Goal: Task Accomplishment & Management: Manage account settings

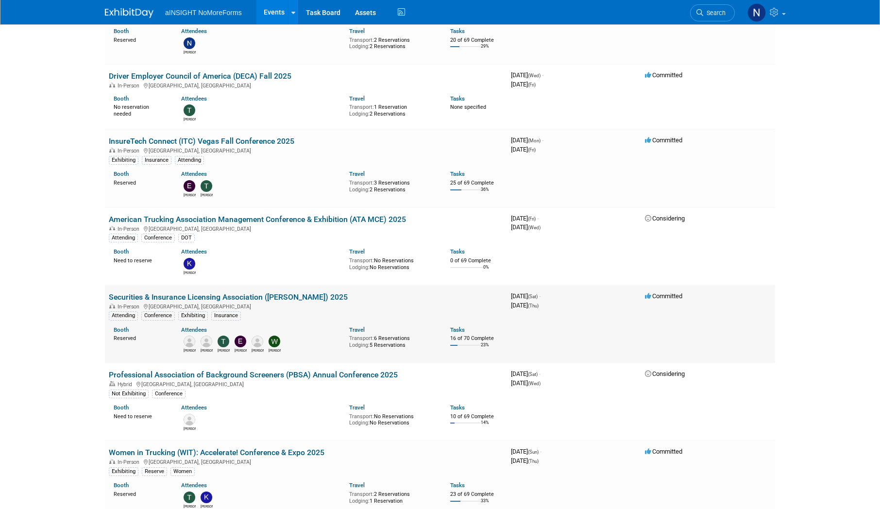
scroll to position [583, 0]
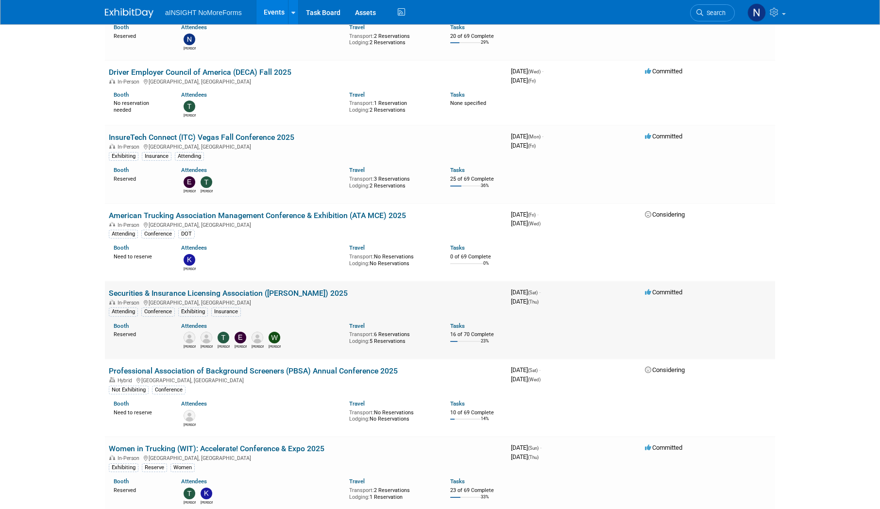
click at [228, 289] on link "Securities & Insurance Licensing Association ([PERSON_NAME]) 2025" at bounding box center [228, 292] width 239 height 9
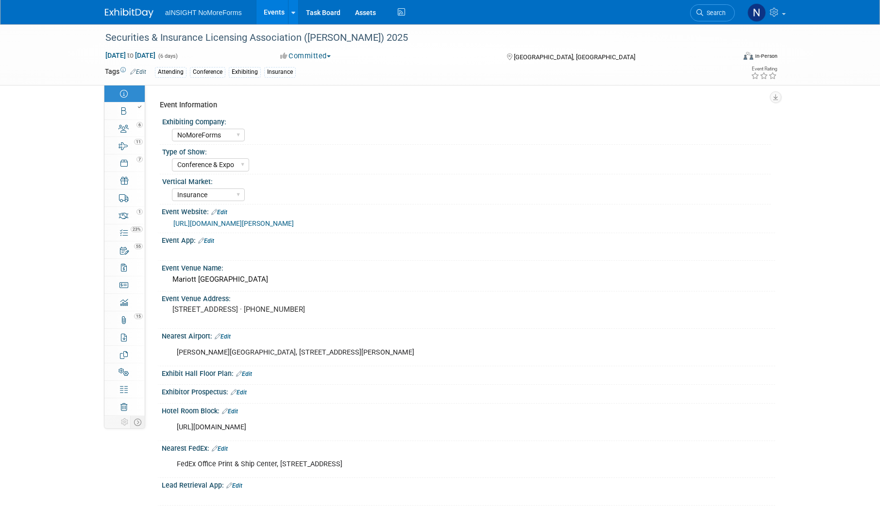
select select "NoMoreForms"
select select "Conference & Expo"
select select "Insurance"
select select "Yes"
click at [124, 130] on icon at bounding box center [123, 129] width 10 height 8
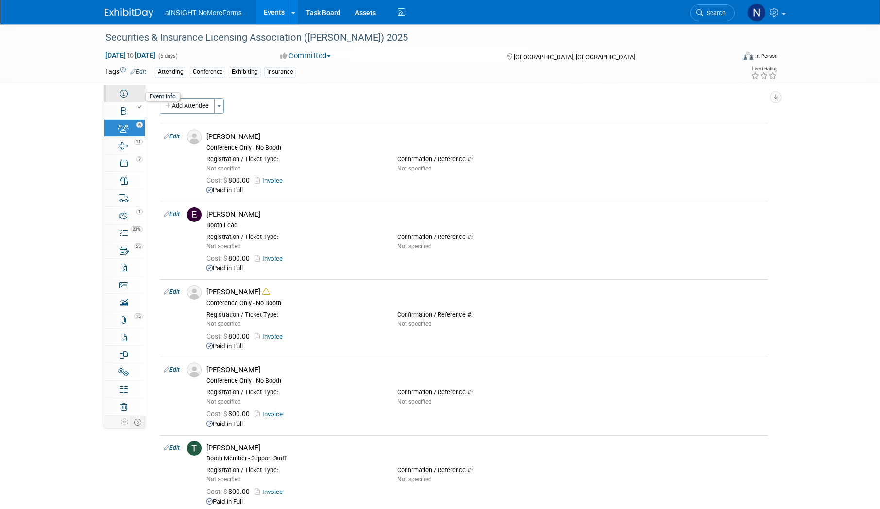
click at [124, 101] on link "Event Information" at bounding box center [124, 93] width 40 height 17
select select "NoMoreForms"
select select "Conference & Expo"
select select "Insurance"
select select "Yes"
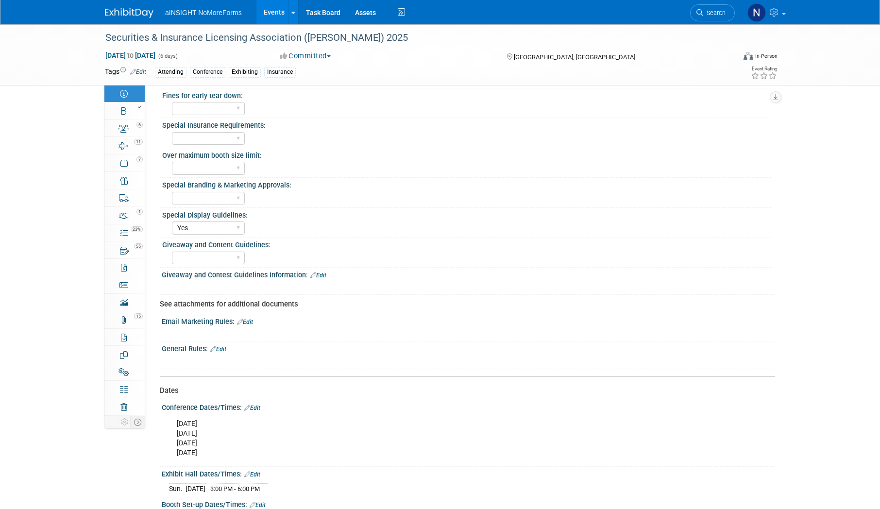
scroll to position [462, 0]
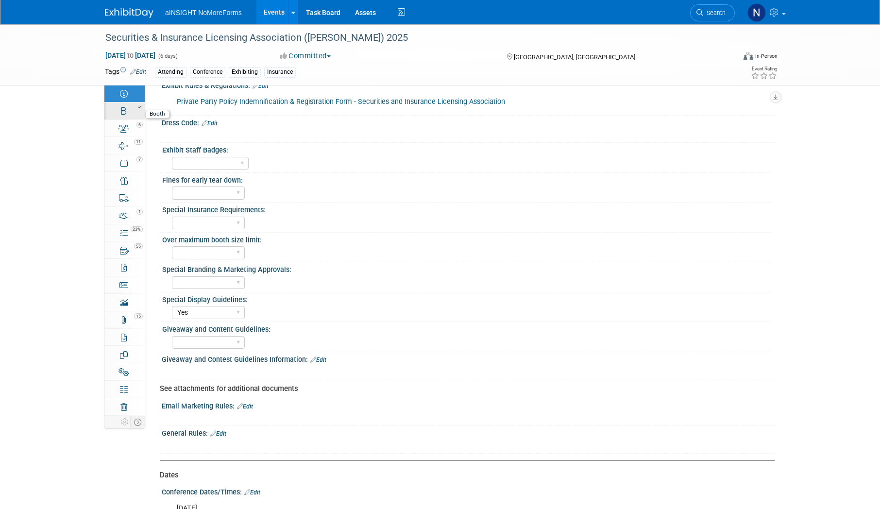
click at [112, 113] on link "Booth" at bounding box center [124, 110] width 40 height 17
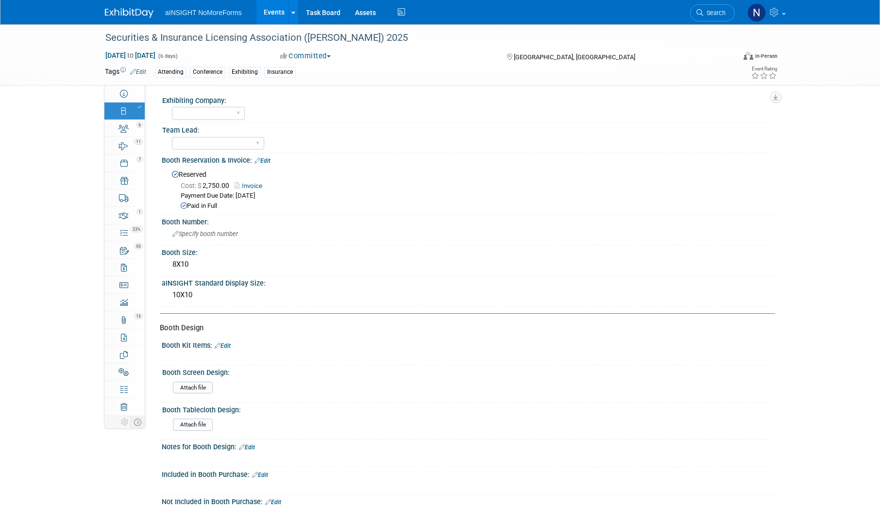
scroll to position [0, 0]
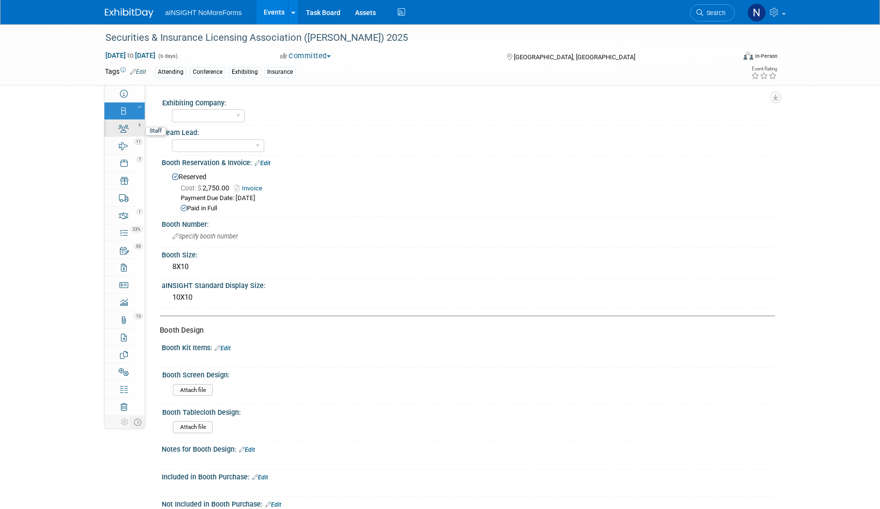
click at [119, 122] on div "6" at bounding box center [127, 124] width 33 height 7
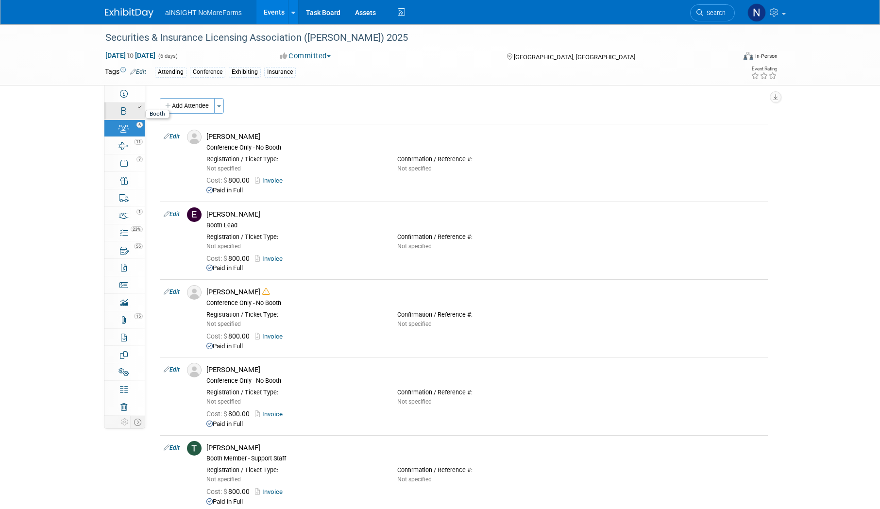
click at [119, 109] on div at bounding box center [127, 106] width 33 height 7
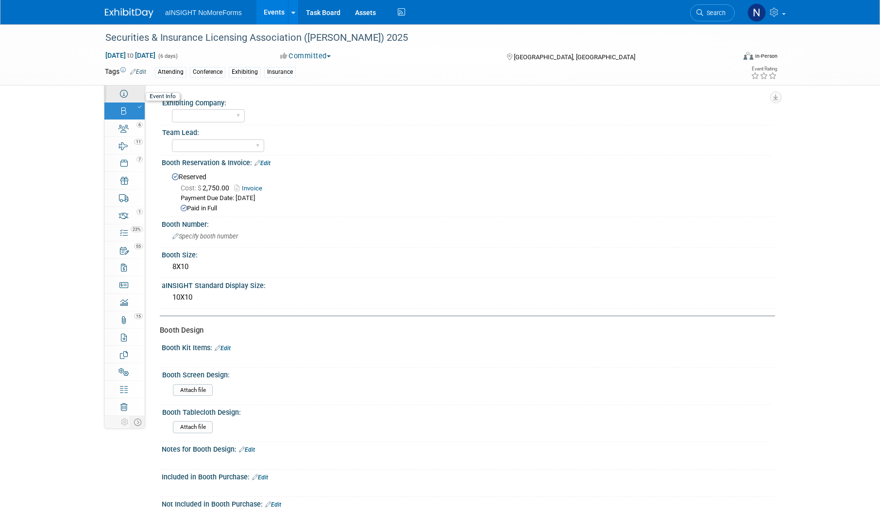
click at [130, 86] on link "Event Information" at bounding box center [124, 93] width 40 height 17
select select "NoMoreForms"
select select "Conference & Expo"
select select "Insurance"
select select "Yes"
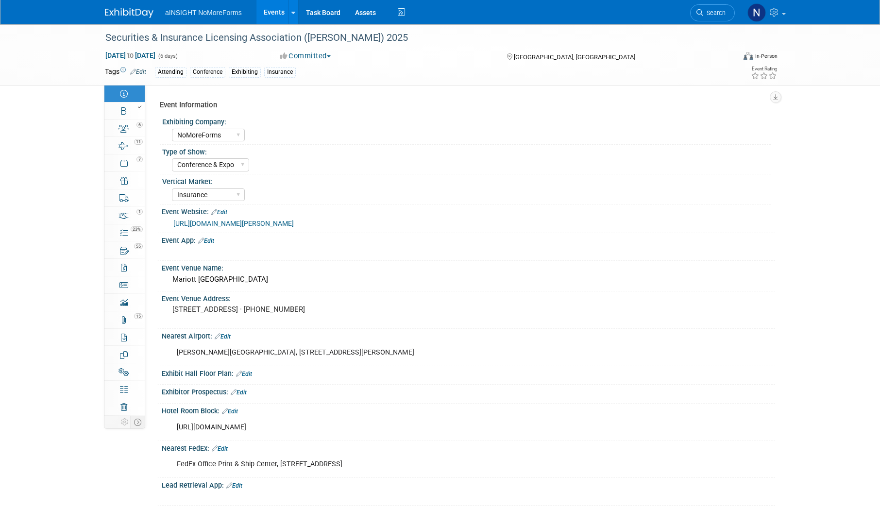
click at [294, 223] on link "https://www.sila.org/events/event-description?CalendarEventKey=e4c93ed2-9244-4d…" at bounding box center [233, 223] width 120 height 8
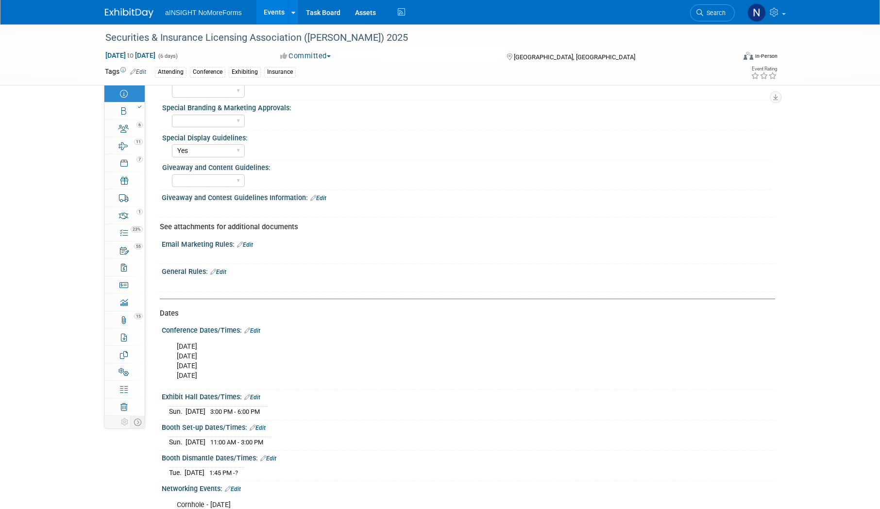
scroll to position [485, 0]
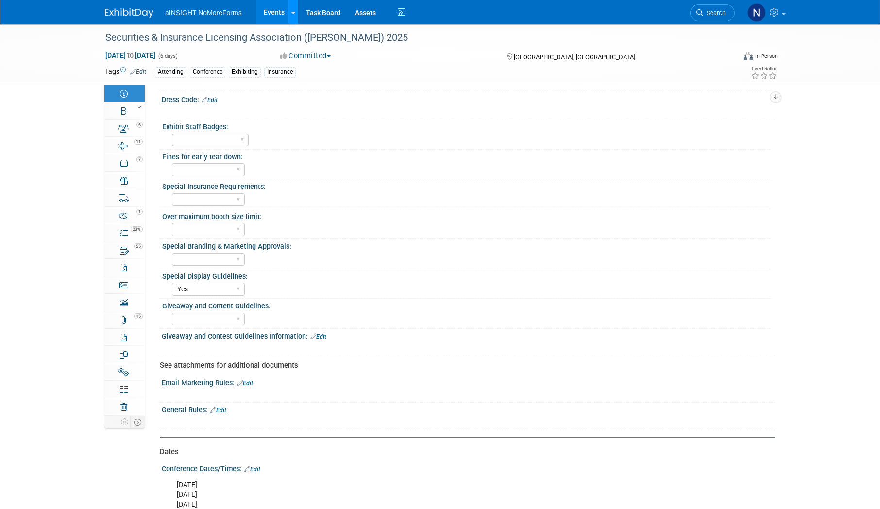
click at [292, 12] on icon at bounding box center [293, 13] width 4 height 6
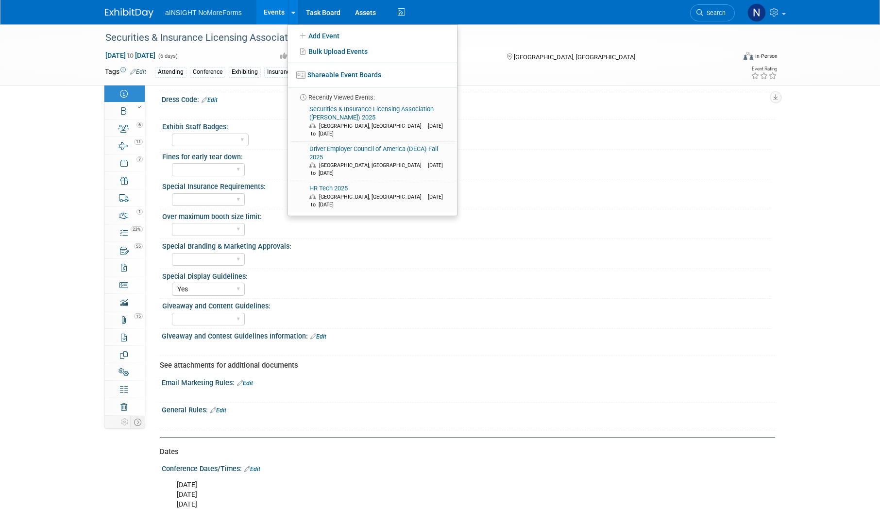
click at [281, 8] on link "Events" at bounding box center [273, 12] width 35 height 24
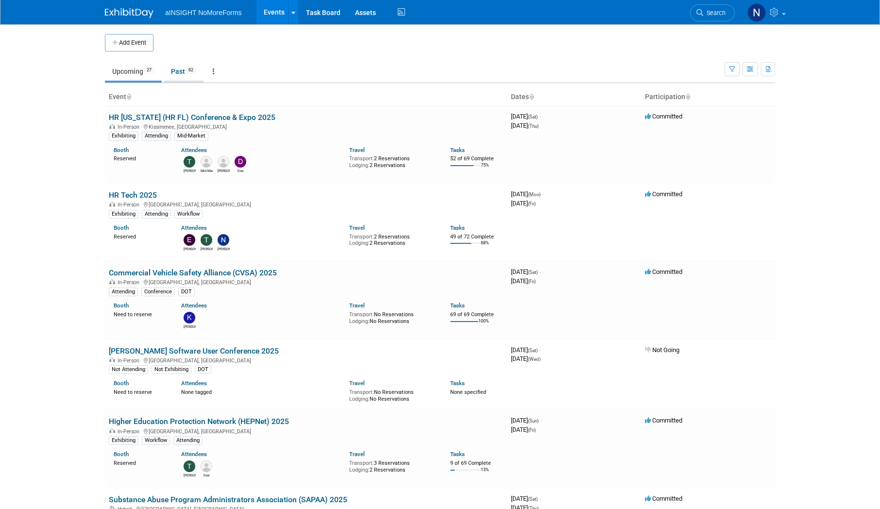
click at [180, 70] on link "Past 62" at bounding box center [184, 71] width 40 height 18
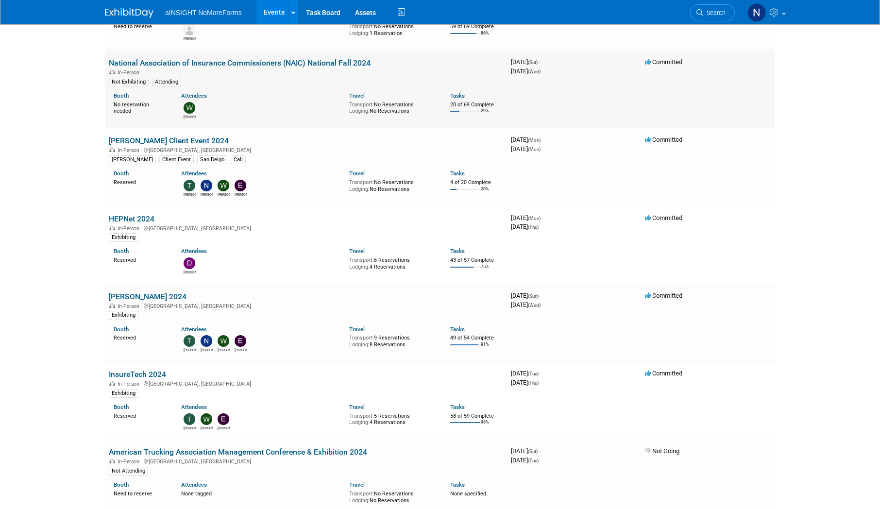
scroll to position [1214, 0]
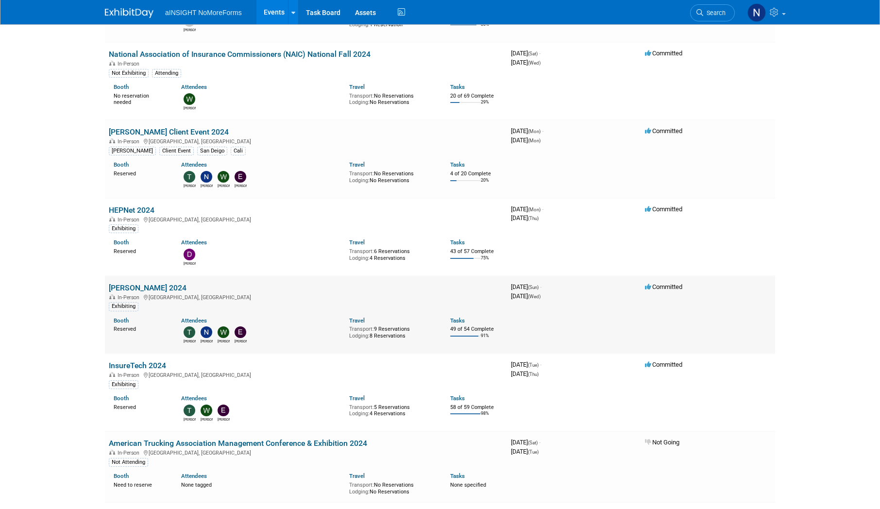
click at [112, 289] on link "[PERSON_NAME] 2024" at bounding box center [148, 287] width 78 height 9
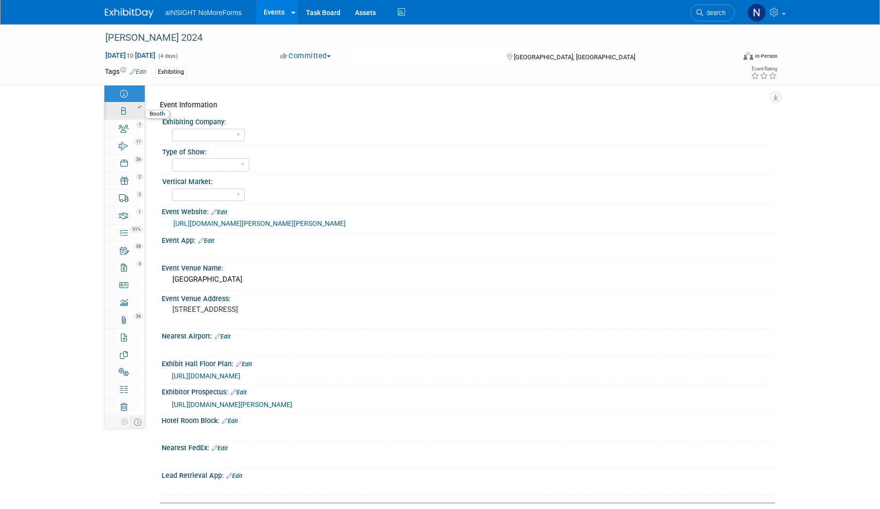
click at [126, 114] on link "Booth" at bounding box center [124, 110] width 40 height 17
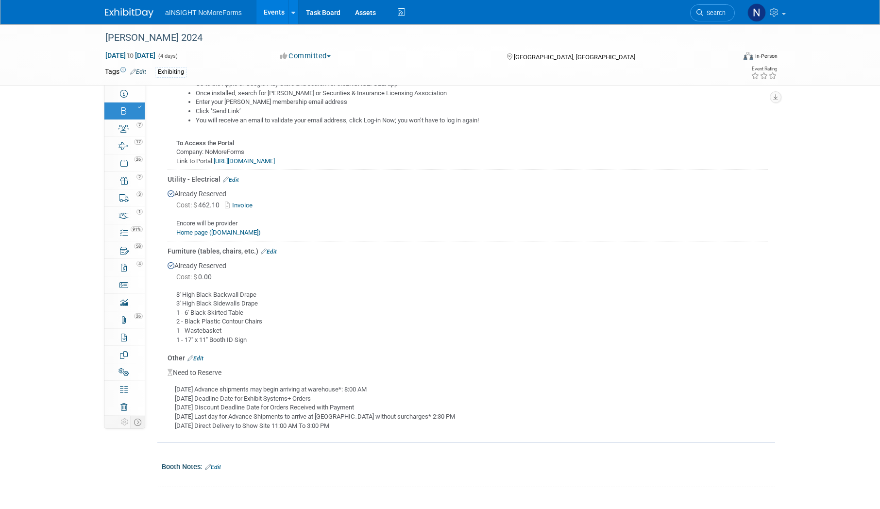
scroll to position [777, 0]
click at [241, 231] on link "Home page (encoreglobal.com)" at bounding box center [218, 231] width 84 height 7
click at [119, 123] on div "7" at bounding box center [127, 124] width 33 height 7
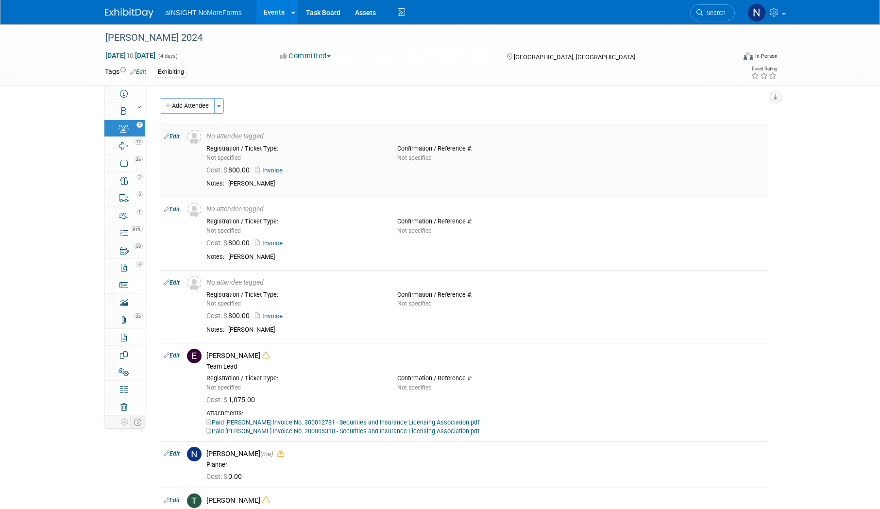
click at [171, 137] on link "Edit" at bounding box center [172, 136] width 16 height 7
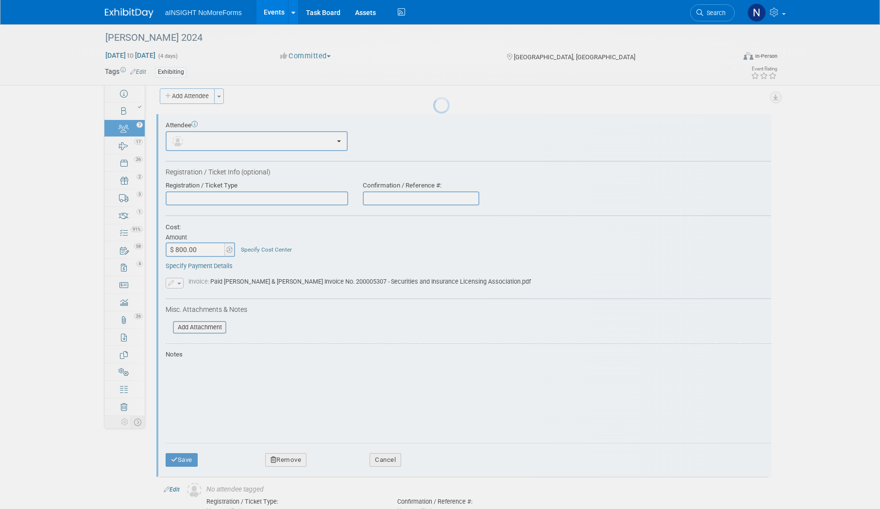
scroll to position [14, 0]
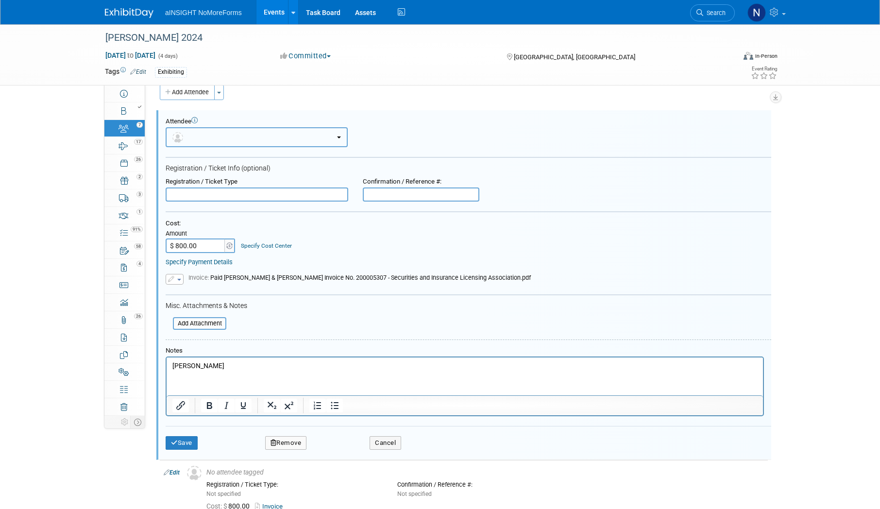
click at [215, 141] on button "button" at bounding box center [257, 137] width 182 height 20
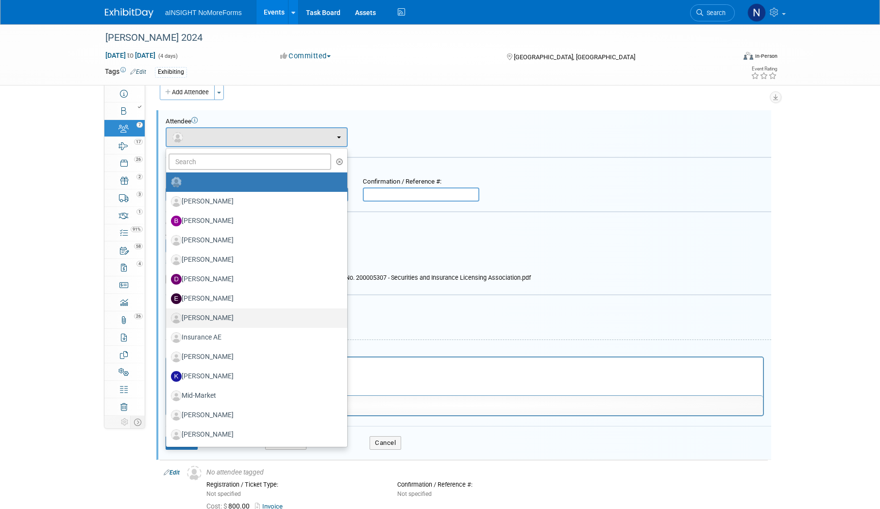
click at [219, 314] on label "[PERSON_NAME]" at bounding box center [254, 318] width 167 height 16
click at [167, 314] on input "[PERSON_NAME]" at bounding box center [164, 317] width 6 height 6
select select "48c2a976-6f9a-46af-b384-d5f6989998ff"
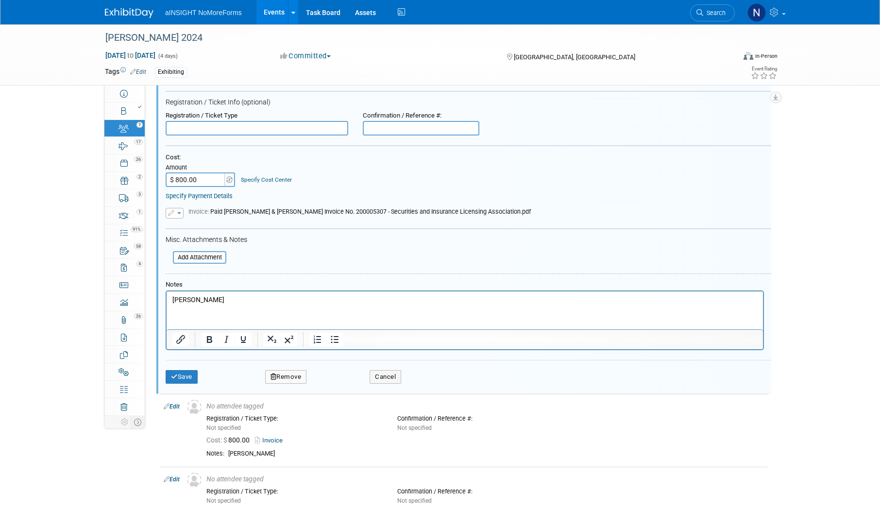
scroll to position [111, 0]
click at [184, 376] on button "Save" at bounding box center [182, 376] width 32 height 14
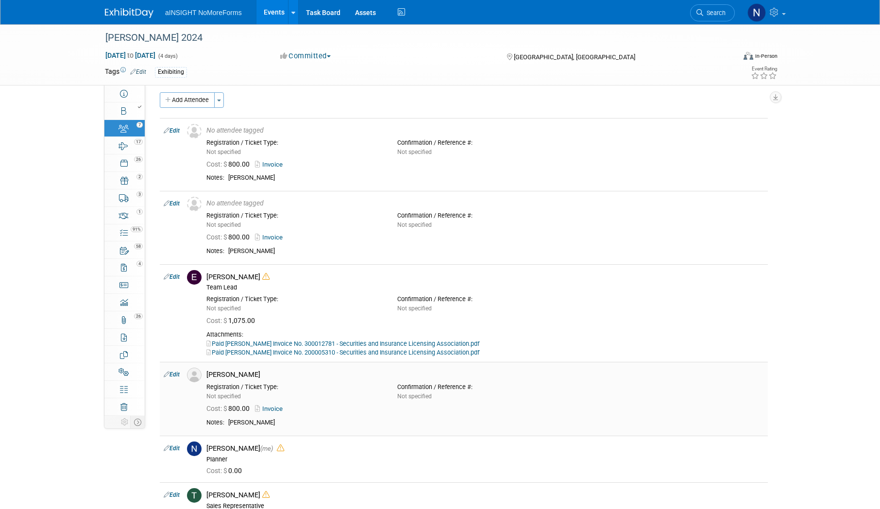
scroll to position [0, 0]
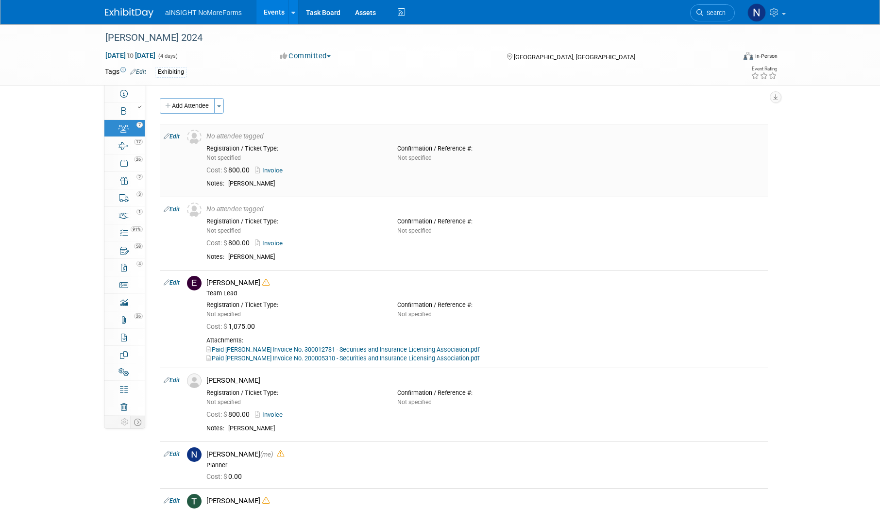
click at [171, 134] on link "Edit" at bounding box center [172, 136] width 16 height 7
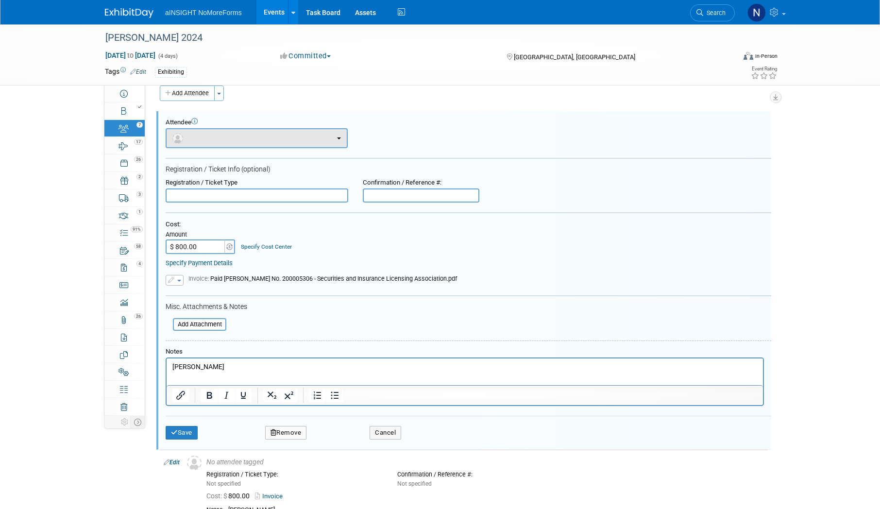
scroll to position [14, 0]
click at [230, 138] on button "button" at bounding box center [257, 137] width 182 height 20
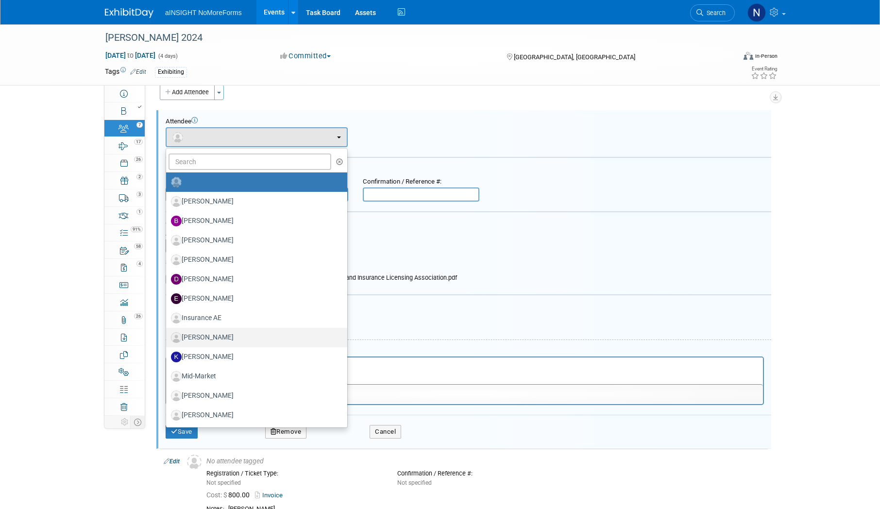
click at [221, 338] on label "Johnny Bitar" at bounding box center [254, 338] width 167 height 16
click at [167, 338] on input "Johnny Bitar" at bounding box center [164, 336] width 6 height 6
select select "9d4c5dfd-3511-492a-a6f3-8684b4319e1c"
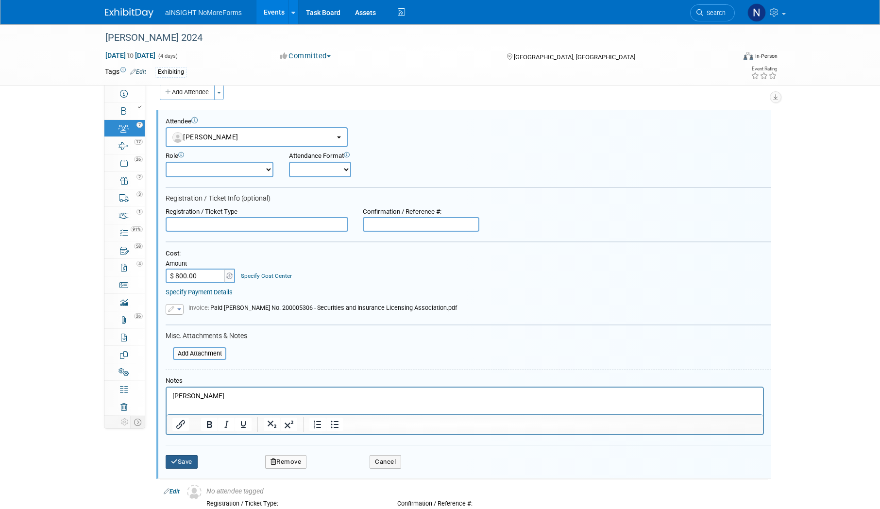
click at [188, 462] on button "Save" at bounding box center [182, 462] width 32 height 14
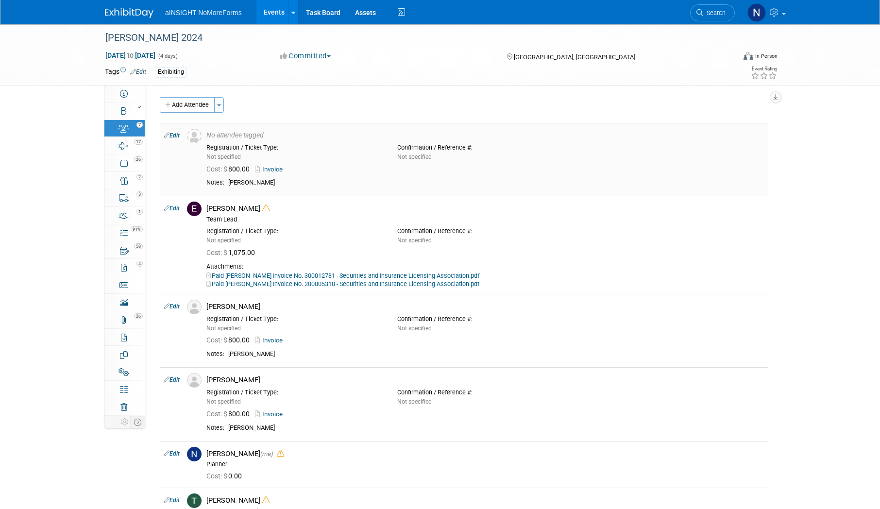
scroll to position [0, 0]
click at [278, 5] on link "Events" at bounding box center [273, 12] width 35 height 24
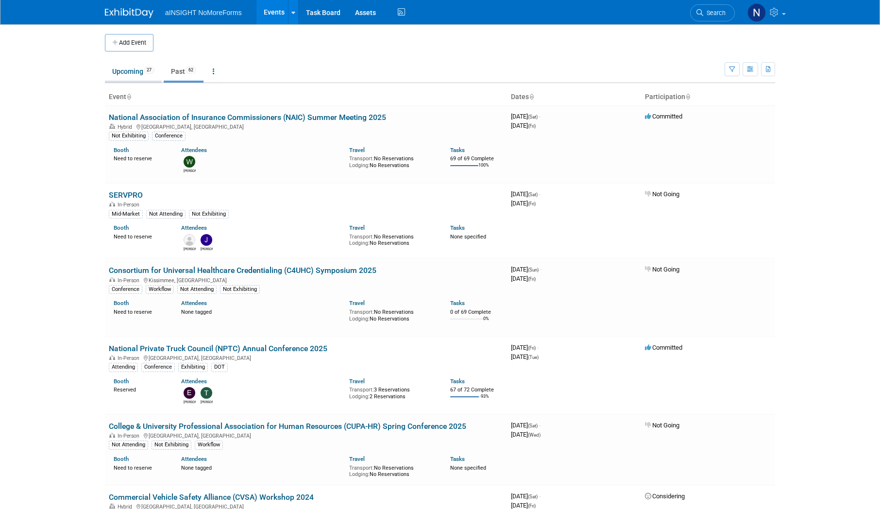
click at [125, 66] on link "Upcoming 27" at bounding box center [133, 71] width 57 height 18
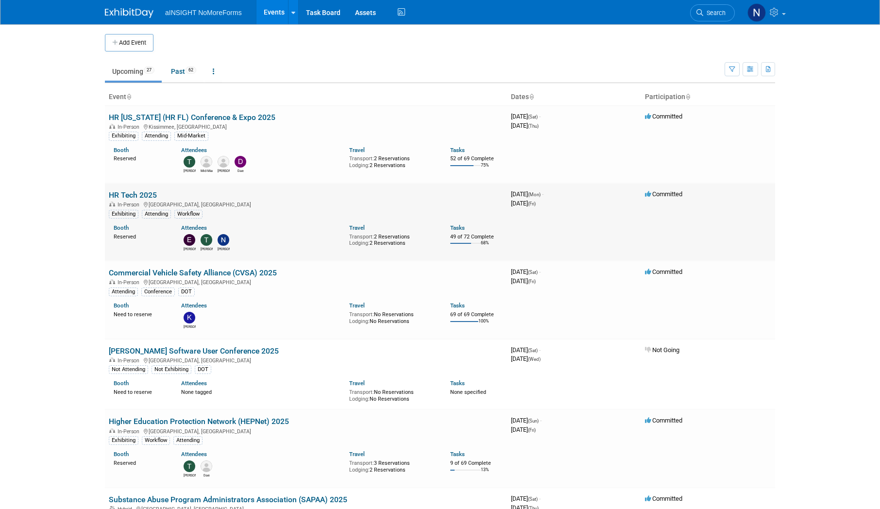
click at [143, 199] on link "HR Tech 2025" at bounding box center [133, 194] width 48 height 9
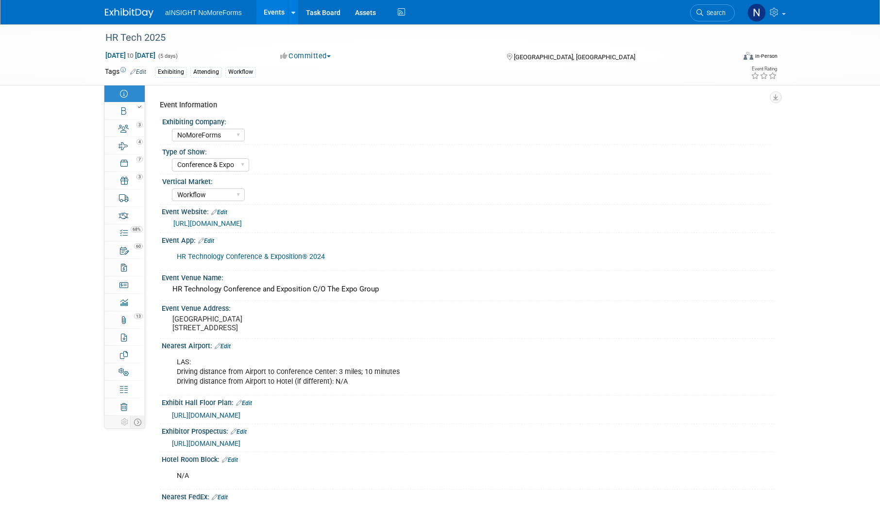
select select "NoMoreForms"
select select "Conference & Expo"
select select "Workflow"
click at [269, 8] on link "Events" at bounding box center [273, 12] width 35 height 24
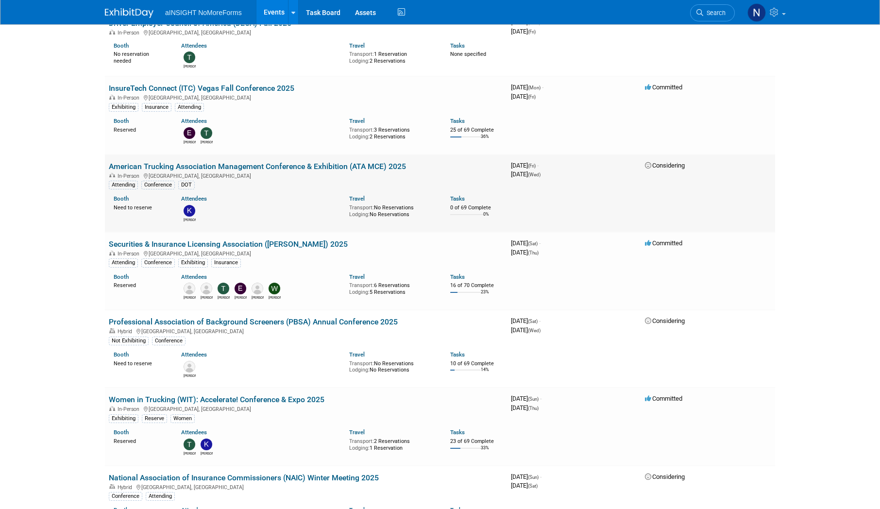
scroll to position [631, 0]
click at [218, 240] on link "Securities & Insurance Licensing Association ([PERSON_NAME]) 2025" at bounding box center [228, 244] width 239 height 9
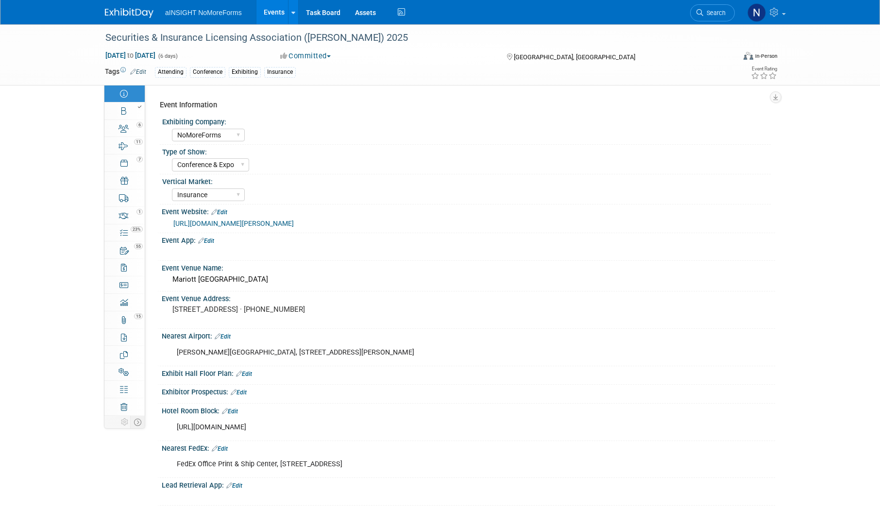
select select "NoMoreForms"
select select "Conference & Expo"
select select "Insurance"
select select "Yes"
click at [701, 333] on div "Nearest Airport: Edit" at bounding box center [468, 335] width 613 height 13
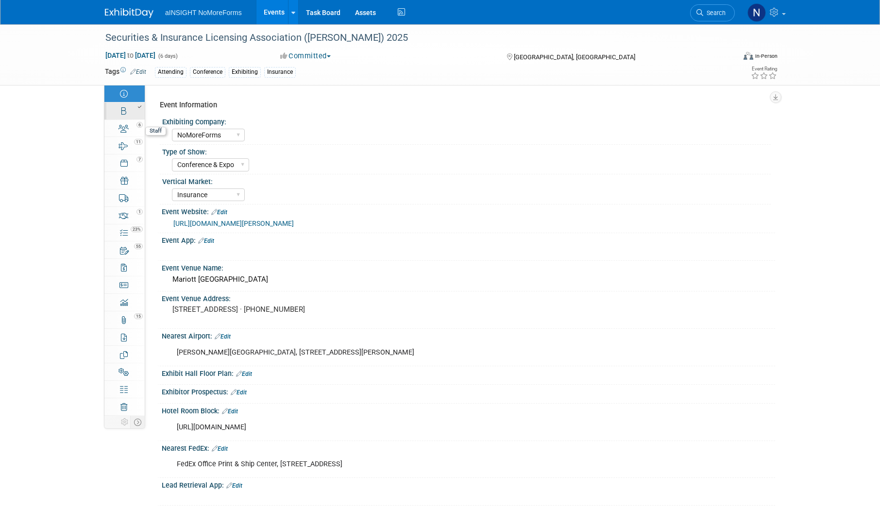
click at [139, 116] on link "Booth" at bounding box center [124, 110] width 40 height 17
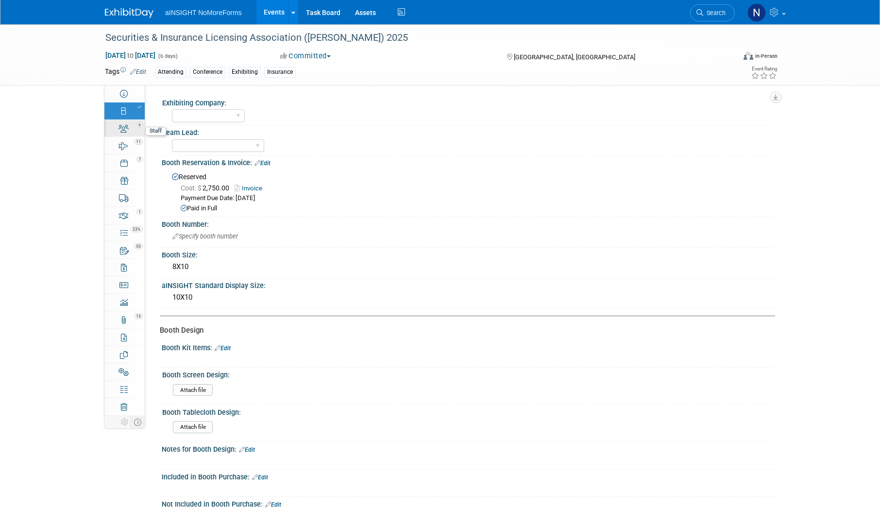
click at [131, 134] on link "6 Staff 6" at bounding box center [124, 128] width 40 height 17
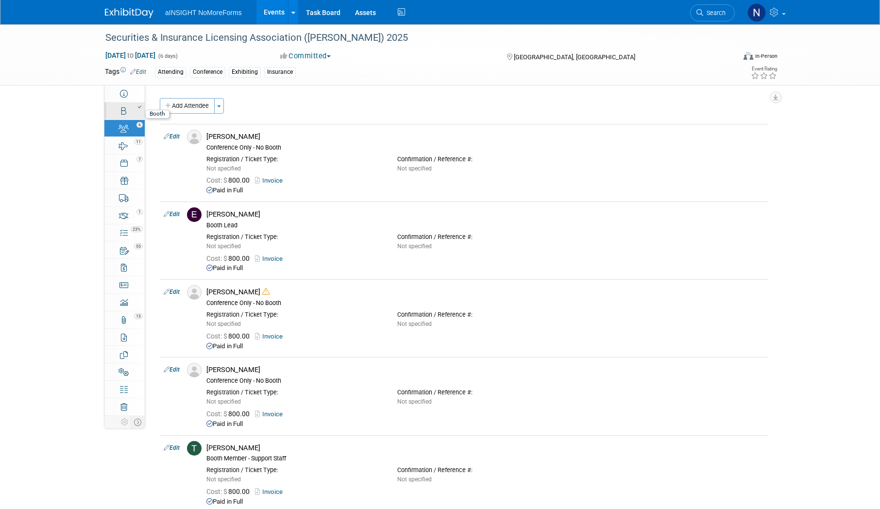
click at [126, 108] on div at bounding box center [127, 106] width 33 height 7
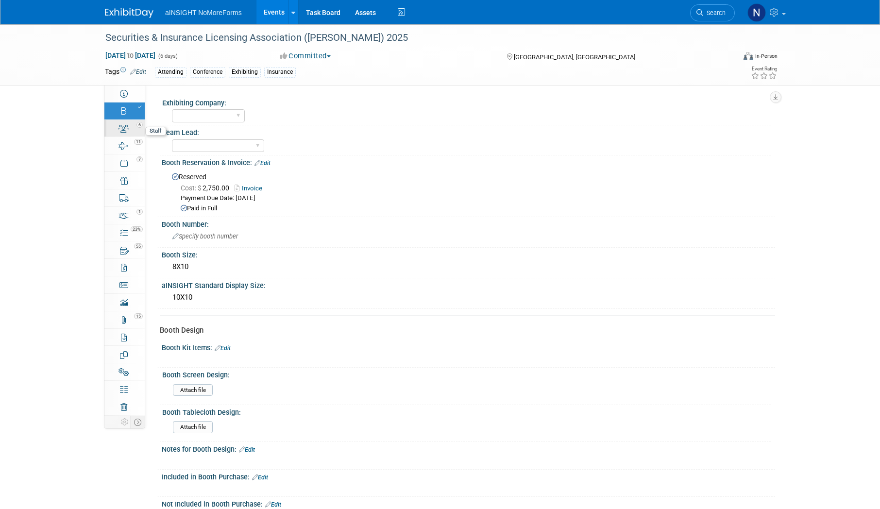
click at [128, 130] on icon at bounding box center [123, 129] width 10 height 8
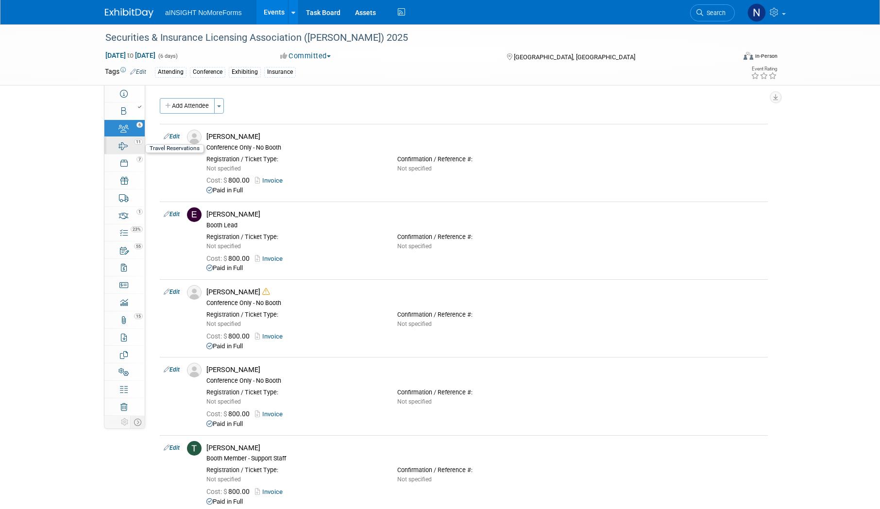
click at [128, 137] on link "11 Travel Reservations 11" at bounding box center [124, 145] width 40 height 17
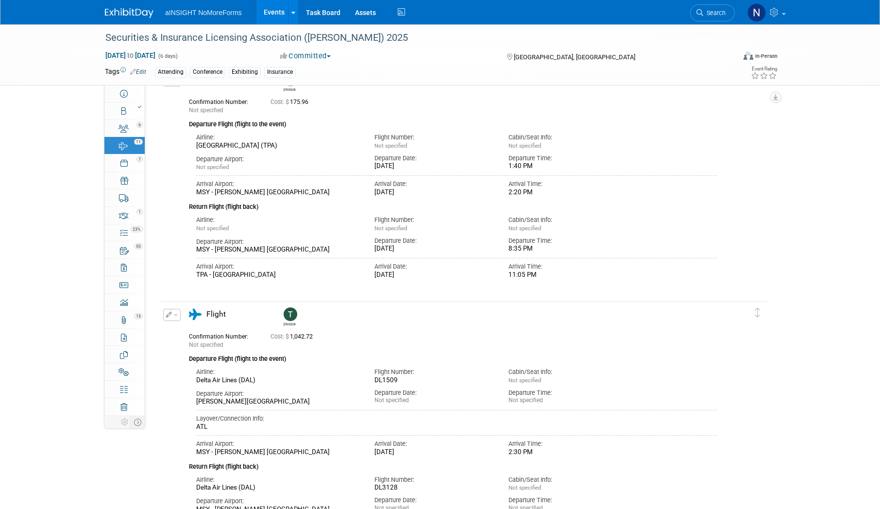
scroll to position [126, 0]
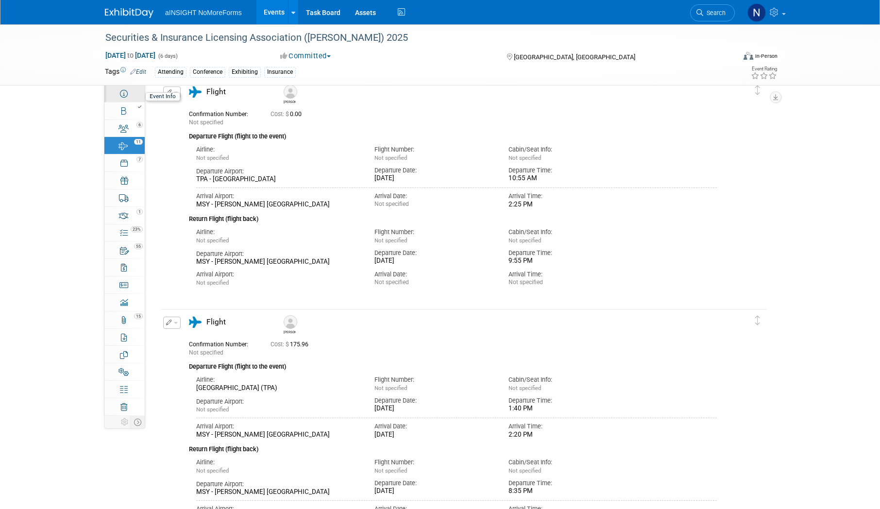
click at [131, 96] on link "Event Information" at bounding box center [124, 93] width 40 height 17
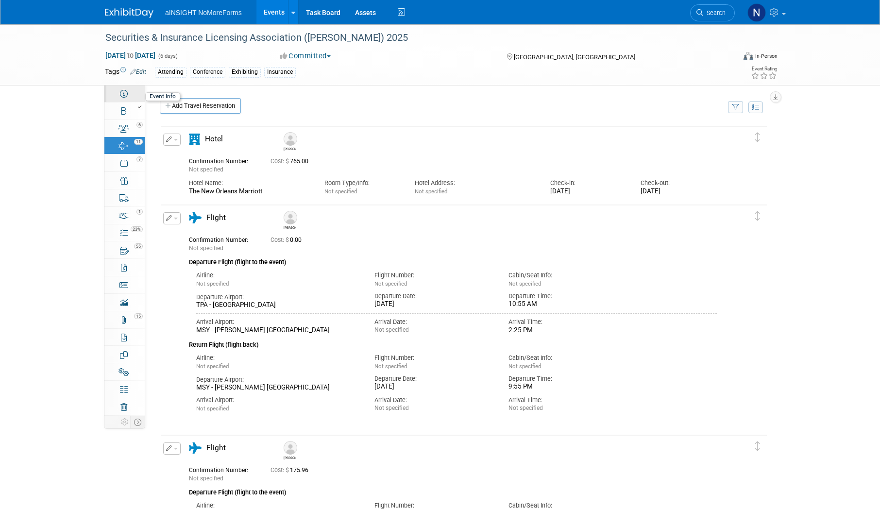
select select "NoMoreForms"
select select "Conference & Expo"
select select "Insurance"
select select "Yes"
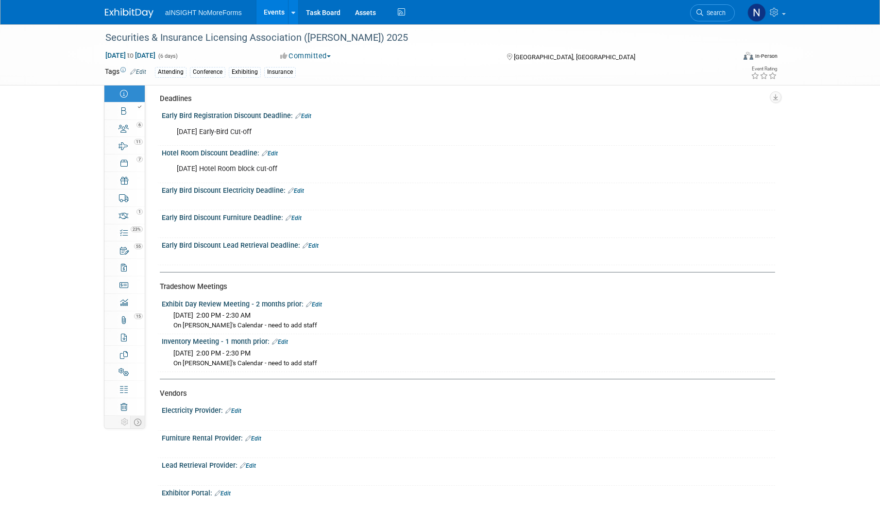
scroll to position [922, 0]
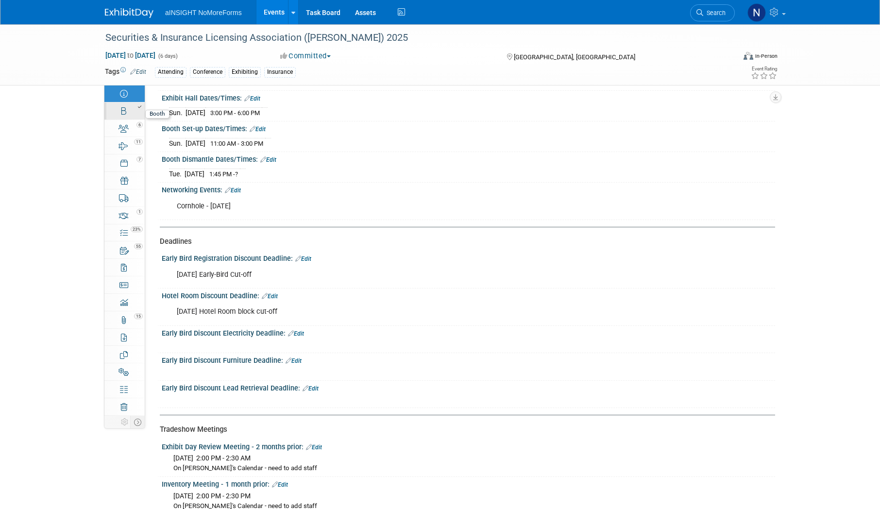
click at [129, 115] on link "Booth" at bounding box center [124, 110] width 40 height 17
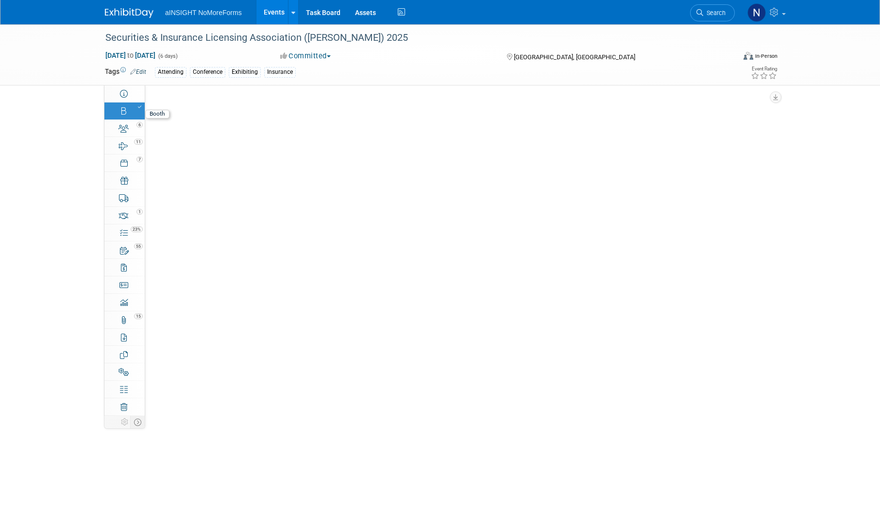
scroll to position [0, 0]
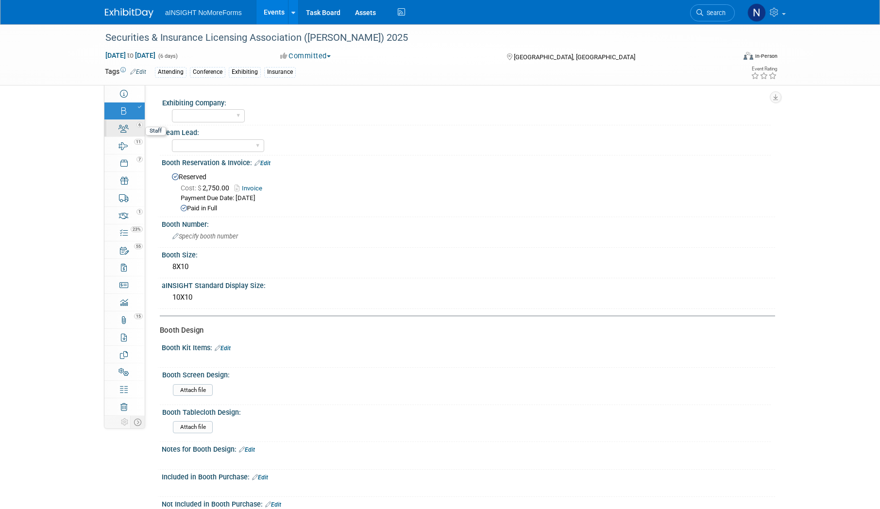
click at [128, 132] on icon at bounding box center [123, 129] width 10 height 8
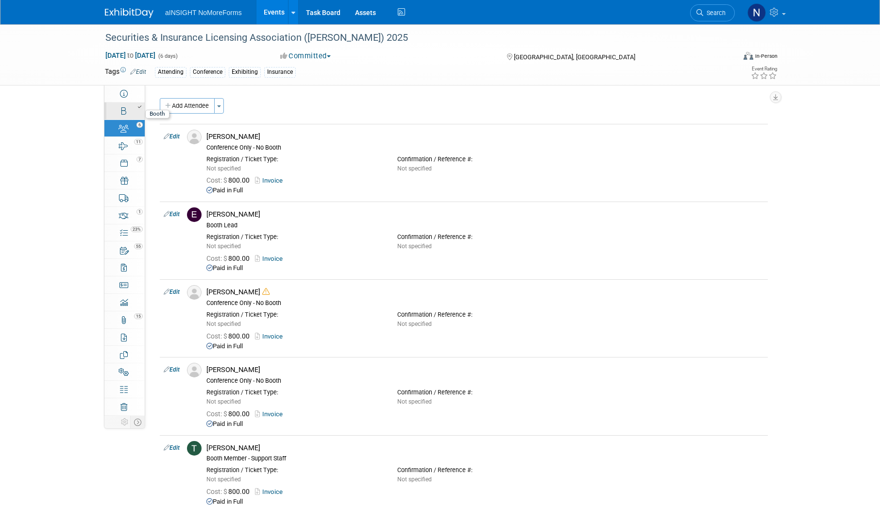
click at [119, 104] on div at bounding box center [127, 106] width 33 height 7
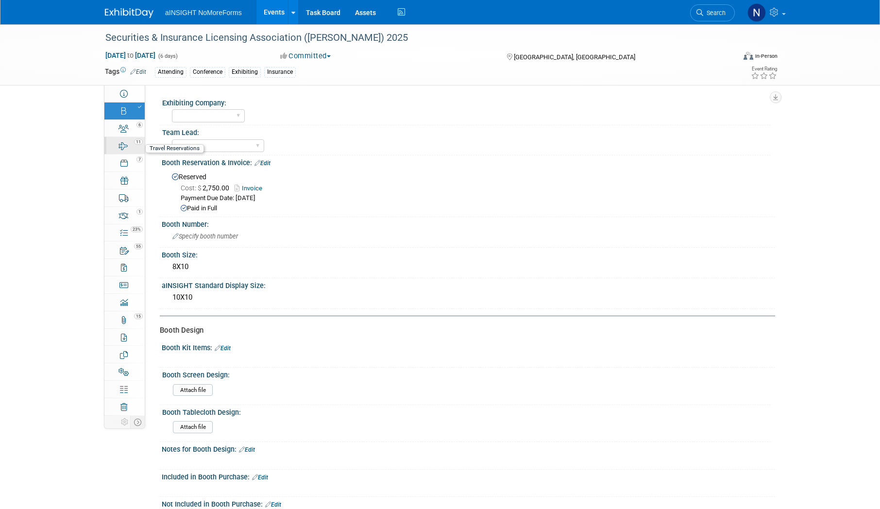
click at [119, 152] on link "11 Travel Reservations 11" at bounding box center [124, 145] width 40 height 17
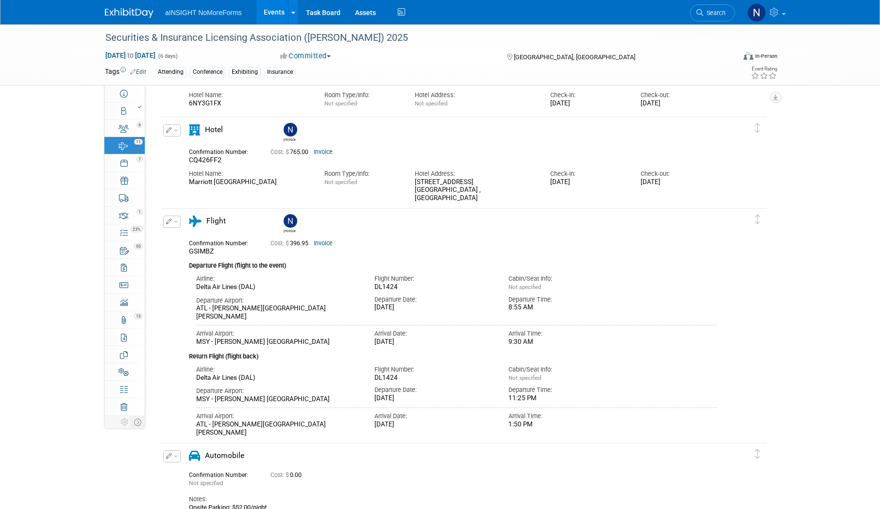
scroll to position [951, 0]
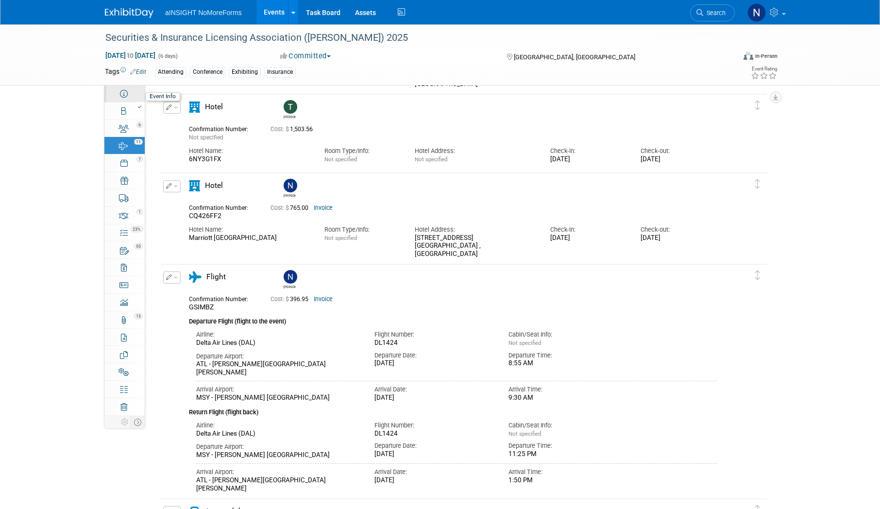
click at [127, 93] on icon at bounding box center [124, 94] width 8 height 8
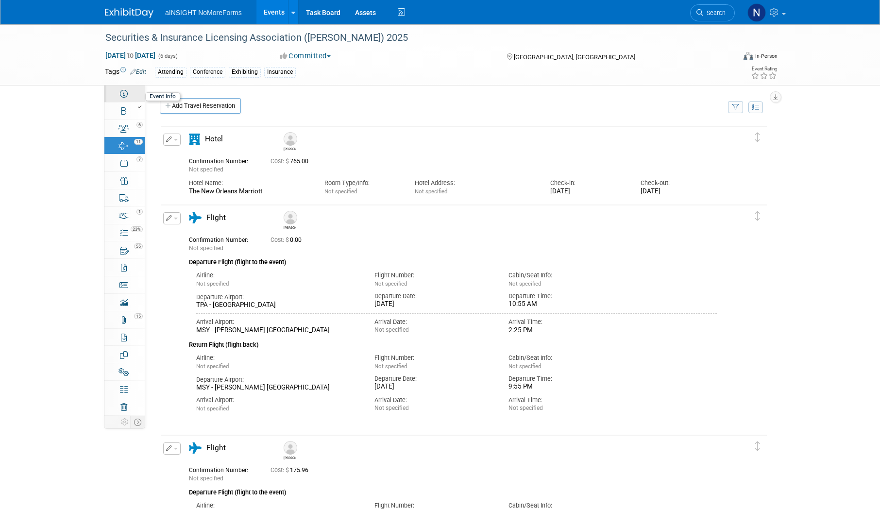
select select "NoMoreForms"
select select "Conference & Expo"
select select "Insurance"
select select "Yes"
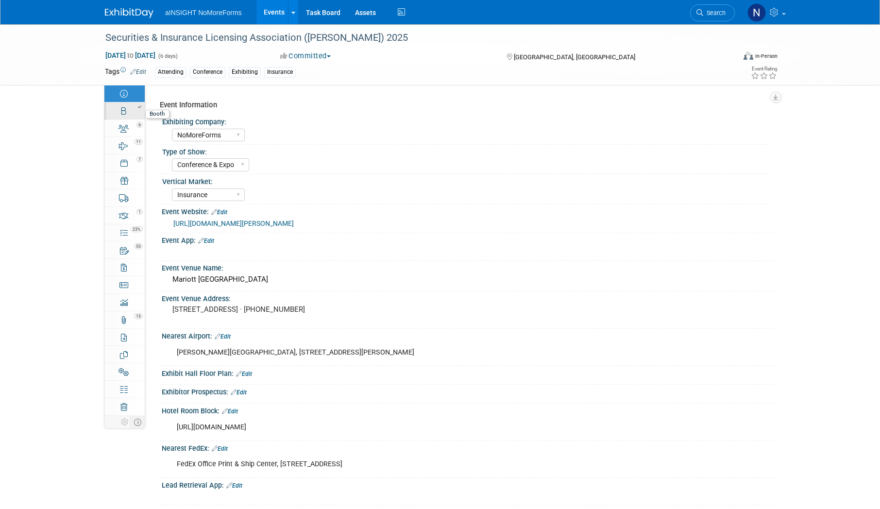
click at [127, 112] on link "Booth" at bounding box center [124, 110] width 40 height 17
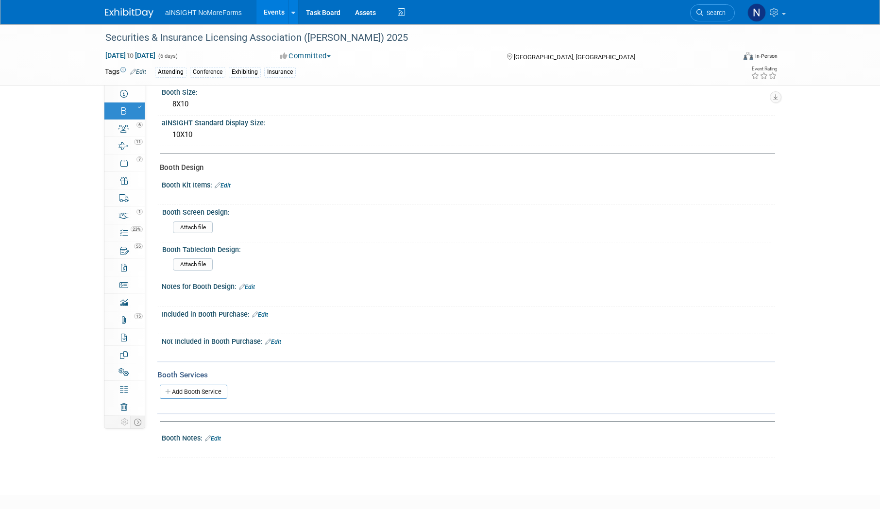
scroll to position [194, 0]
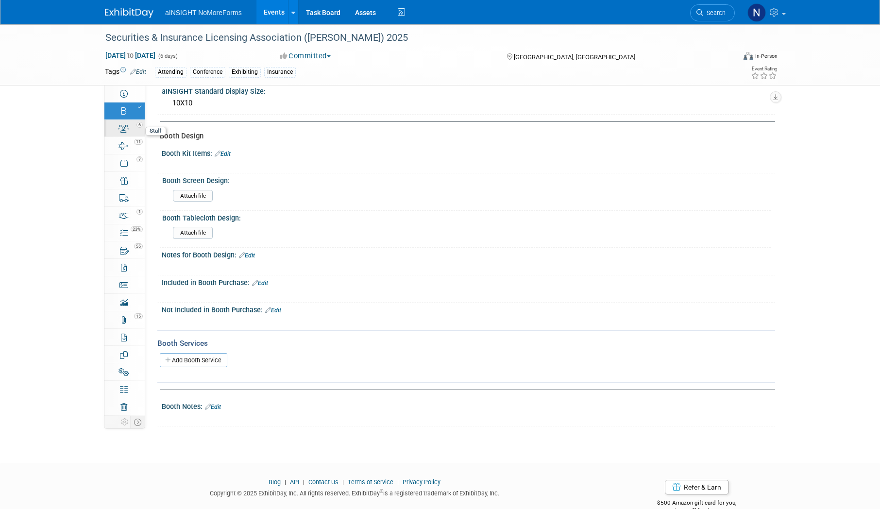
click at [126, 131] on icon at bounding box center [123, 129] width 10 height 8
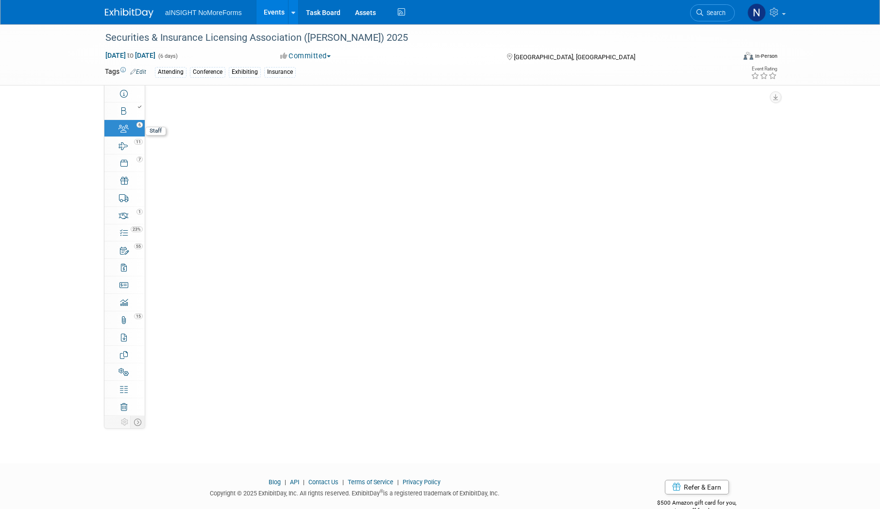
scroll to position [0, 0]
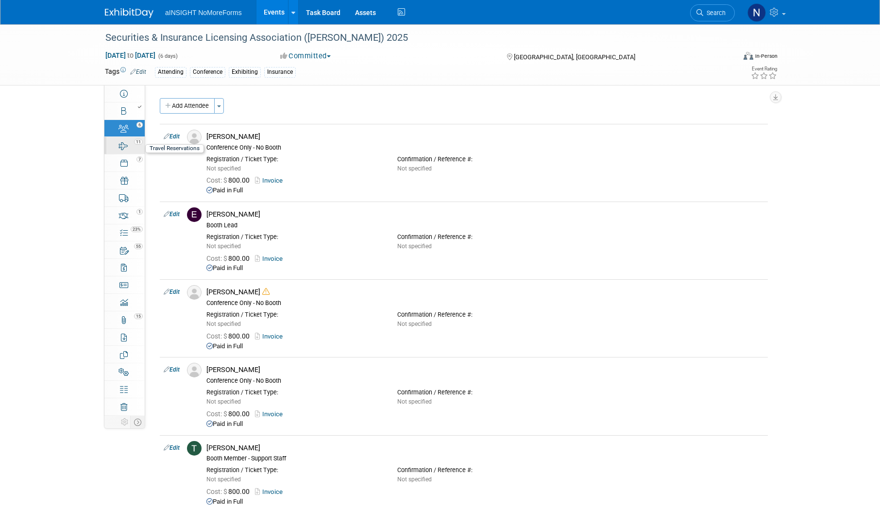
click at [126, 142] on div "11" at bounding box center [127, 141] width 33 height 7
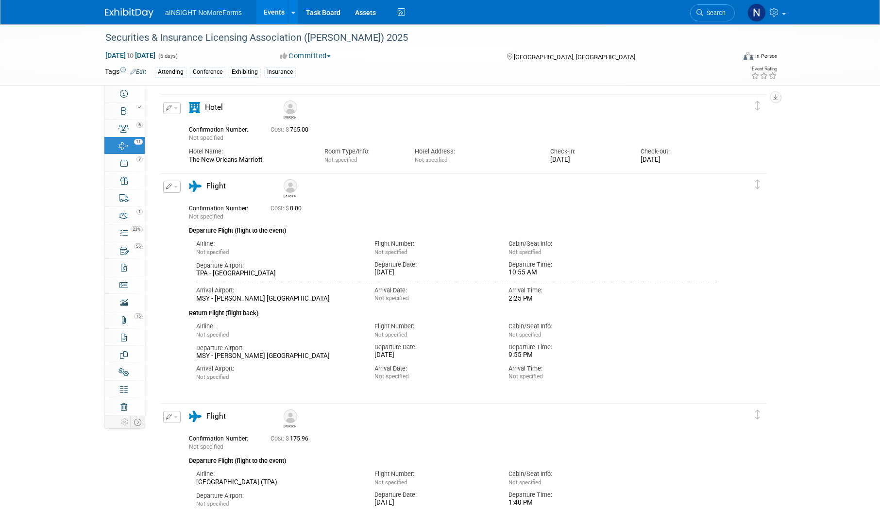
scroll to position [49, 0]
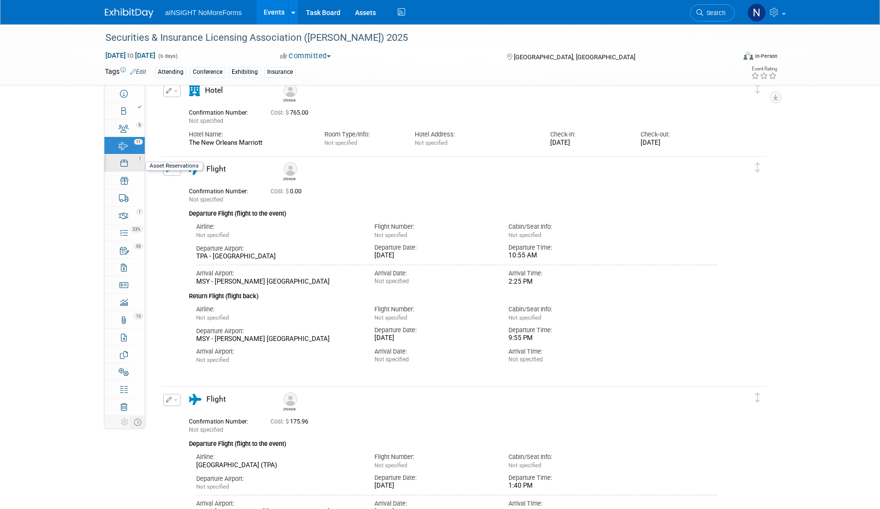
click at [132, 164] on link "7 Asset Reservations 7" at bounding box center [124, 162] width 40 height 17
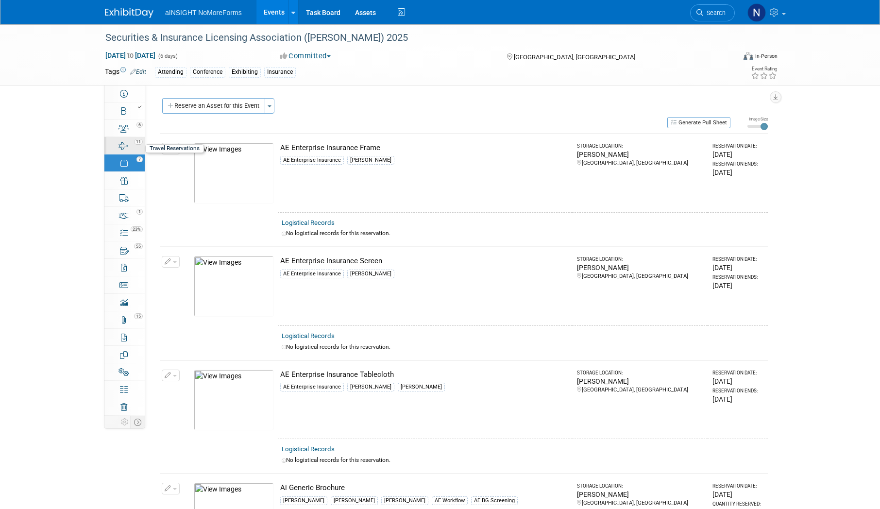
click at [127, 149] on icon at bounding box center [123, 146] width 9 height 8
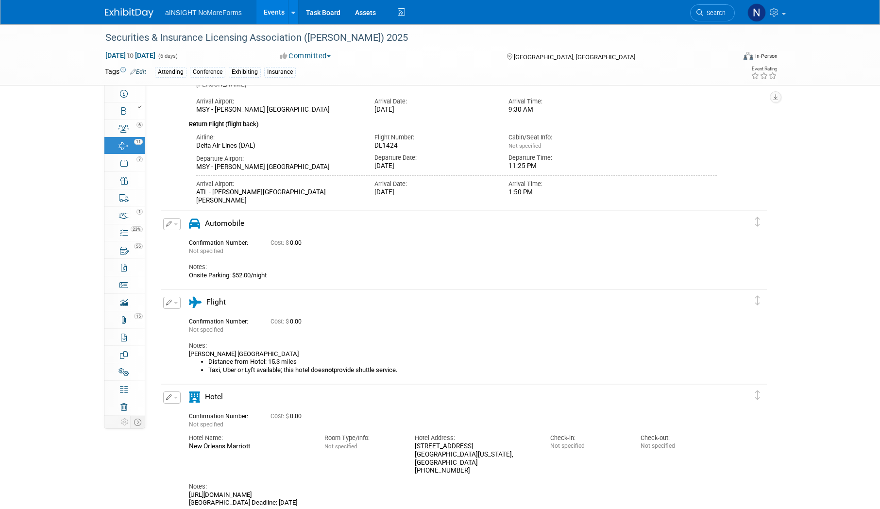
scroll to position [1165, 0]
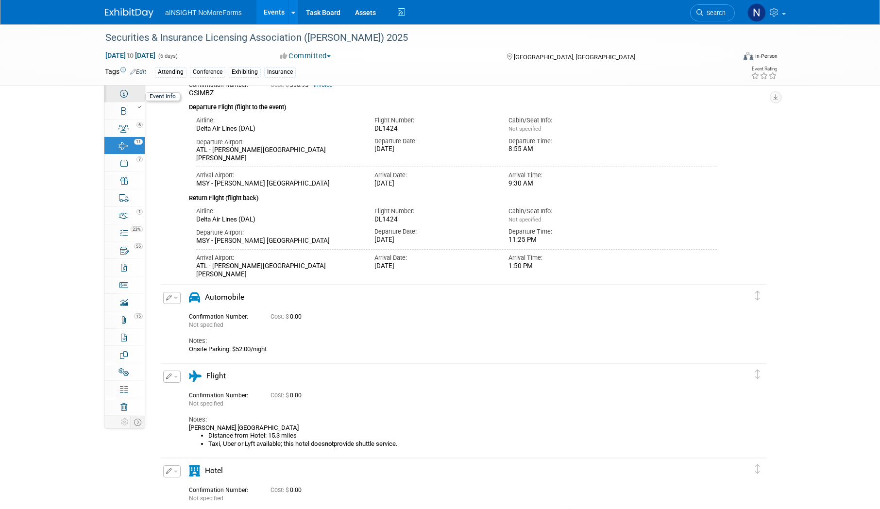
click at [129, 99] on link "Event Information" at bounding box center [124, 93] width 40 height 17
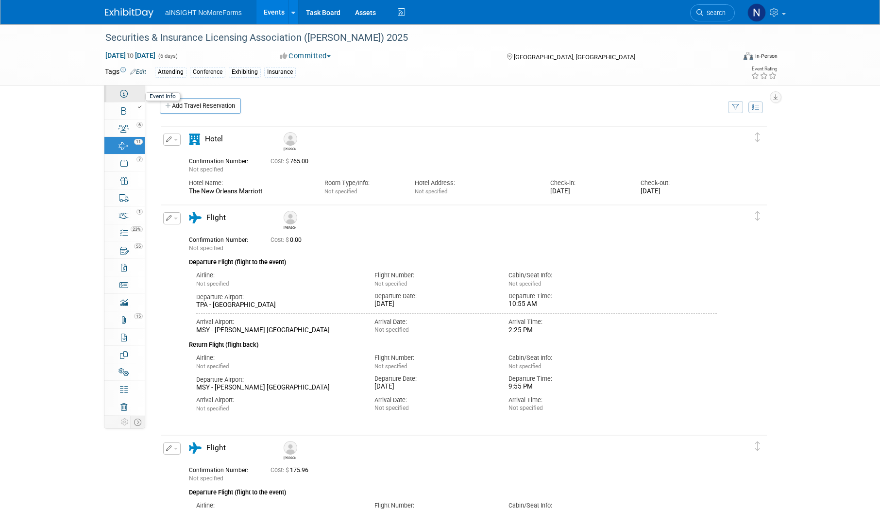
select select "NoMoreForms"
select select "Conference & Expo"
select select "Insurance"
select select "Yes"
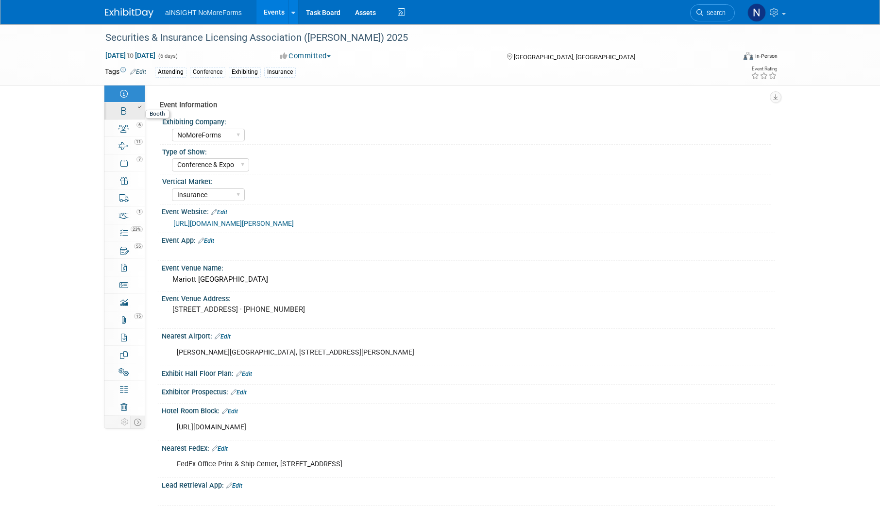
click at [125, 110] on icon at bounding box center [123, 111] width 5 height 8
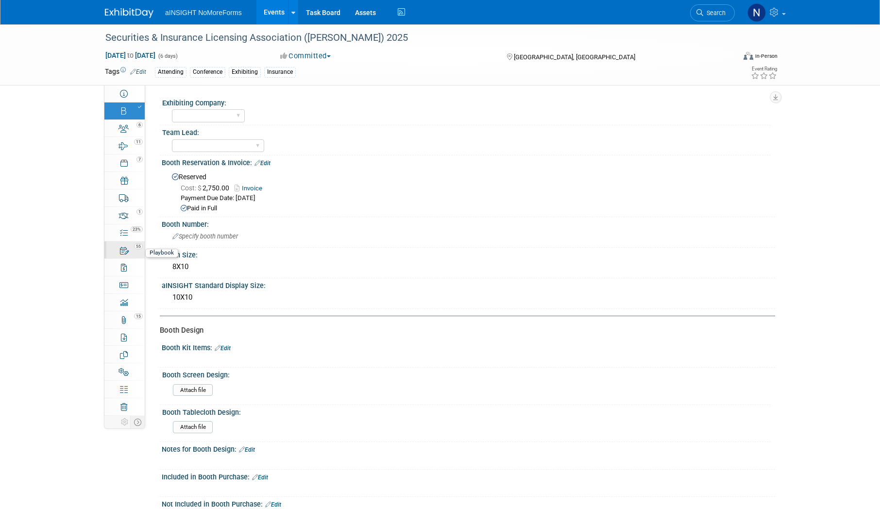
click at [125, 249] on div "55" at bounding box center [127, 245] width 33 height 7
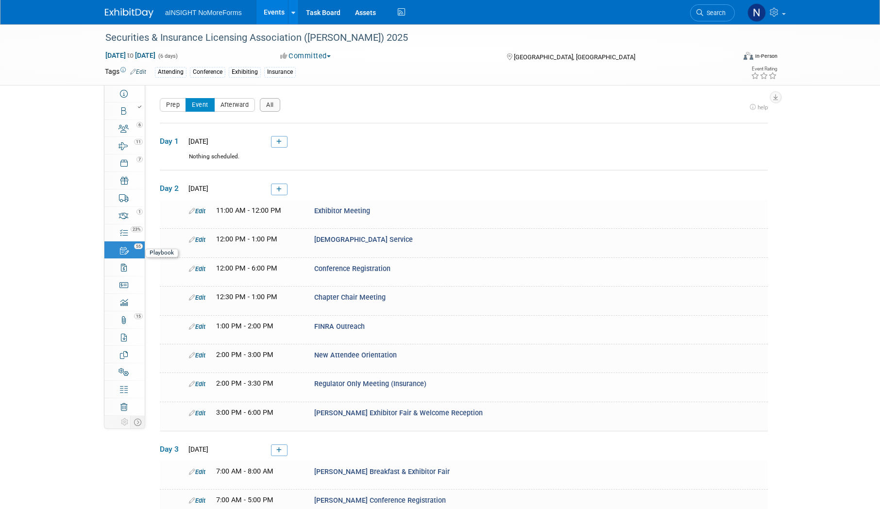
click at [135, 249] on div "55" at bounding box center [127, 245] width 33 height 7
click at [128, 233] on link "23% Tasks 23%" at bounding box center [124, 232] width 40 height 17
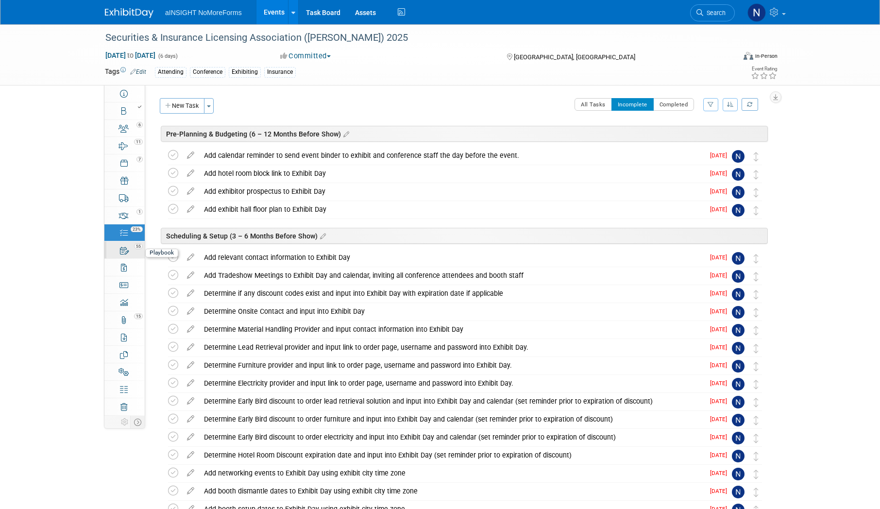
click at [127, 250] on icon at bounding box center [124, 251] width 9 height 8
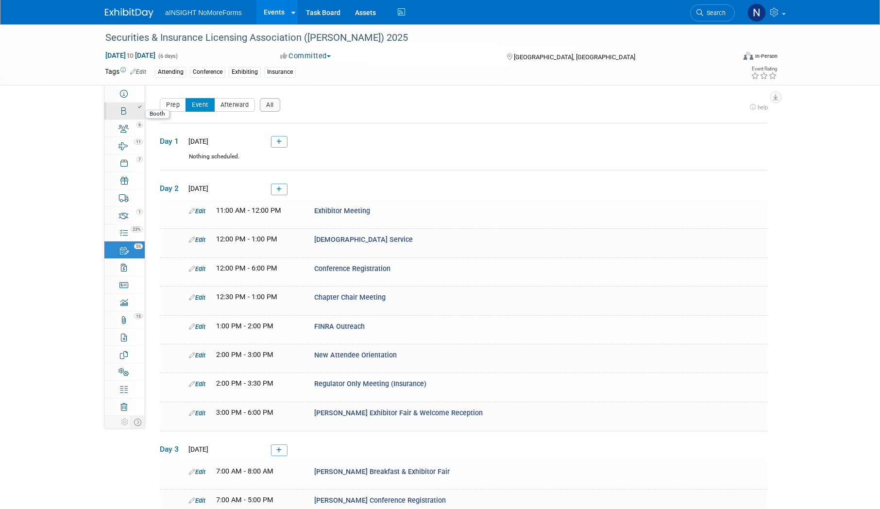
click at [127, 107] on div at bounding box center [127, 106] width 33 height 7
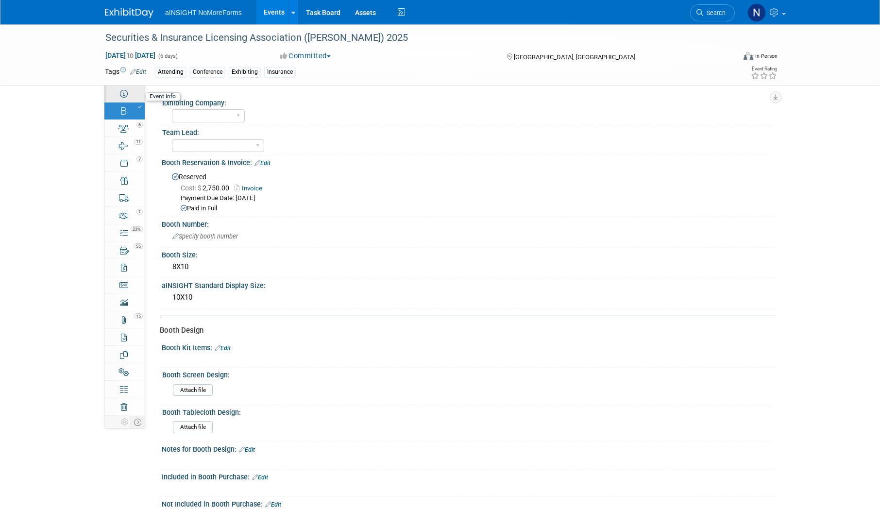
click at [129, 87] on link "Event Information" at bounding box center [124, 93] width 40 height 17
select select "NoMoreForms"
select select "Conference & Expo"
select select "Insurance"
select select "Yes"
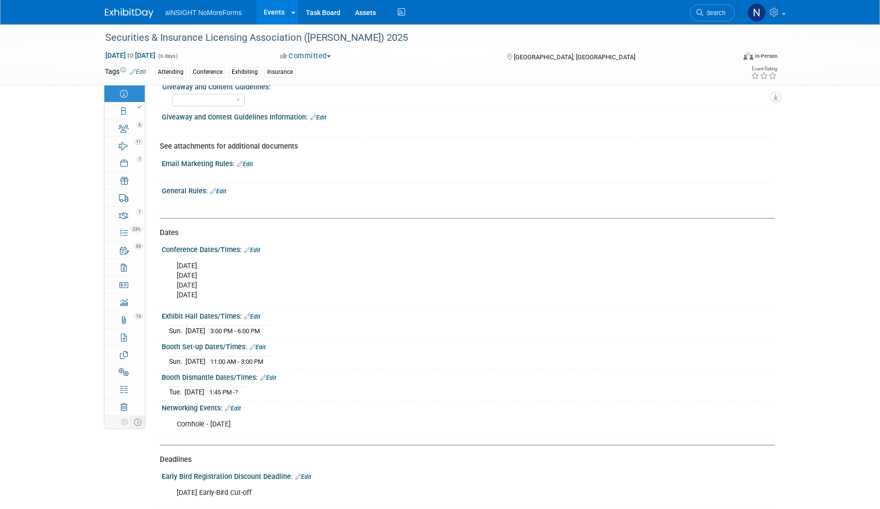
scroll to position [728, 0]
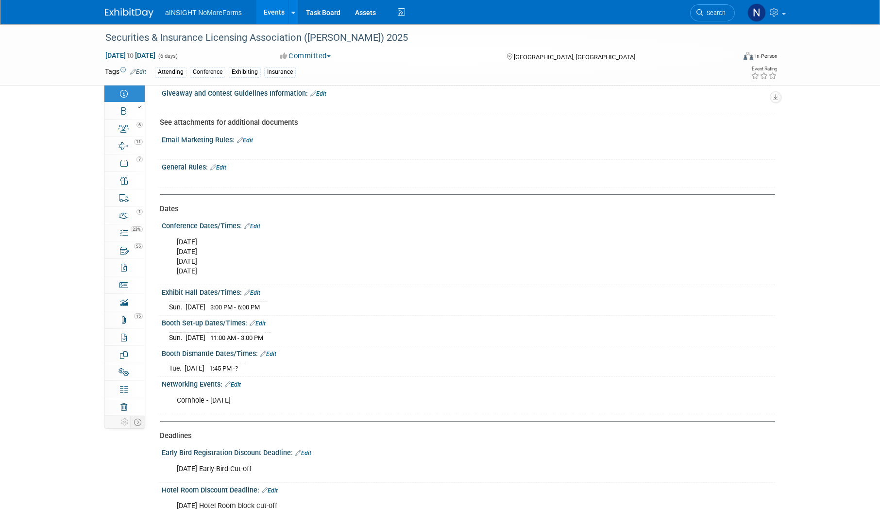
click at [238, 384] on link "Edit" at bounding box center [233, 384] width 16 height 7
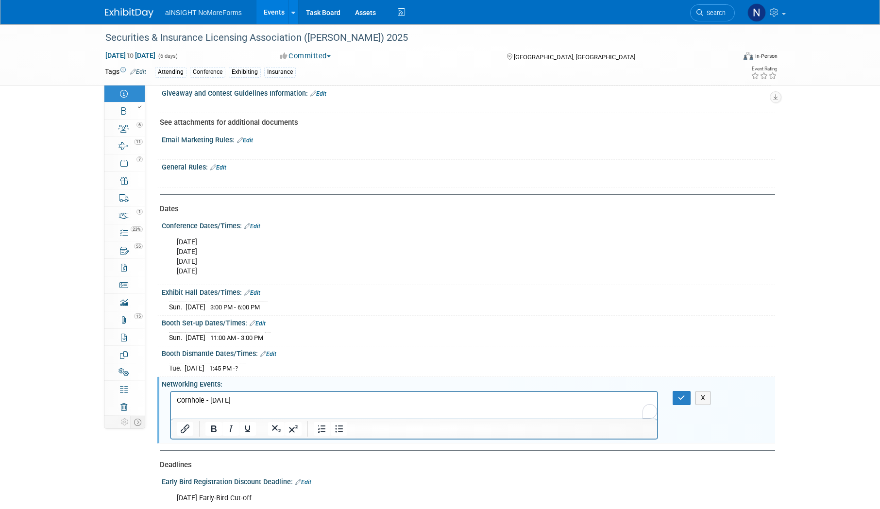
scroll to position [0, 0]
click at [387, 396] on p "Cornhole - [DATE]" at bounding box center [414, 400] width 475 height 10
click at [681, 399] on icon "button" at bounding box center [681, 397] width 7 height 7
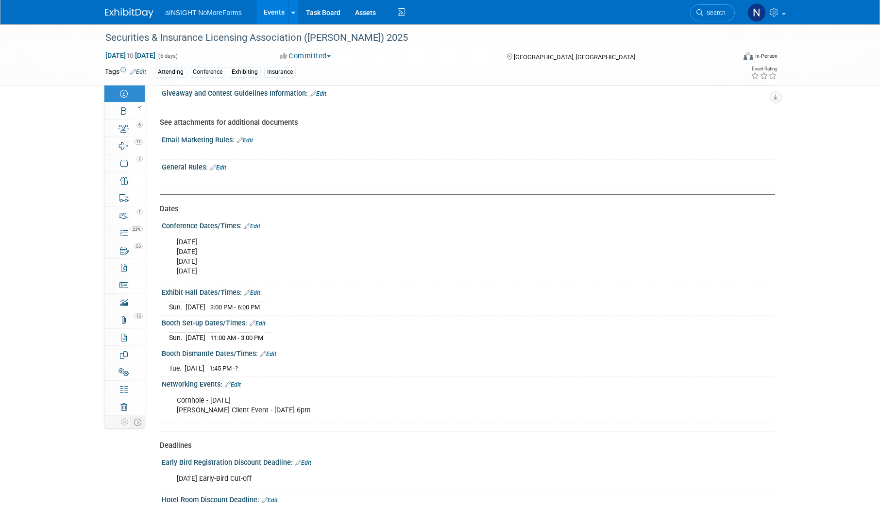
click at [238, 382] on link "Edit" at bounding box center [233, 384] width 16 height 7
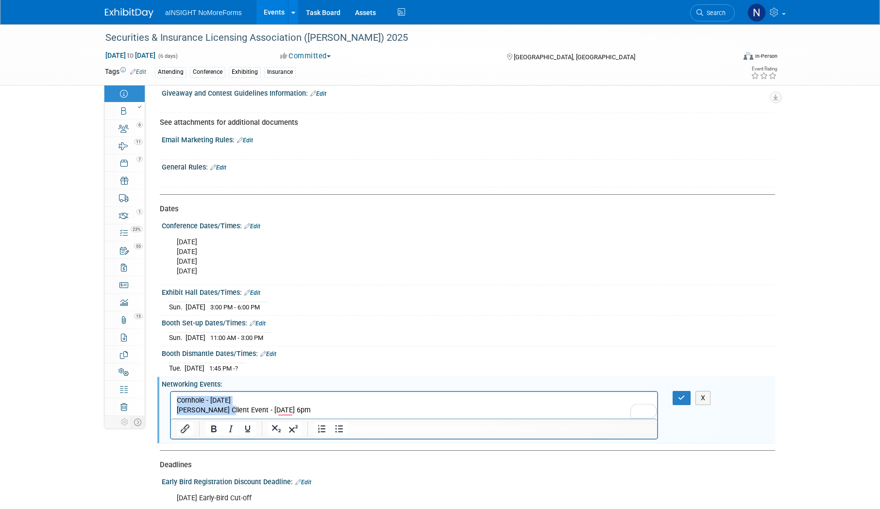
drag, startPoint x: 308, startPoint y: 404, endPoint x: 224, endPoint y: 408, distance: 83.6
click at [224, 408] on p "Cornhole - Tuesday, October 28 SILA Client Event - October 27 at 6pm" at bounding box center [414, 404] width 475 height 19
click at [303, 408] on p "Cornhole - Tuesday, October 28 SILA Client Event - October 27 at 6pm" at bounding box center [414, 404] width 475 height 19
drag, startPoint x: 249, startPoint y: 409, endPoint x: 334, endPoint y: 800, distance: 399.8
click at [171, 409] on html "Cornhole - Tuesday, October 28 SILA Client Event - October 27 at 6pm" at bounding box center [414, 402] width 486 height 23
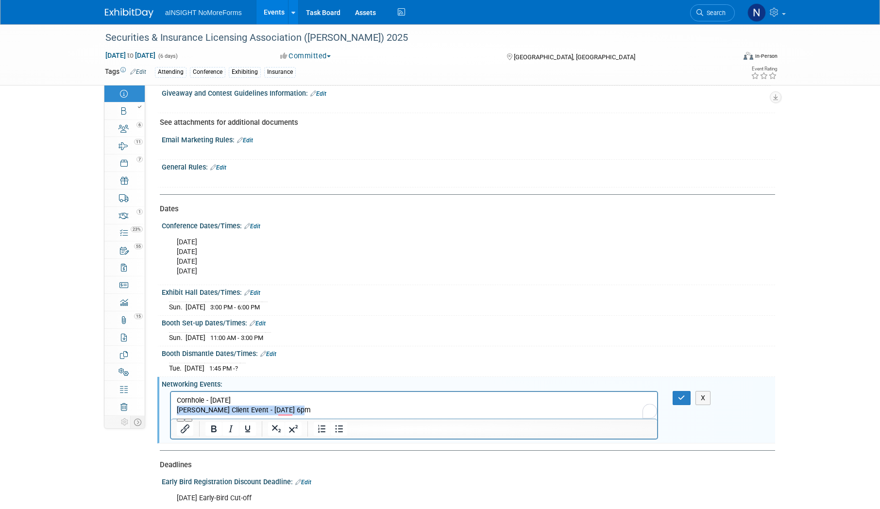
copy p "[PERSON_NAME] Client Event - [DATE] 6pm"
click at [178, 398] on p "Cornhole - Tuesday, October 28 SILA Client Event - October 27 at 6pm" at bounding box center [414, 404] width 475 height 19
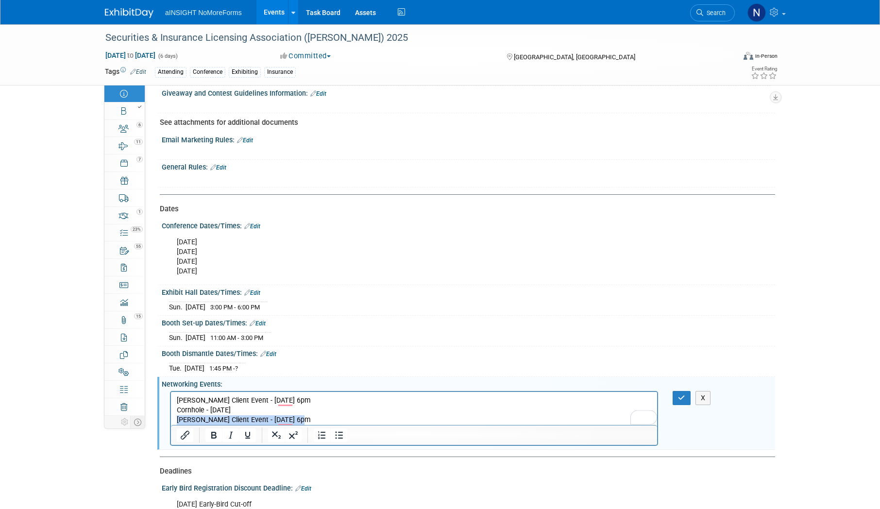
drag, startPoint x: 283, startPoint y: 415, endPoint x: 176, endPoint y: 422, distance: 107.0
click at [176, 422] on body "SILA Client Event - October 27 at 6pm Cornhole - Tuesday, October 28 SILA Clien…" at bounding box center [414, 409] width 476 height 29
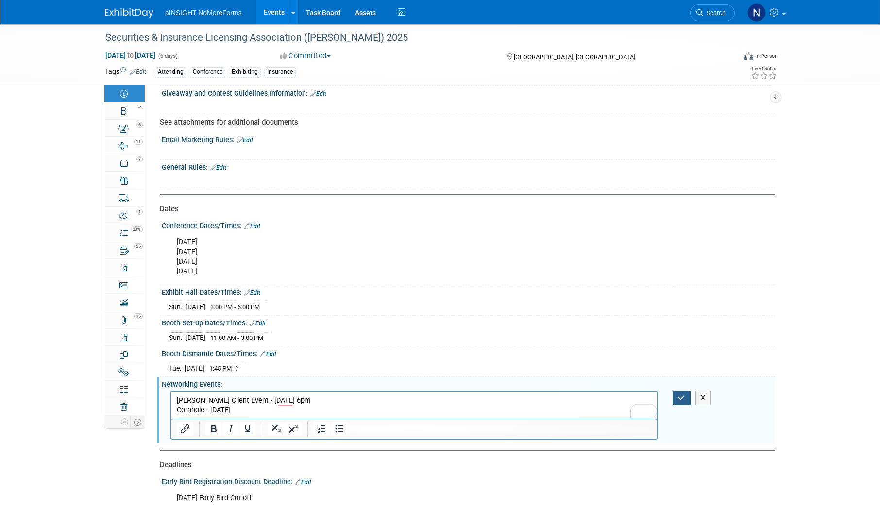
click at [676, 395] on button "button" at bounding box center [681, 398] width 18 height 14
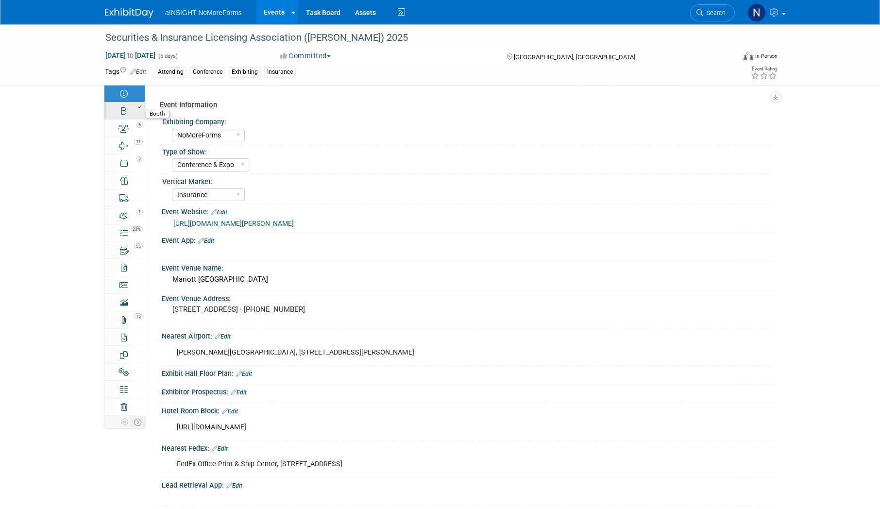
click at [136, 113] on link "Booth" at bounding box center [124, 110] width 40 height 17
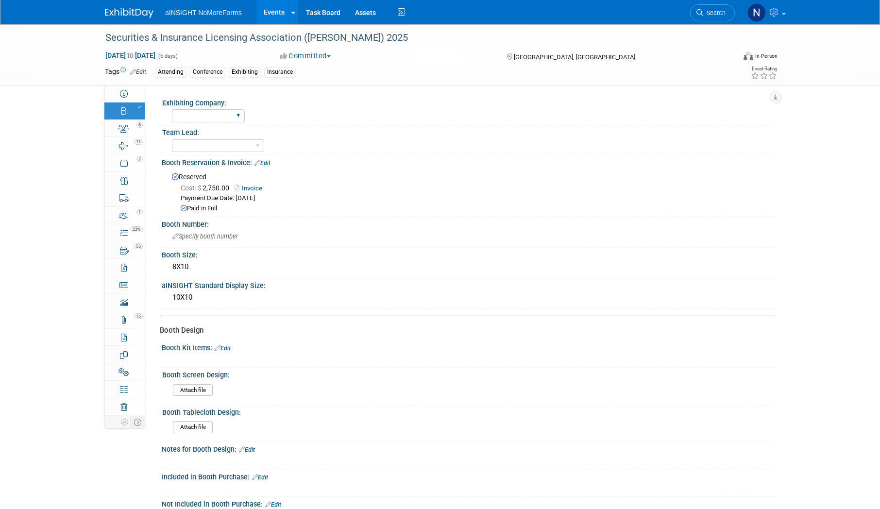
click at [213, 123] on div "aINSIGHT NoMoreForms" at bounding box center [208, 116] width 73 height 18
drag, startPoint x: 217, startPoint y: 117, endPoint x: 217, endPoint y: 124, distance: 6.8
click at [217, 117] on select "aINSIGHT NoMoreForms" at bounding box center [208, 115] width 73 height 13
select select "NoMoreForms"
click at [172, 109] on select "aINSIGHT NoMoreForms" at bounding box center [208, 115] width 73 height 13
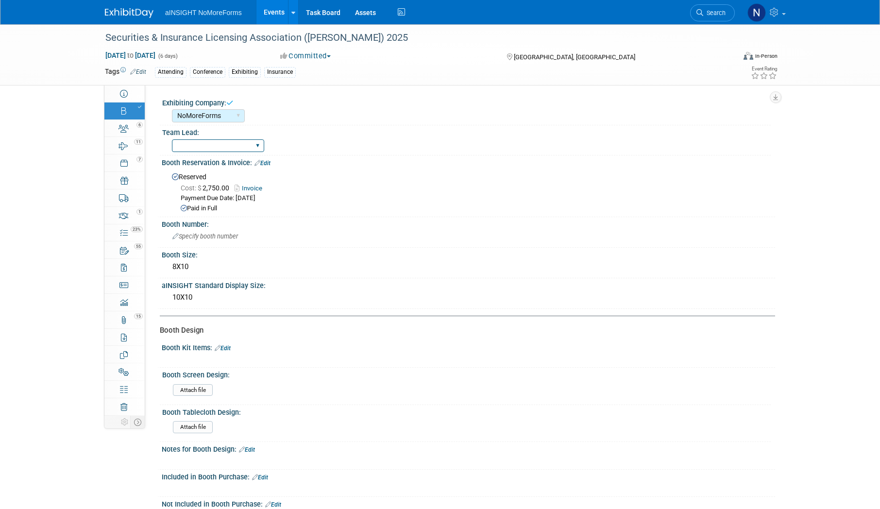
click at [223, 153] on div "AE Enterprise Insurance AE Enterprise DOT AE Enterprise Workflow AE Mid-Market …" at bounding box center [218, 146] width 92 height 18
click at [229, 143] on select "AE Enterprise Insurance AE Enterprise DOT AE Enterprise Workflow AE Mid-Market …" at bounding box center [218, 145] width 92 height 13
click at [386, 168] on div "Reserved Cost: $ 2,750.00 Invoice Payment Due Date: May 16, 2025 Paid in Full" at bounding box center [468, 191] width 613 height 48
click at [139, 129] on link "6 Staff 6" at bounding box center [124, 128] width 40 height 17
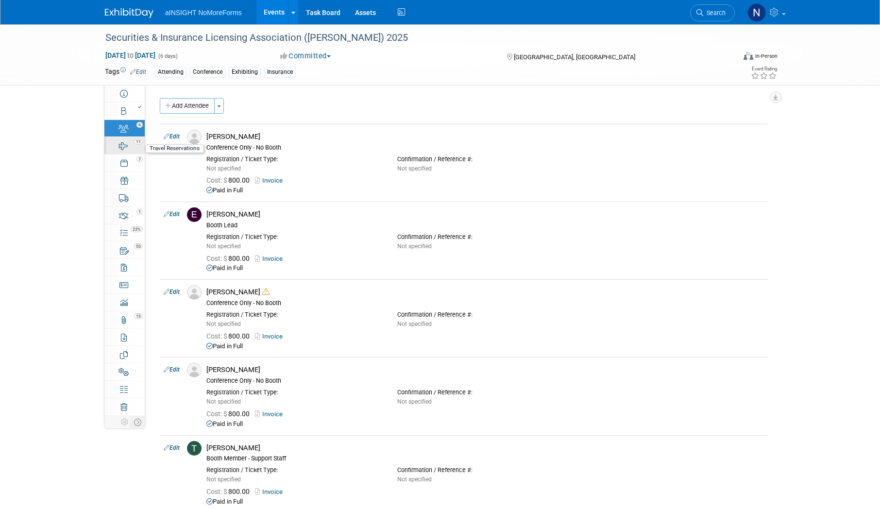
click at [125, 146] on icon at bounding box center [123, 146] width 9 height 8
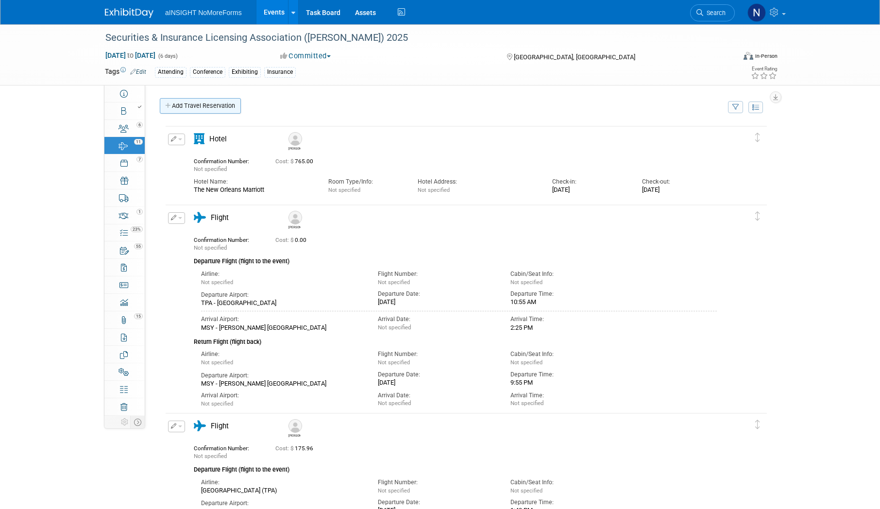
click at [235, 108] on link "Add Travel Reservation" at bounding box center [200, 106] width 81 height 16
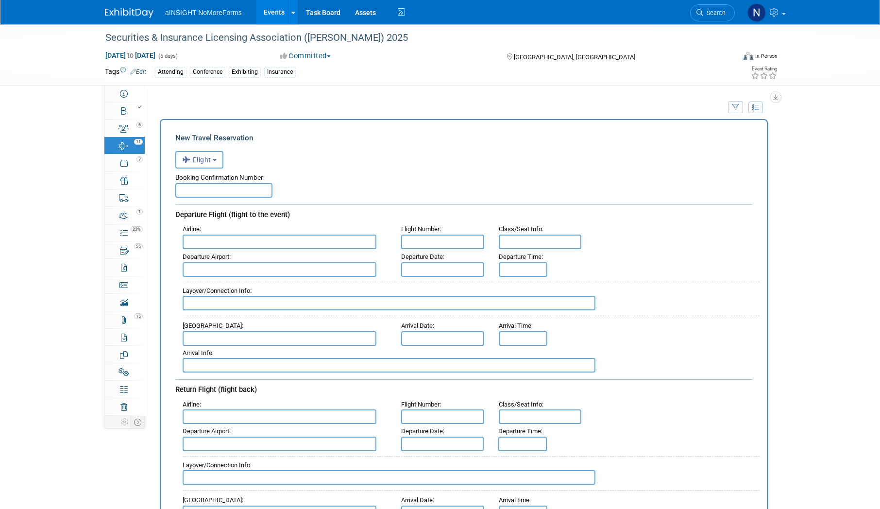
click at [238, 251] on div "Departure Airport :" at bounding box center [284, 263] width 218 height 27
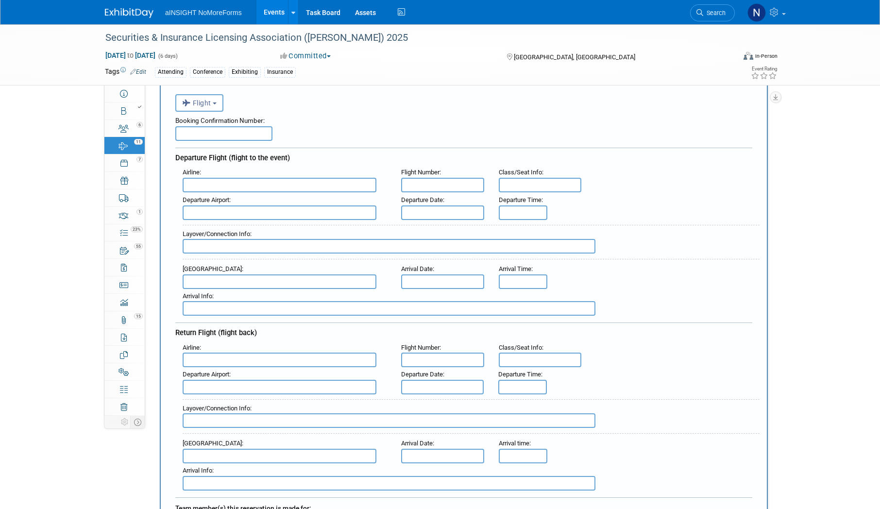
scroll to position [146, 0]
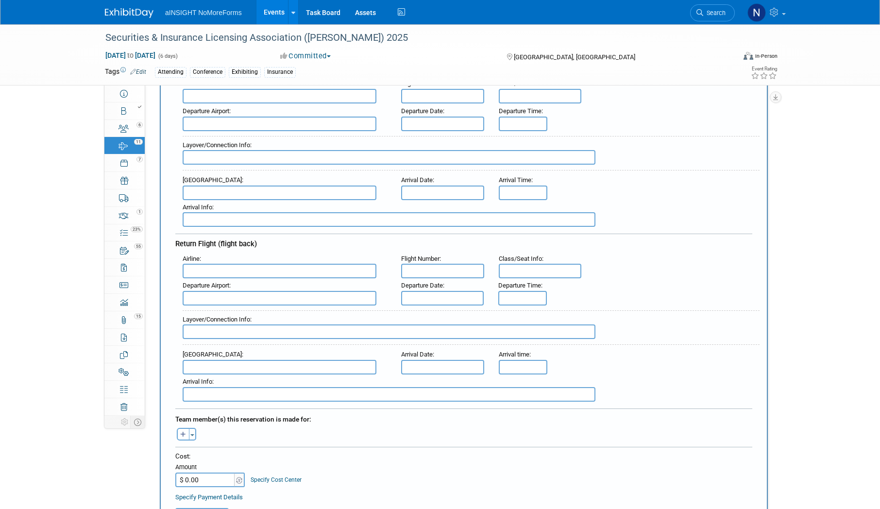
click at [176, 437] on div "Toggle Dropdown Select Anyone Tag a user or a resource Quick -- Select -- (me)" at bounding box center [186, 434] width 36 height 13
click at [179, 436] on button "button" at bounding box center [183, 434] width 13 height 13
select select
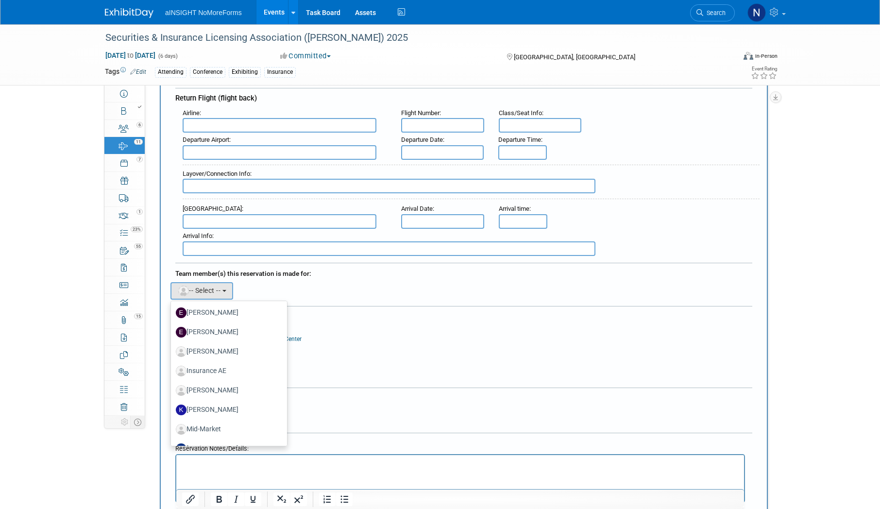
scroll to position [231, 0]
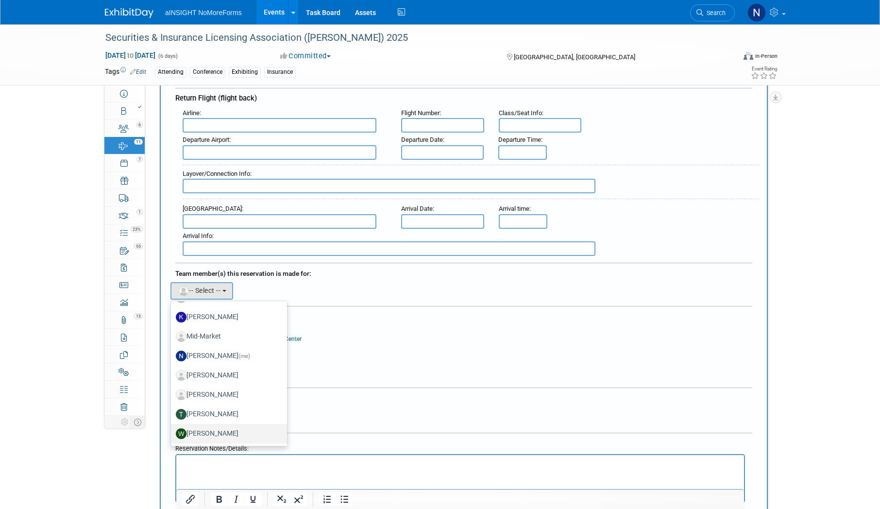
click at [219, 432] on label "[PERSON_NAME]" at bounding box center [226, 434] width 101 height 16
click at [172, 432] on input "[PERSON_NAME]" at bounding box center [169, 432] width 6 height 6
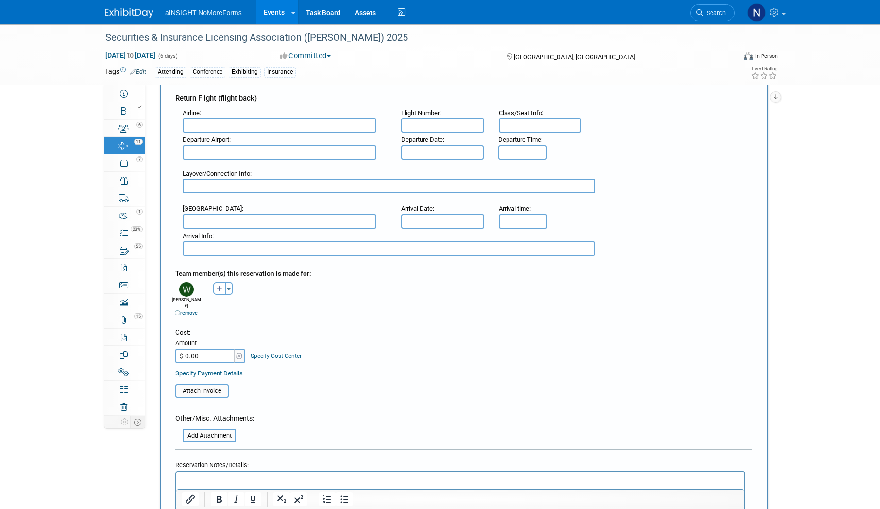
click at [200, 349] on input "$ 0.00" at bounding box center [205, 356] width 61 height 15
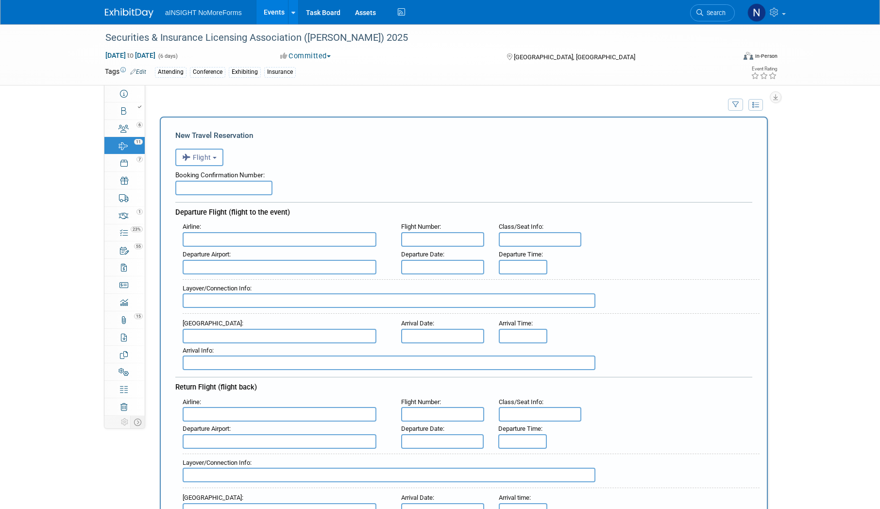
scroll to position [0, 0]
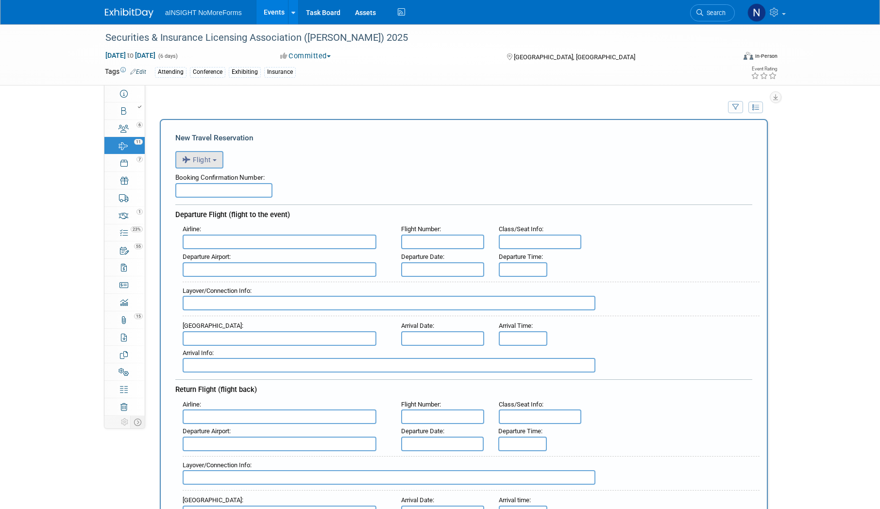
type input "$ 1,020.00"
click at [218, 163] on button "Flight" at bounding box center [199, 159] width 48 height 17
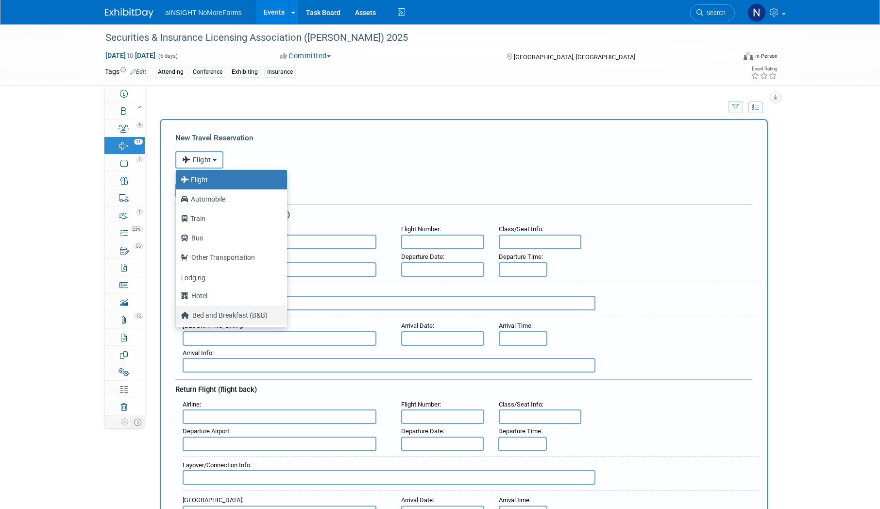
scroll to position [41, 0]
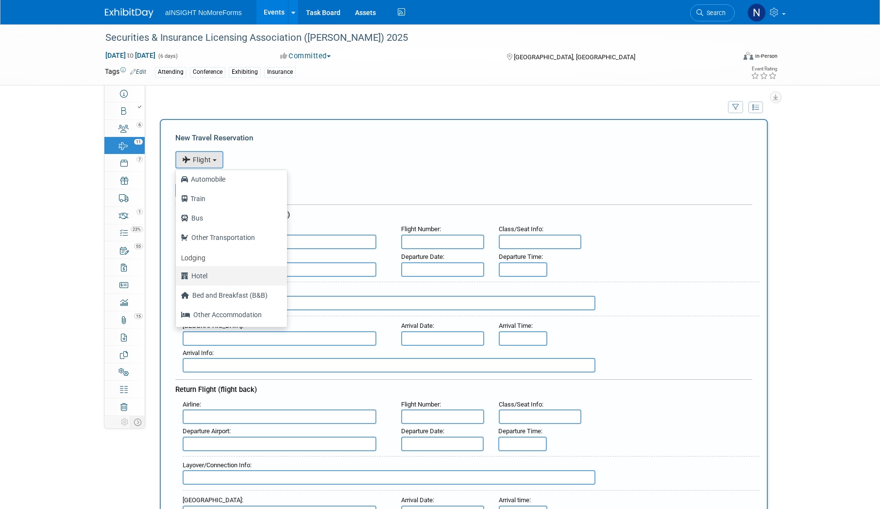
click at [204, 279] on label "Hotel" at bounding box center [229, 276] width 97 height 16
click at [177, 278] on input "Hotel" at bounding box center [174, 274] width 6 height 6
select select "6"
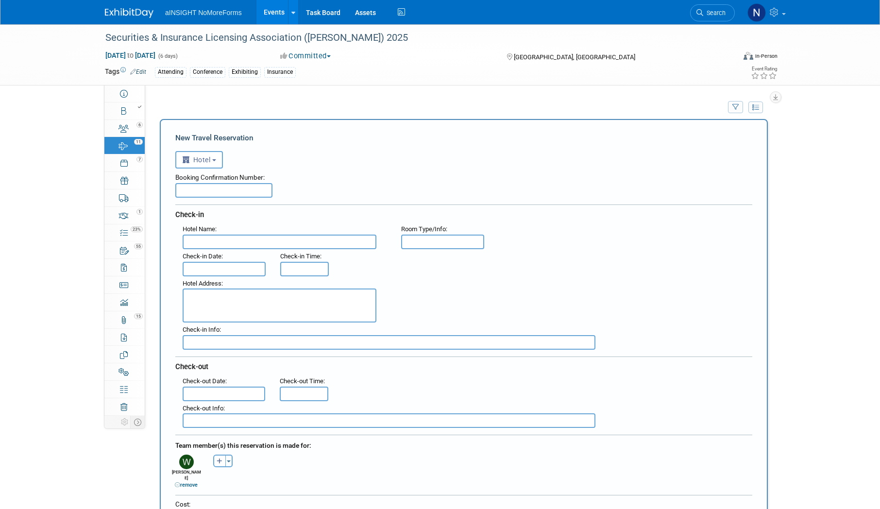
scroll to position [97, 0]
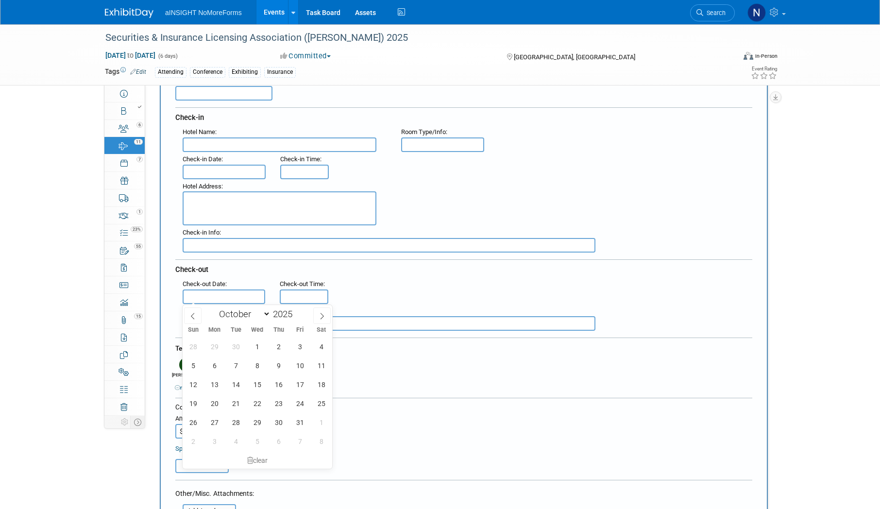
click at [212, 296] on input "text" at bounding box center [224, 296] width 83 height 15
click at [261, 423] on span "29" at bounding box center [257, 422] width 19 height 19
type input "Oct 29, 2025"
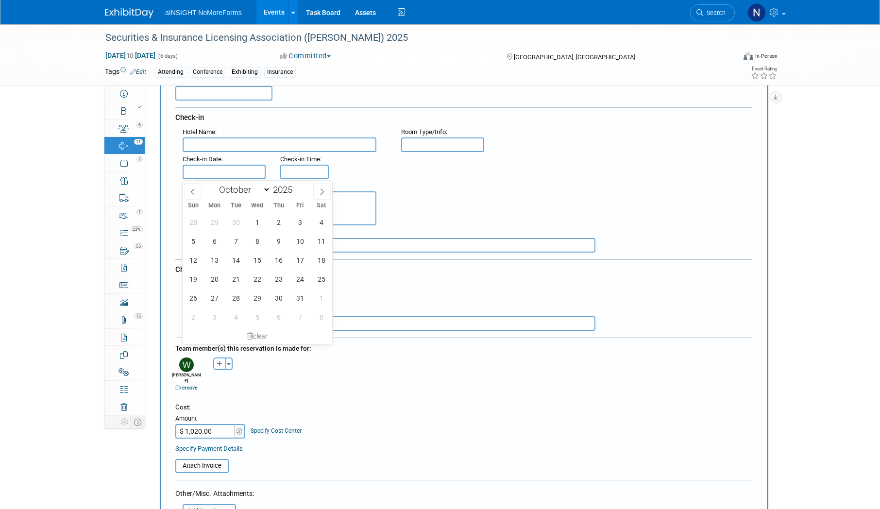
click at [214, 174] on input "text" at bounding box center [224, 172] width 83 height 15
click at [321, 280] on span "25" at bounding box center [321, 278] width 19 height 19
type input "[DATE]"
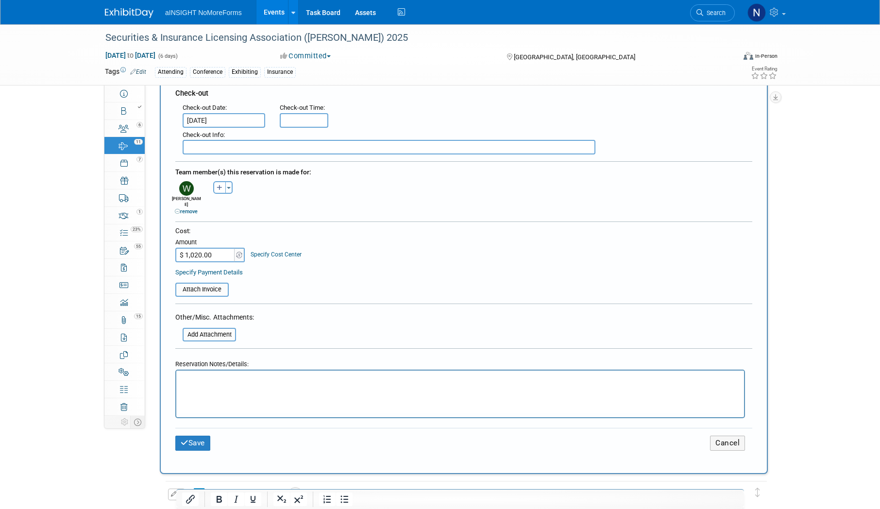
scroll to position [291, 0]
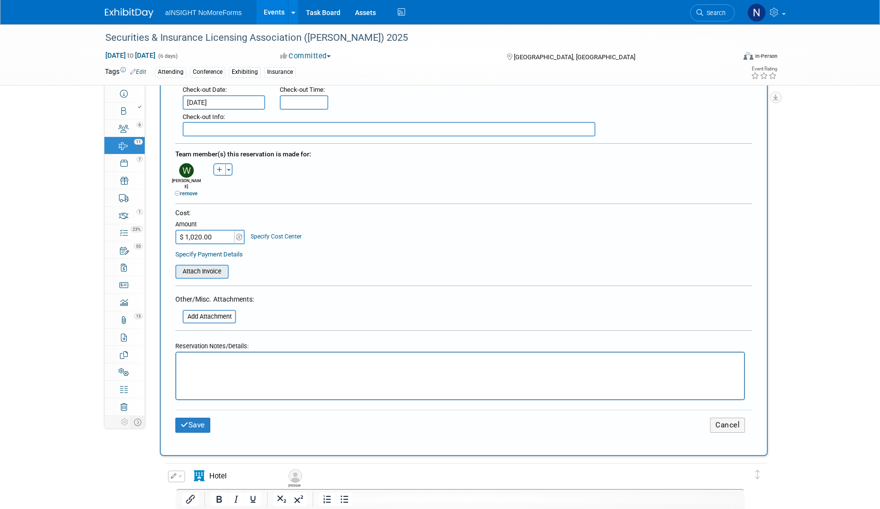
click at [199, 266] on input "file" at bounding box center [170, 272] width 116 height 12
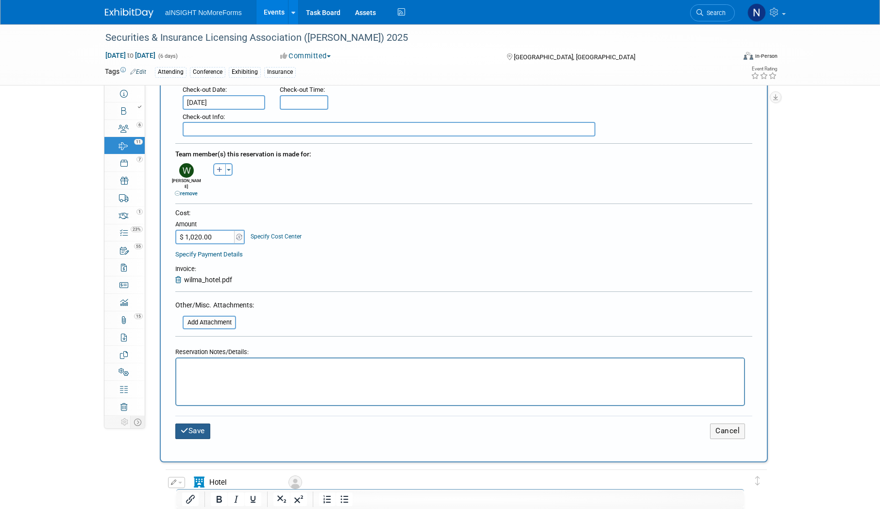
click at [189, 423] on button "Save" at bounding box center [192, 430] width 35 height 15
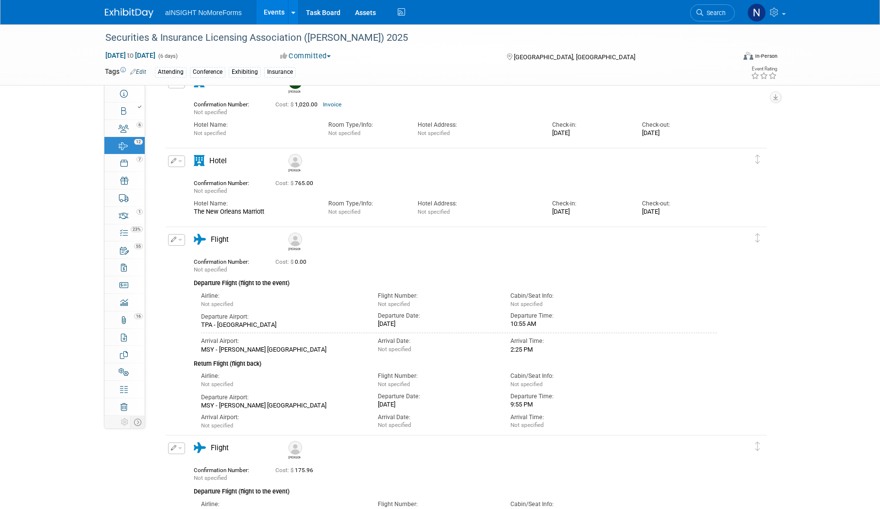
scroll to position [0, 0]
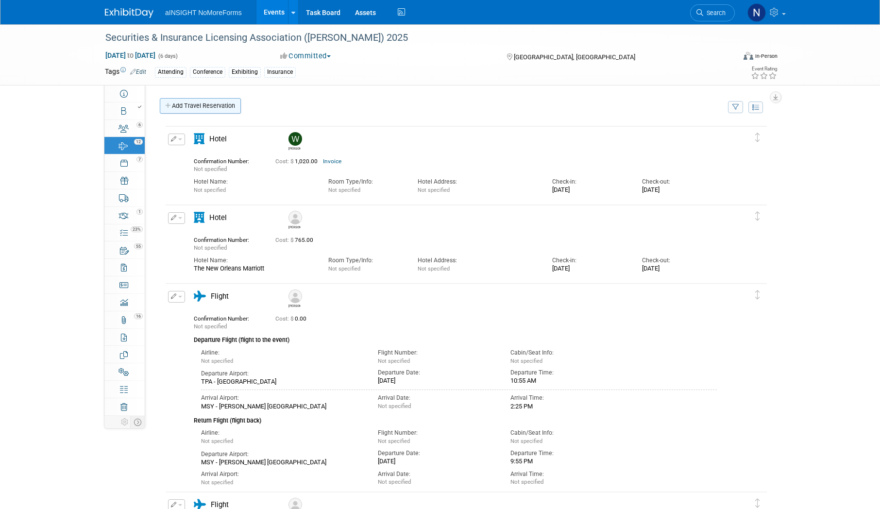
click at [206, 105] on link "Add Travel Reservation" at bounding box center [200, 106] width 81 height 16
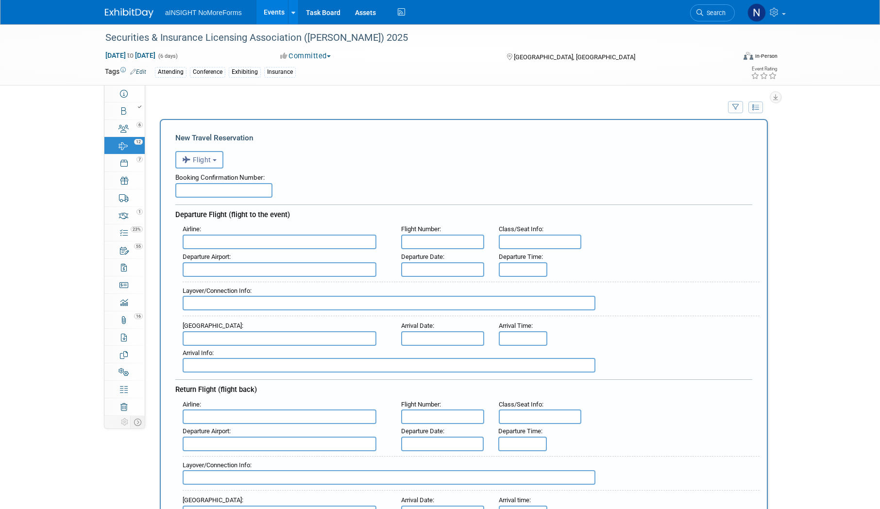
click at [209, 159] on span "Flight" at bounding box center [196, 160] width 29 height 8
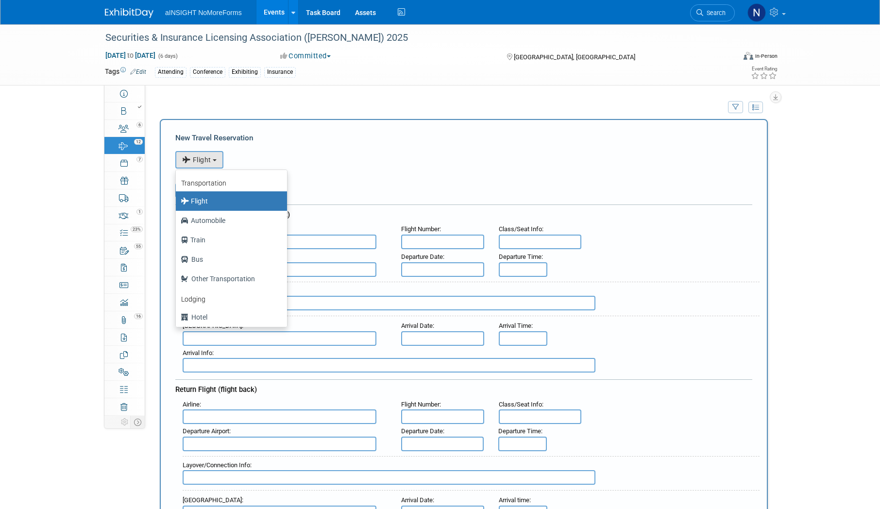
click at [220, 198] on label "Flight" at bounding box center [229, 201] width 97 height 16
click at [177, 198] on input "Flight" at bounding box center [174, 200] width 6 height 6
click at [370, 202] on div "Booking Confirmation Number: Departure Flight (flight to the event) Airline : F…" at bounding box center [463, 357] width 577 height 379
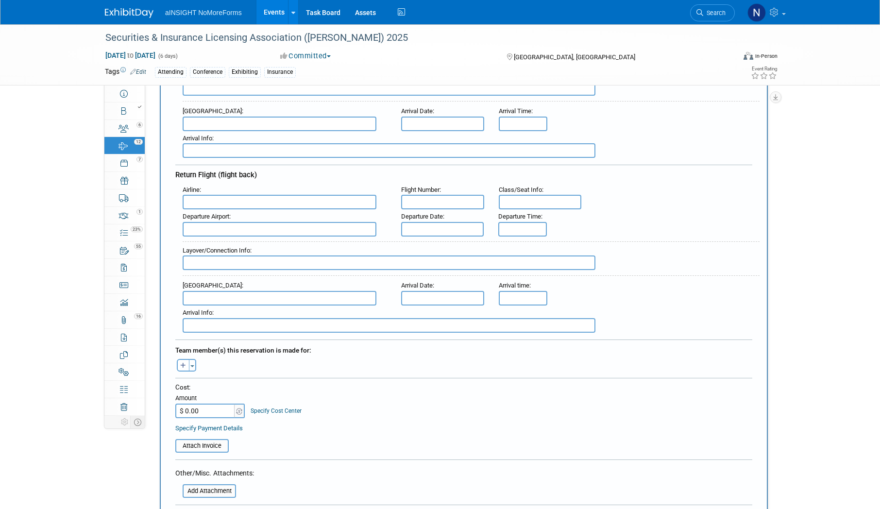
scroll to position [243, 0]
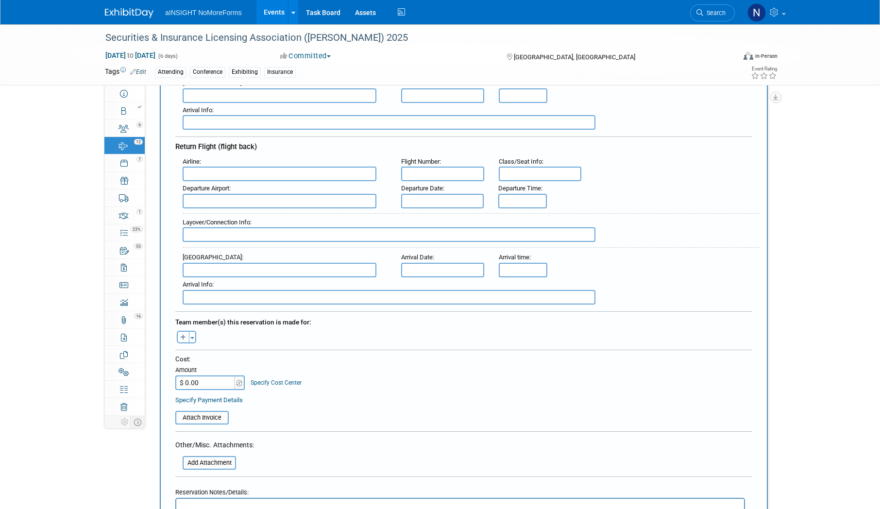
click at [182, 335] on icon "button" at bounding box center [183, 337] width 6 height 6
select select
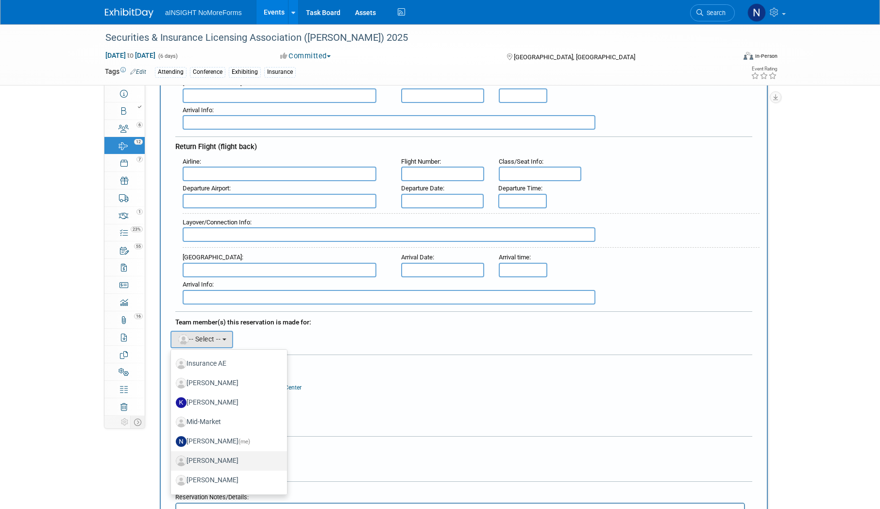
scroll to position [231, 0]
click at [214, 477] on label "[PERSON_NAME]" at bounding box center [226, 482] width 101 height 16
click at [172, 478] on input "[PERSON_NAME]" at bounding box center [169, 481] width 6 height 6
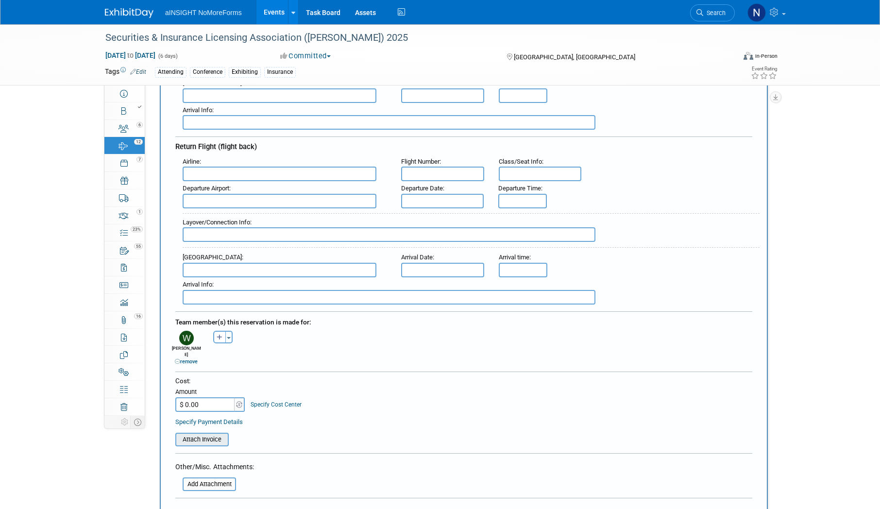
click at [207, 434] on input "file" at bounding box center [170, 440] width 116 height 12
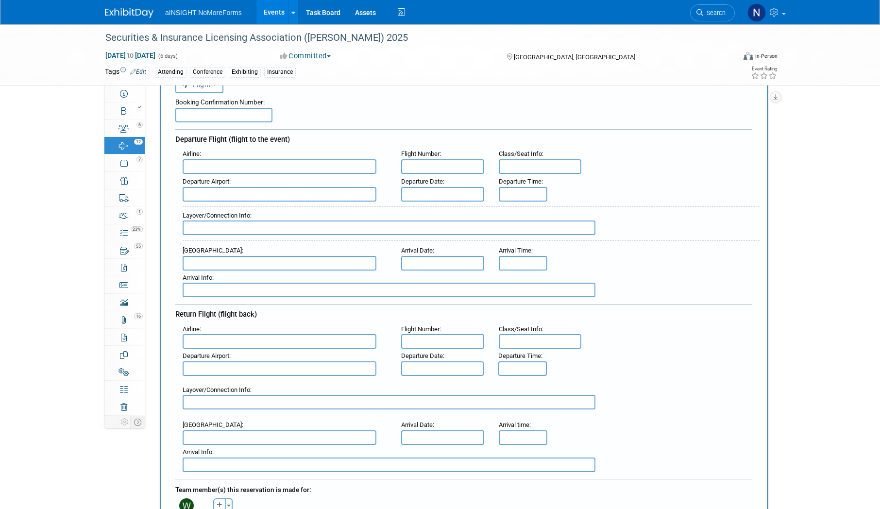
scroll to position [97, 0]
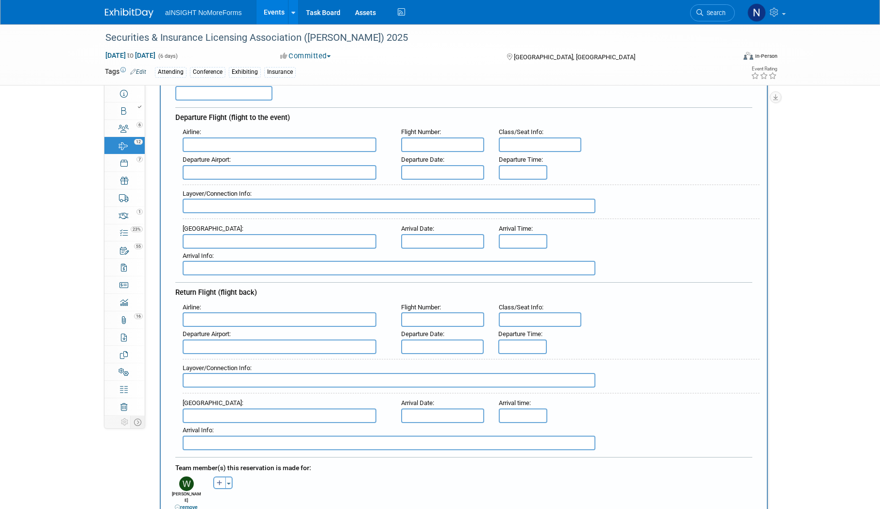
click at [248, 147] on input "text" at bounding box center [280, 144] width 194 height 15
click at [242, 160] on span "Southwe st Airlines (SWA)" at bounding box center [284, 160] width 202 height 16
type input "Southwest Airlines (SWA)"
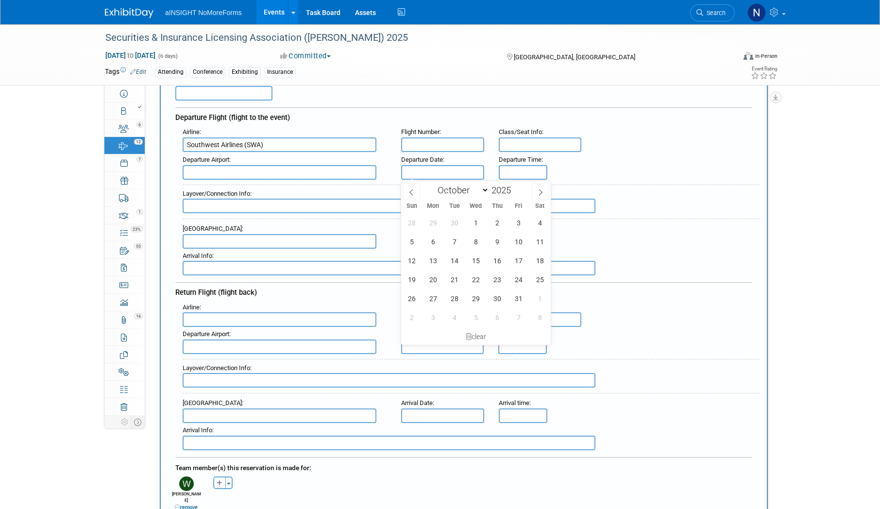
click at [470, 174] on input "text" at bounding box center [442, 172] width 83 height 15
click at [415, 297] on span "26" at bounding box center [411, 298] width 19 height 19
type input "[DATE]"
click at [429, 350] on input "text" at bounding box center [442, 346] width 83 height 15
click at [472, 295] on span "29" at bounding box center [475, 294] width 19 height 19
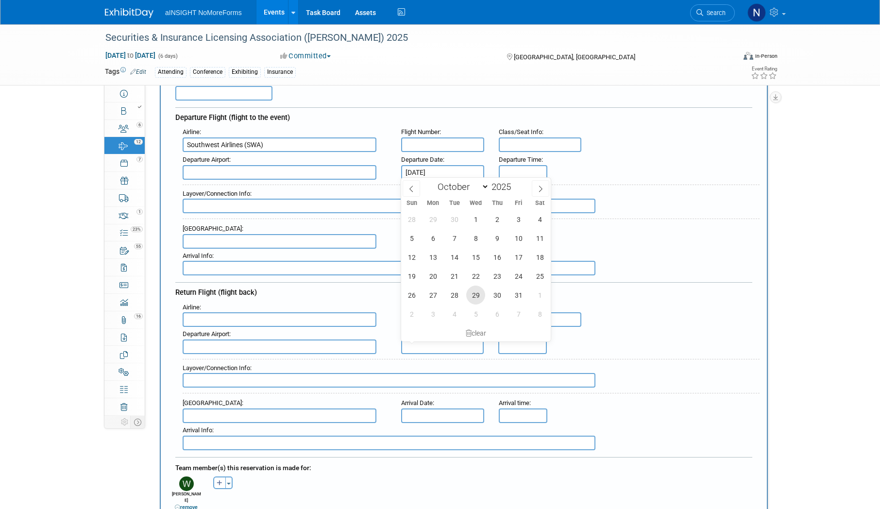
type input "Oct 29, 2025"
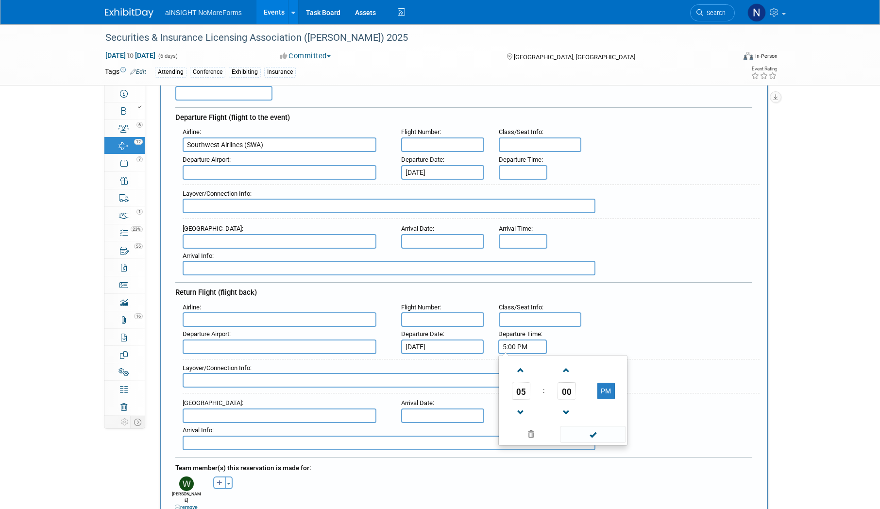
click at [511, 350] on input "5:00 PM" at bounding box center [522, 346] width 49 height 15
click at [518, 368] on span at bounding box center [520, 370] width 17 height 17
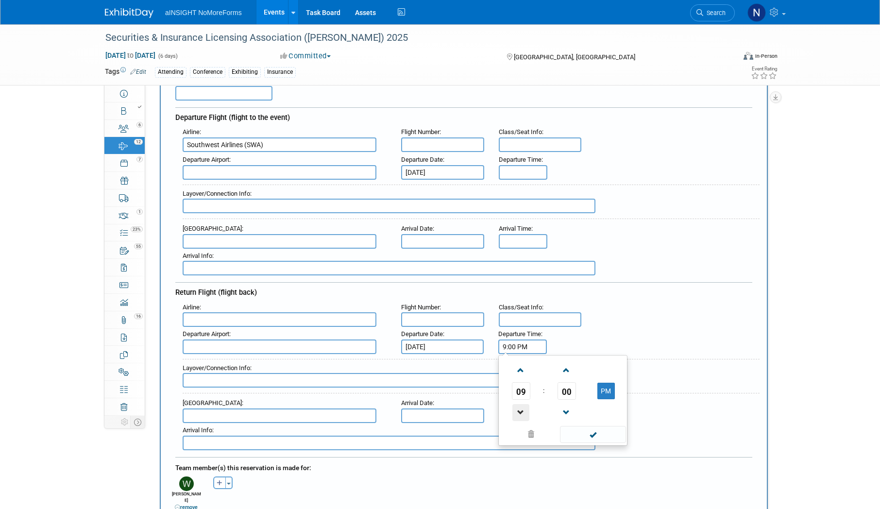
click at [523, 409] on span at bounding box center [520, 412] width 17 height 17
click at [571, 389] on span "00" at bounding box center [566, 390] width 18 height 17
click at [606, 396] on td "35" at bounding box center [609, 397] width 31 height 26
type input "8:35 PM"
click at [591, 434] on span at bounding box center [593, 434] width 66 height 17
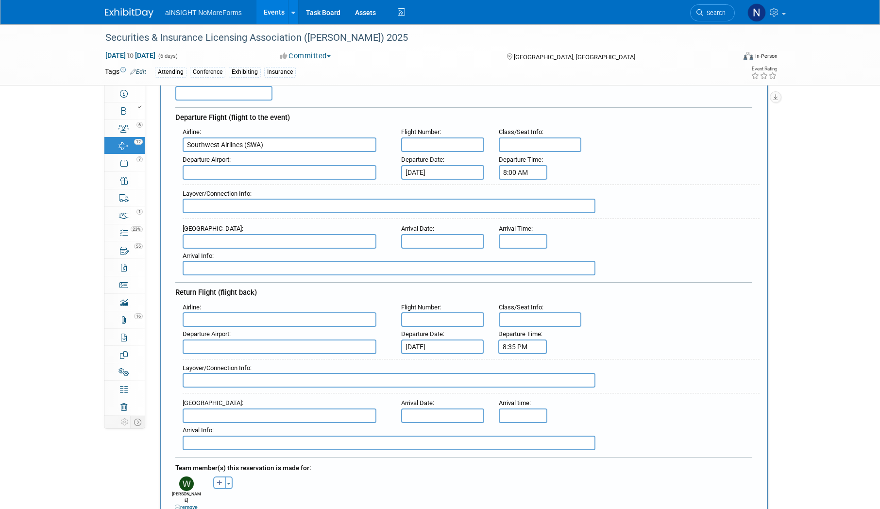
click at [535, 169] on input "8:00 AM" at bounding box center [523, 172] width 49 height 15
click at [518, 232] on span at bounding box center [521, 238] width 17 height 17
click at [522, 198] on span at bounding box center [521, 195] width 17 height 17
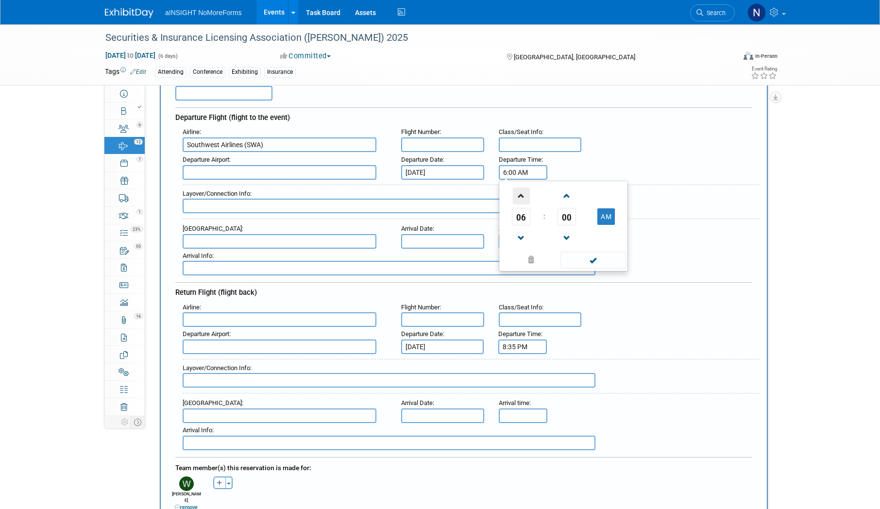
click at [522, 198] on span at bounding box center [521, 195] width 17 height 17
click at [521, 236] on span at bounding box center [521, 238] width 17 height 17
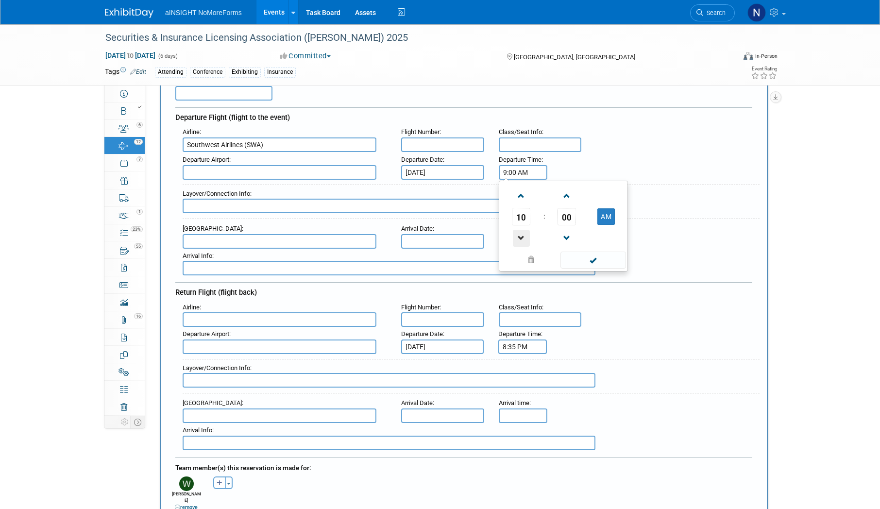
click at [521, 236] on span at bounding box center [521, 238] width 17 height 17
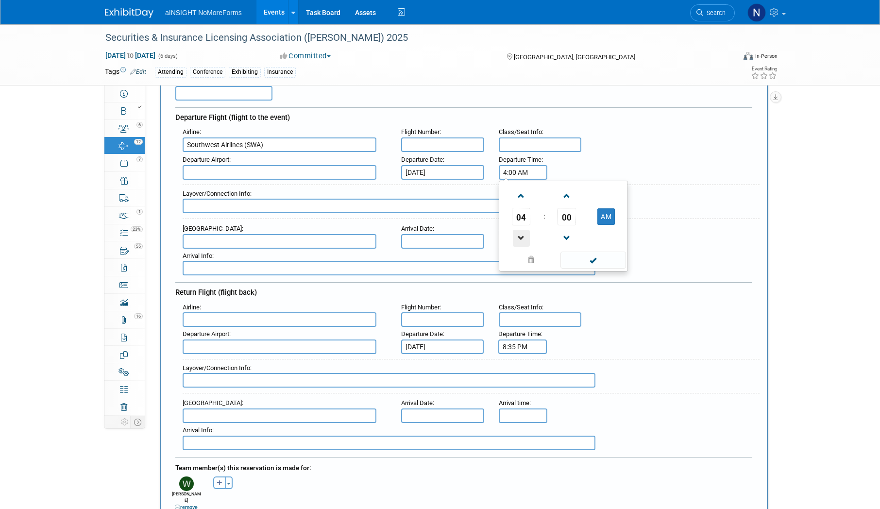
click at [521, 236] on span at bounding box center [521, 238] width 17 height 17
click at [559, 214] on span "00" at bounding box center [566, 216] width 18 height 17
click at [526, 248] on td "40" at bounding box center [516, 248] width 31 height 26
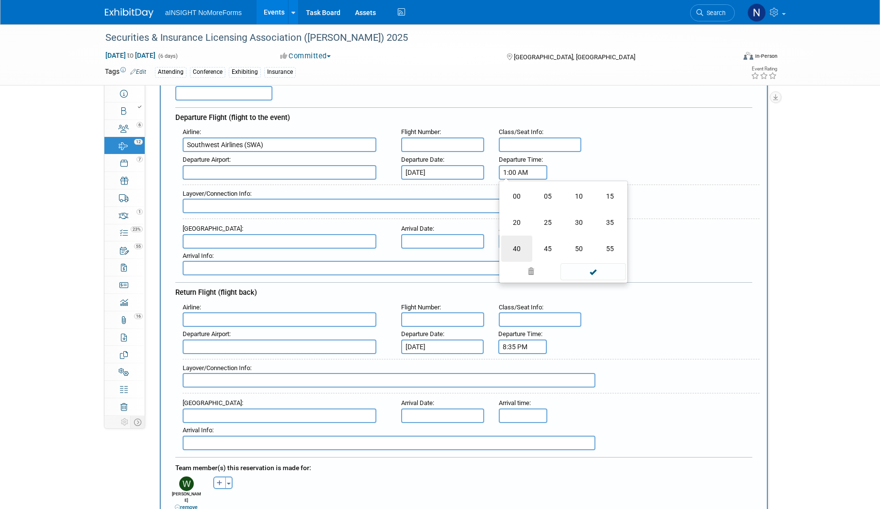
type input "1:40 AM"
click at [597, 261] on span at bounding box center [593, 259] width 66 height 17
click at [309, 176] on input "text" at bounding box center [280, 172] width 194 height 15
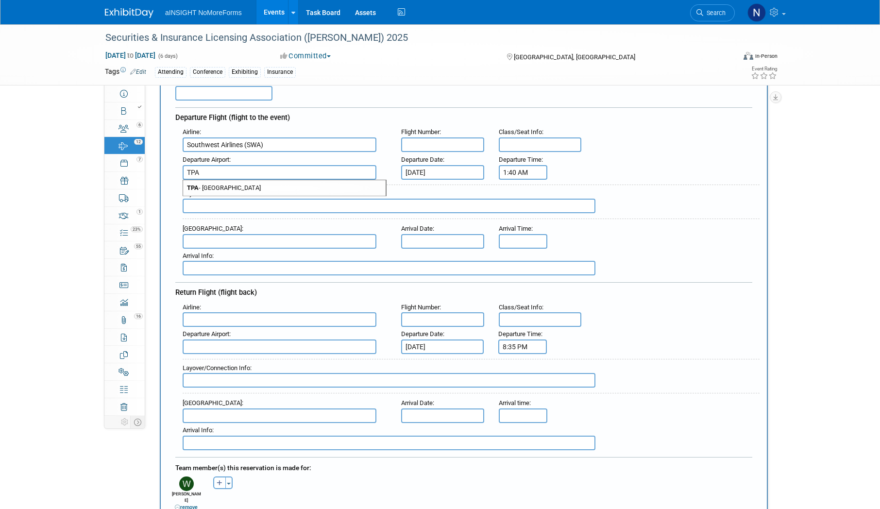
click at [306, 184] on span "TPA - Tampa International Airport" at bounding box center [284, 188] width 202 height 16
type input "TPA - Tampa International Airport"
click at [301, 237] on input "text" at bounding box center [280, 241] width 194 height 15
click at [240, 256] on span "MSY - Louis Armstrong New Orleans International Airport" at bounding box center [284, 257] width 202 height 16
type input "MSY - Louis Armstrong New Orleans International Airport"
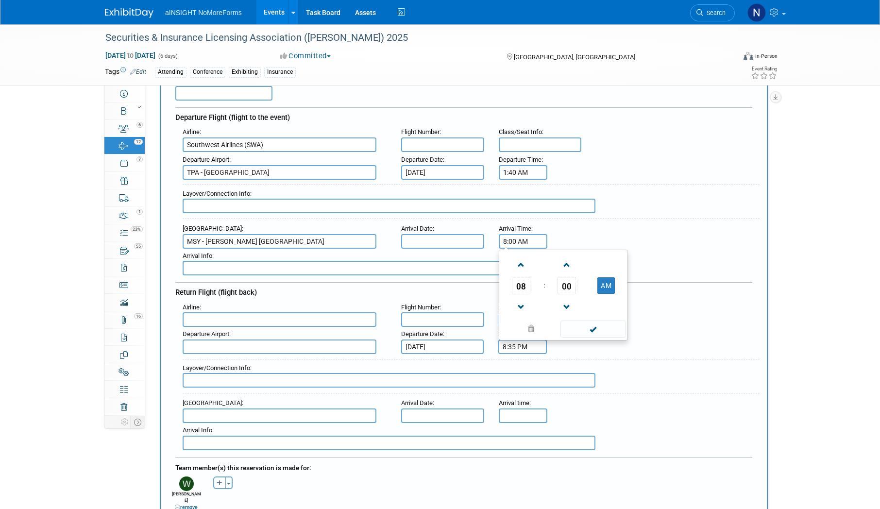
click at [524, 242] on input "8:00 AM" at bounding box center [523, 241] width 49 height 15
click at [521, 265] on span at bounding box center [521, 264] width 17 height 17
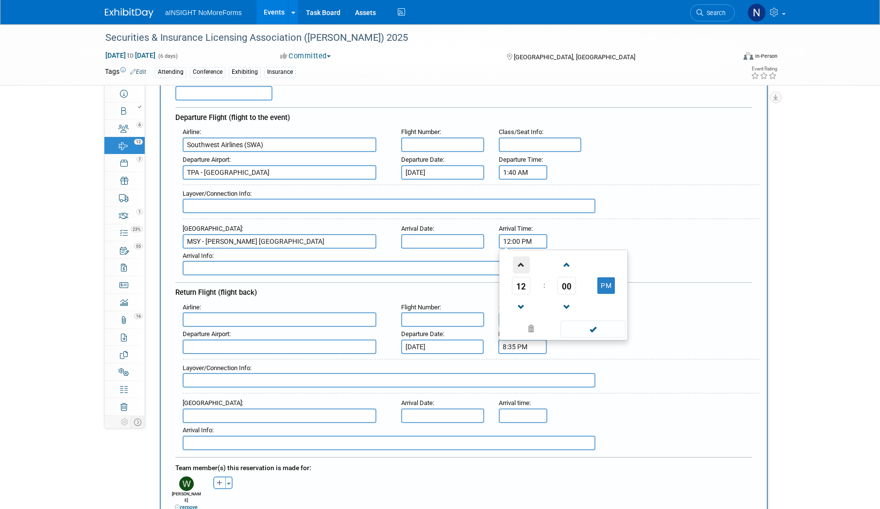
click at [521, 265] on span at bounding box center [521, 264] width 17 height 17
click at [518, 263] on span at bounding box center [521, 264] width 17 height 17
click at [563, 282] on span "00" at bounding box center [566, 285] width 18 height 17
click at [516, 288] on td "20" at bounding box center [516, 291] width 31 height 26
type input "2:20 PM"
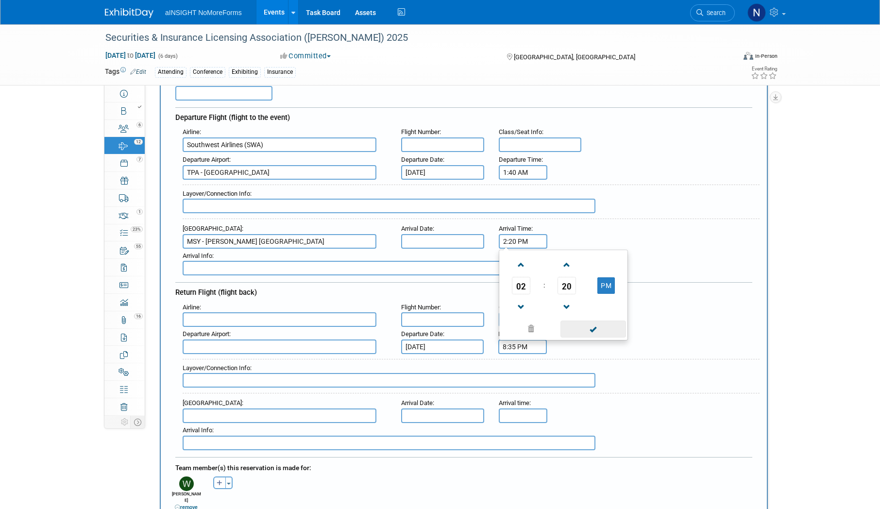
click at [607, 321] on span at bounding box center [593, 328] width 66 height 17
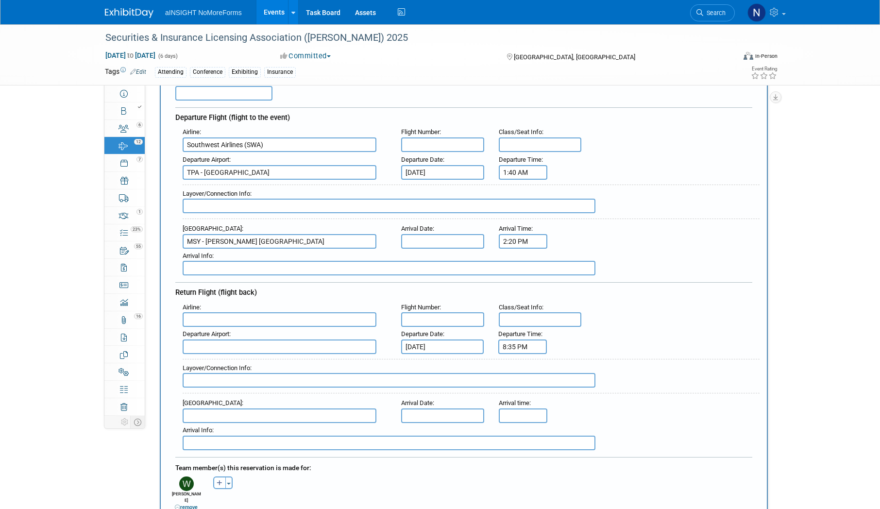
click at [442, 239] on input "text" at bounding box center [442, 241] width 83 height 15
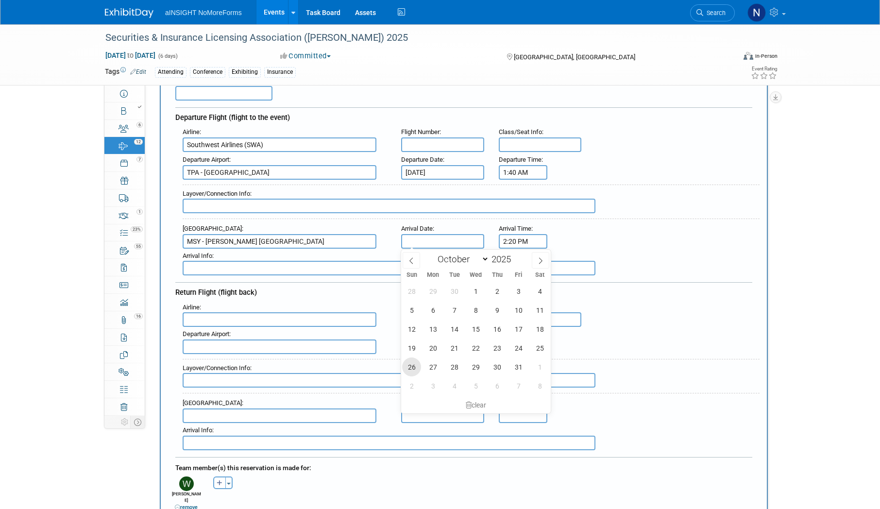
click at [408, 368] on span "26" at bounding box center [411, 366] width 19 height 19
type input "[DATE]"
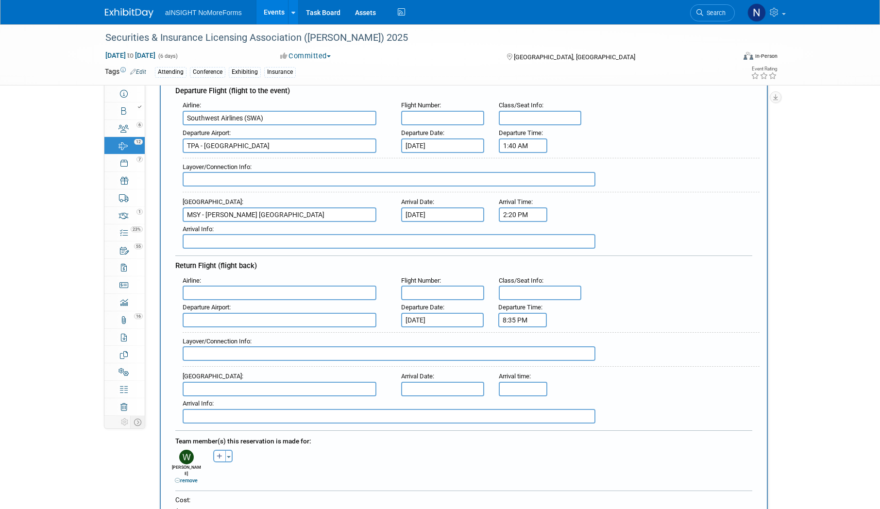
scroll to position [146, 0]
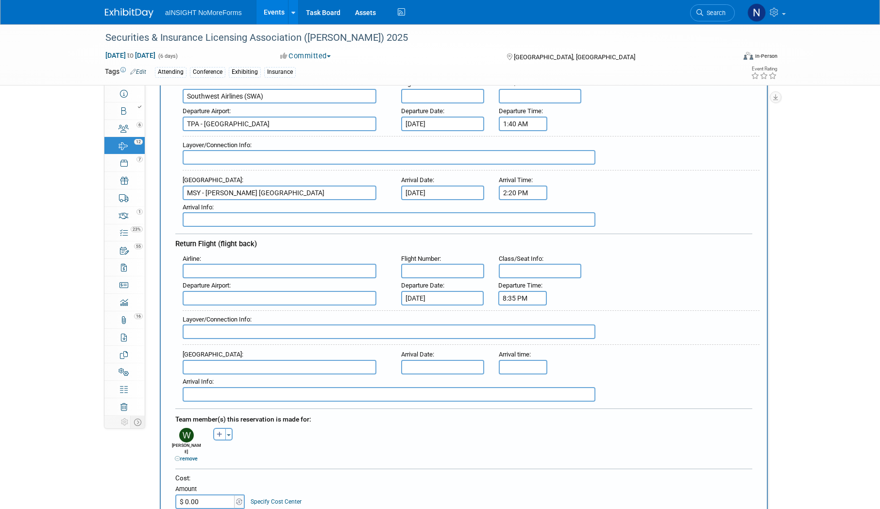
click at [307, 301] on input "text" at bounding box center [280, 298] width 194 height 15
click at [328, 313] on span "MSY - Louis Armstrong New Orleans International Airport" at bounding box center [284, 314] width 202 height 16
type input "MSY - Louis Armstrong New Orleans International Airport"
click at [311, 362] on input "text" at bounding box center [280, 367] width 194 height 15
click at [307, 378] on span "TPA - Tampa International Airport" at bounding box center [284, 383] width 202 height 16
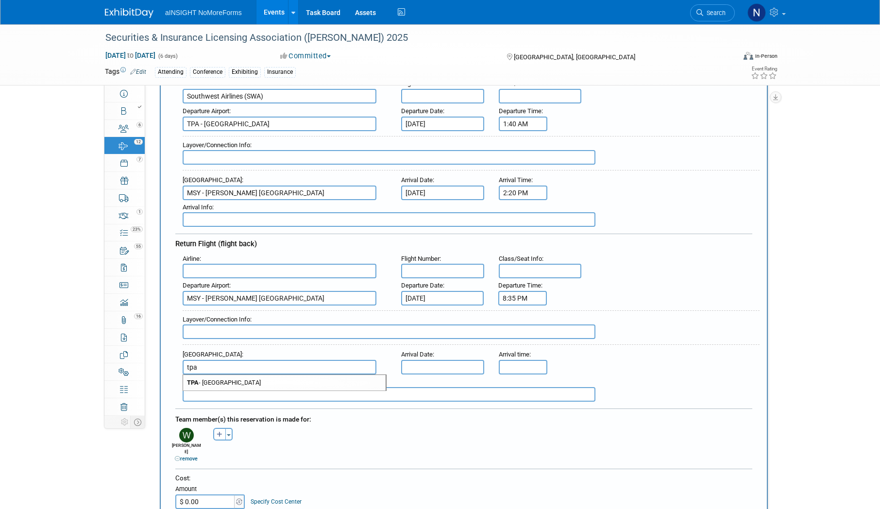
type input "TPA - Tampa International Airport"
click at [425, 365] on input "text" at bounding box center [442, 367] width 83 height 15
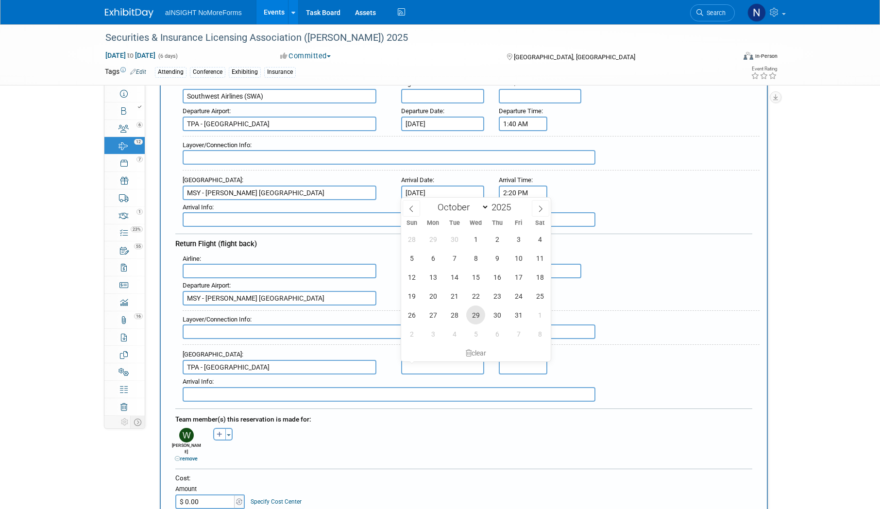
click at [473, 315] on span "29" at bounding box center [475, 314] width 19 height 19
type input "Oct 29, 2025"
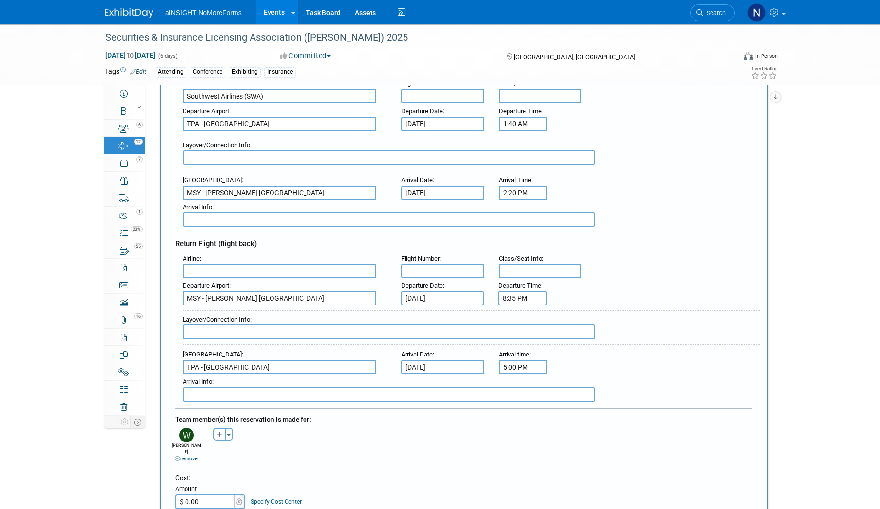
click at [529, 364] on input "5:00 PM" at bounding box center [523, 367] width 49 height 15
type input "5:00 PM11:05"
drag, startPoint x: 543, startPoint y: 365, endPoint x: 485, endPoint y: 362, distance: 58.8
click at [485, 362] on div "Arrival Airport : TPA - Tampa International Airport Arrival Date : Oct 29, 2025…" at bounding box center [467, 360] width 584 height 27
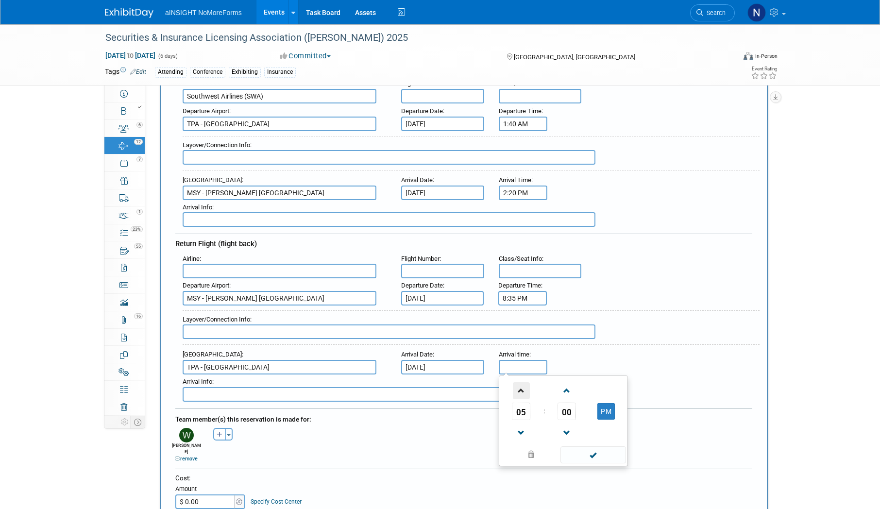
click at [523, 394] on span at bounding box center [521, 390] width 17 height 17
click at [522, 388] on span at bounding box center [521, 390] width 17 height 17
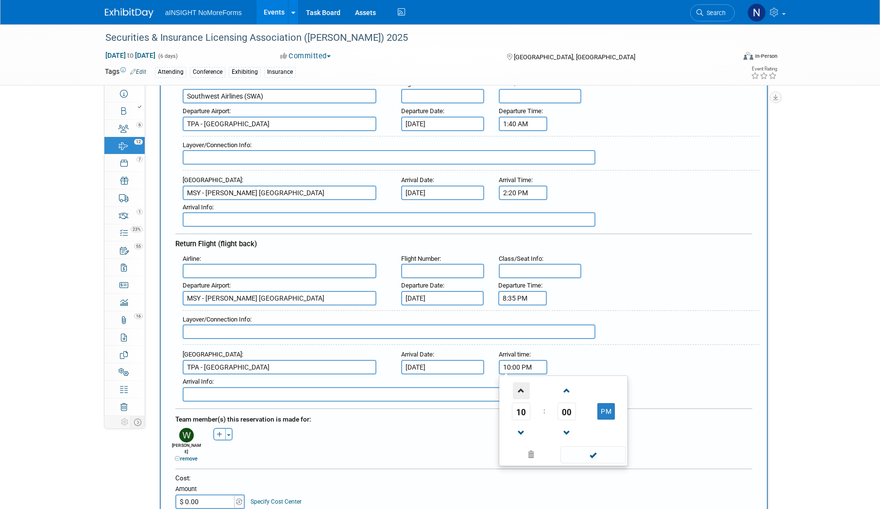
click at [522, 388] on span at bounding box center [521, 390] width 17 height 17
drag, startPoint x: 522, startPoint y: 432, endPoint x: 541, endPoint y: 421, distance: 22.2
click at [522, 431] on span at bounding box center [521, 432] width 17 height 17
click at [561, 411] on span "00" at bounding box center [566, 410] width 18 height 17
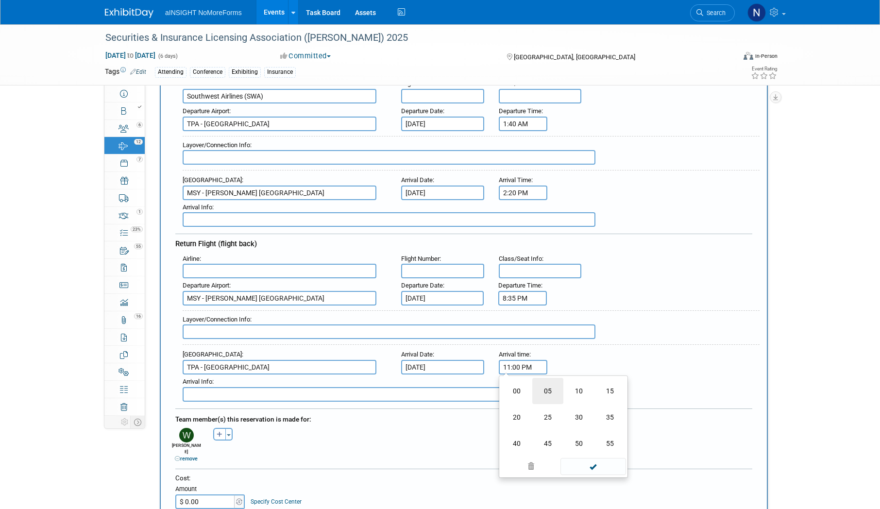
click at [551, 391] on td "05" at bounding box center [547, 391] width 31 height 26
click at [600, 453] on span at bounding box center [593, 454] width 66 height 17
type input "11:05 PM"
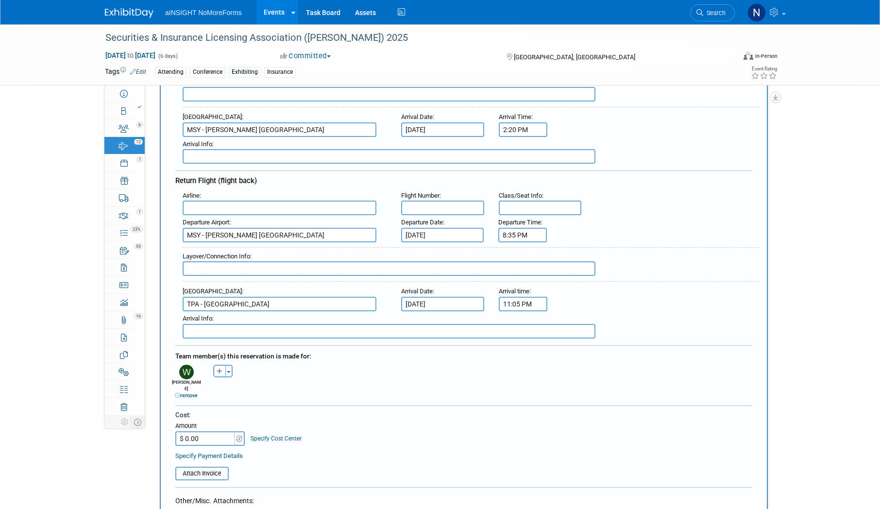
scroll to position [243, 0]
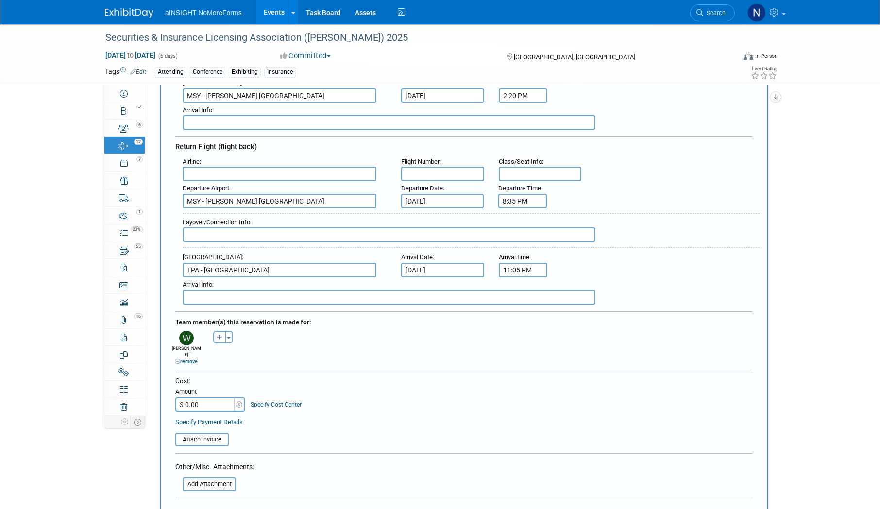
click at [212, 397] on input "$ 0.00" at bounding box center [205, 404] width 61 height 15
type input "$ 175.96"
click at [212, 434] on input "file" at bounding box center [170, 440] width 116 height 12
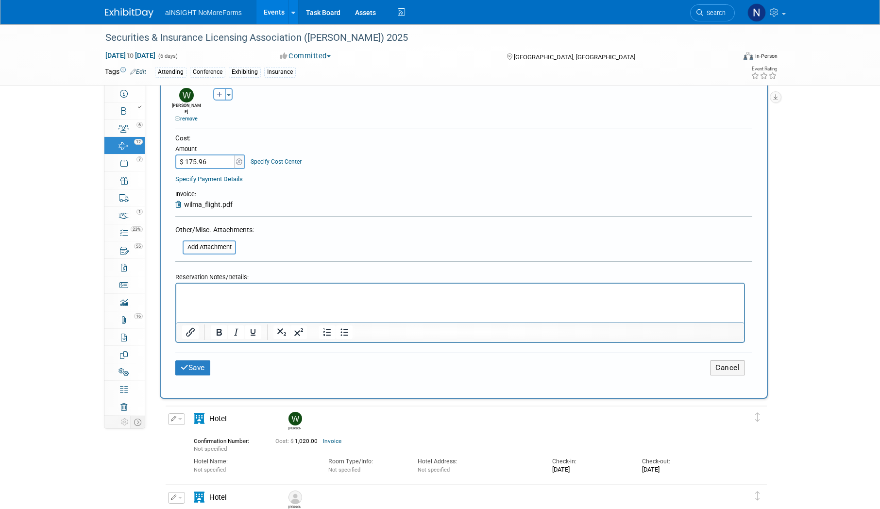
click at [191, 352] on div "Save Cancel" at bounding box center [463, 367] width 577 height 30
click at [191, 360] on button "Save" at bounding box center [192, 367] width 35 height 15
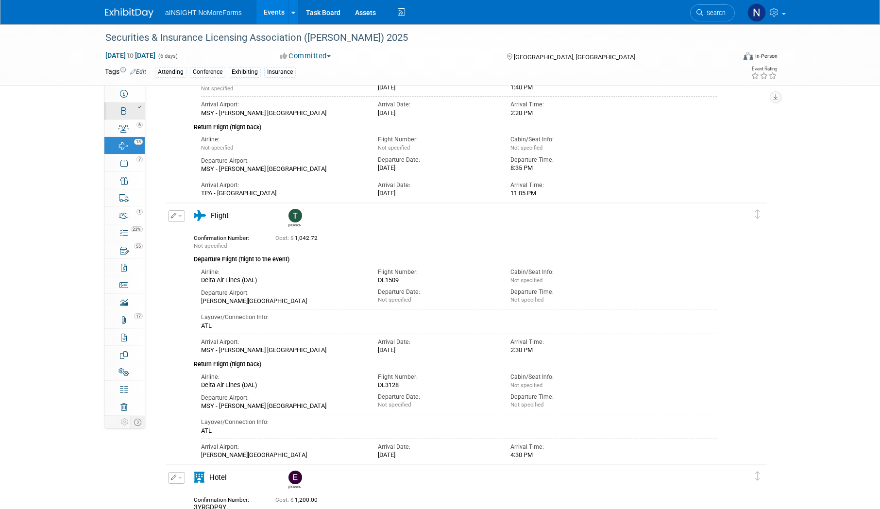
scroll to position [631, 0]
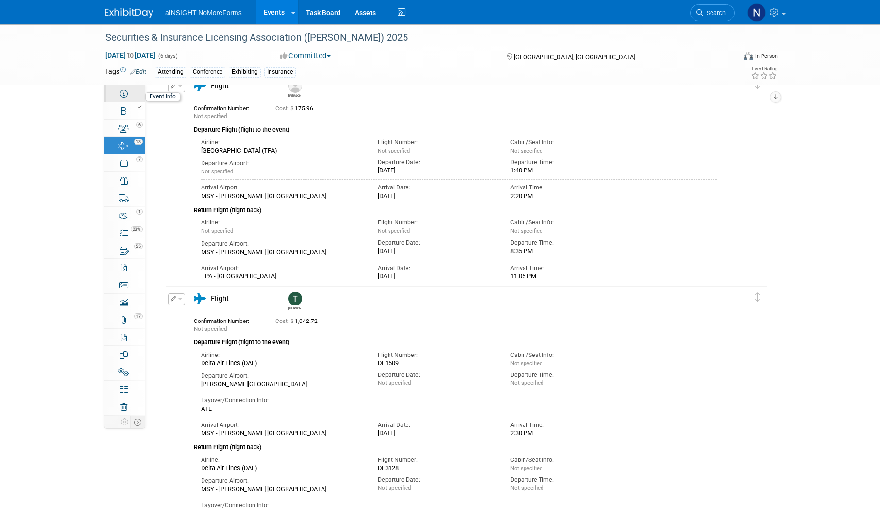
click at [124, 89] on link "Event Information" at bounding box center [124, 93] width 40 height 17
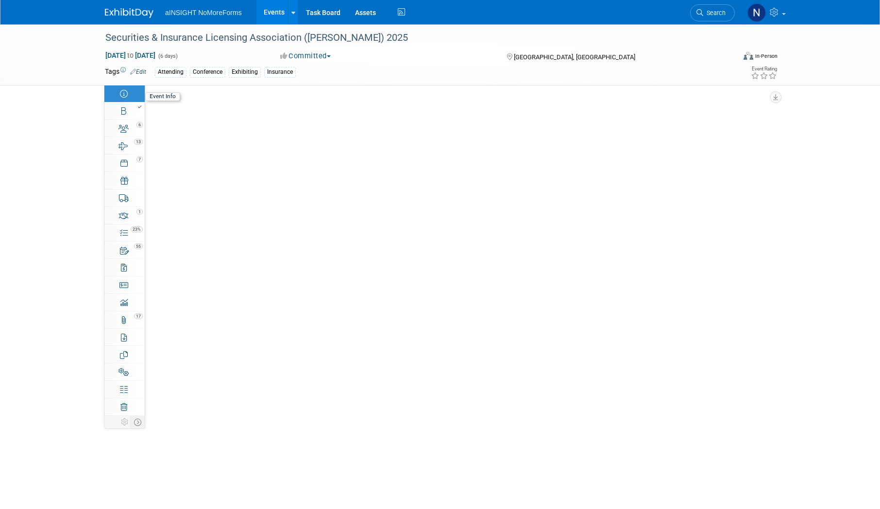
scroll to position [0, 0]
select select "NoMoreForms"
select select "Conference & Expo"
select select "Insurance"
select select "Yes"
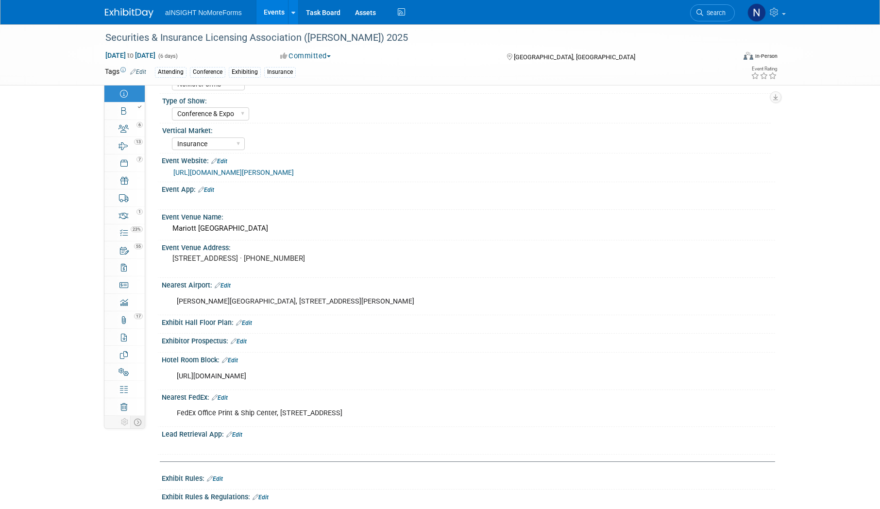
scroll to position [49, 0]
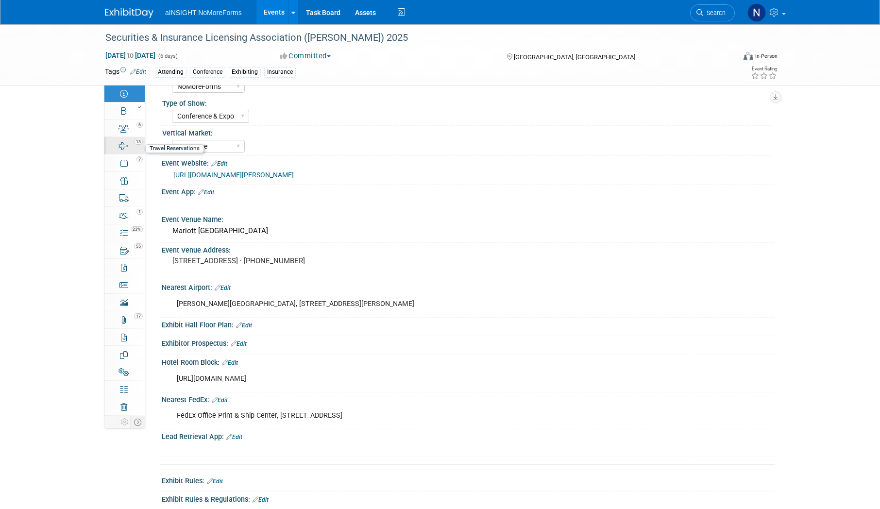
click at [121, 143] on div "13" at bounding box center [127, 141] width 33 height 7
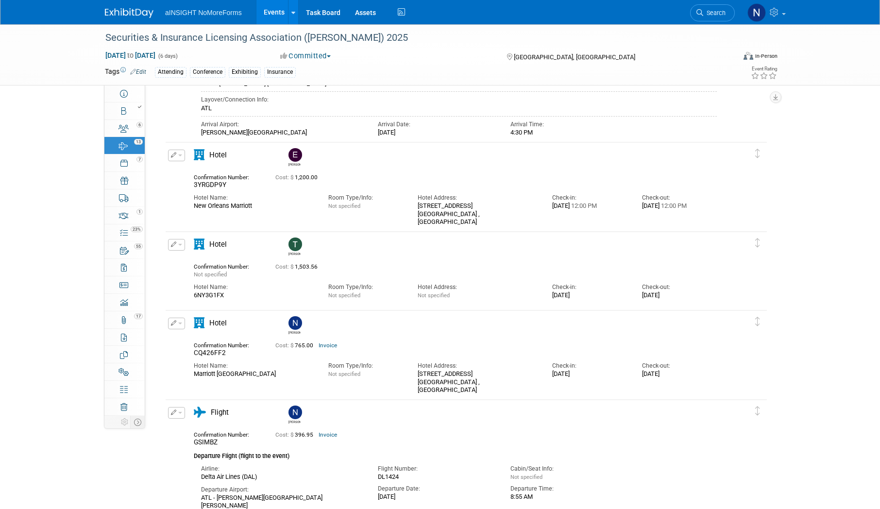
scroll to position [1019, 0]
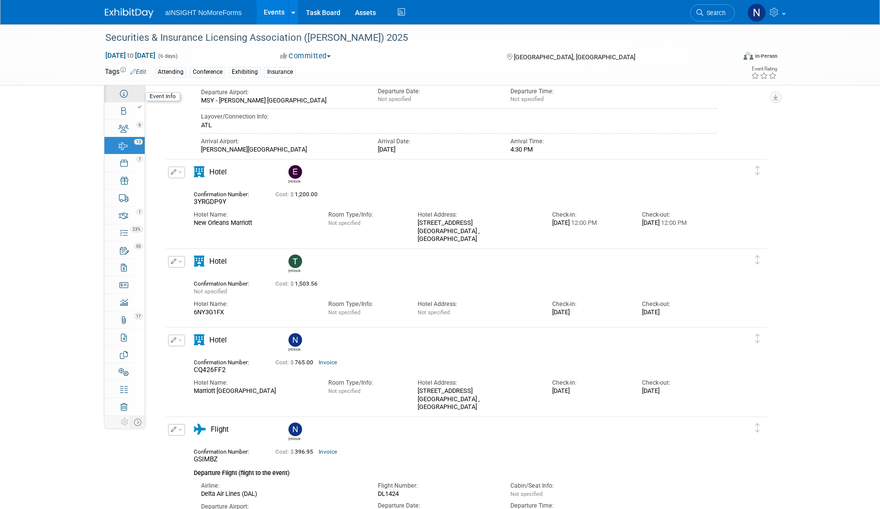
click at [119, 89] on link "Event Information" at bounding box center [124, 93] width 40 height 17
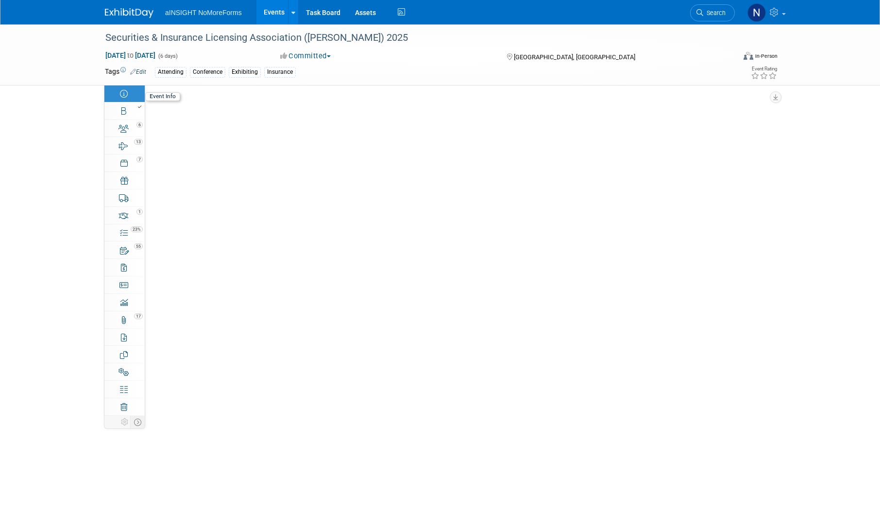
scroll to position [0, 0]
select select "NoMoreForms"
select select "Conference & Expo"
select select "Insurance"
select select "Yes"
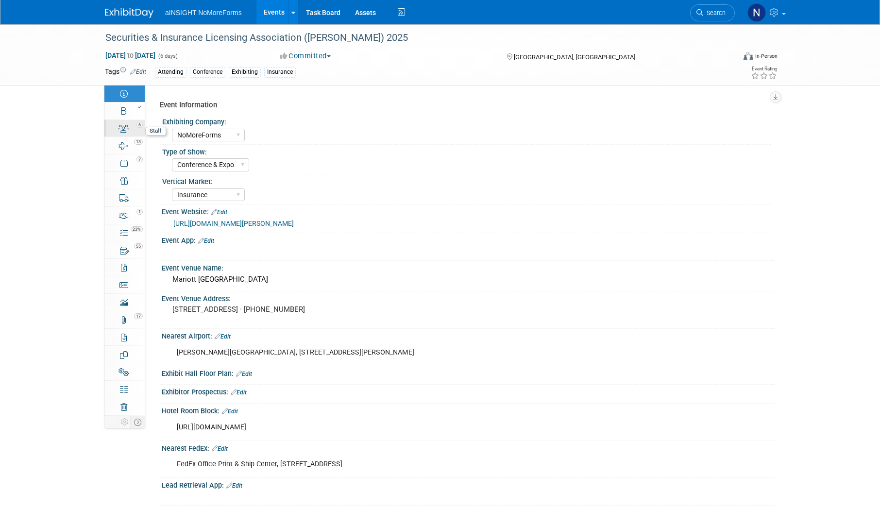
click at [132, 130] on link "6 Staff 6" at bounding box center [124, 128] width 40 height 17
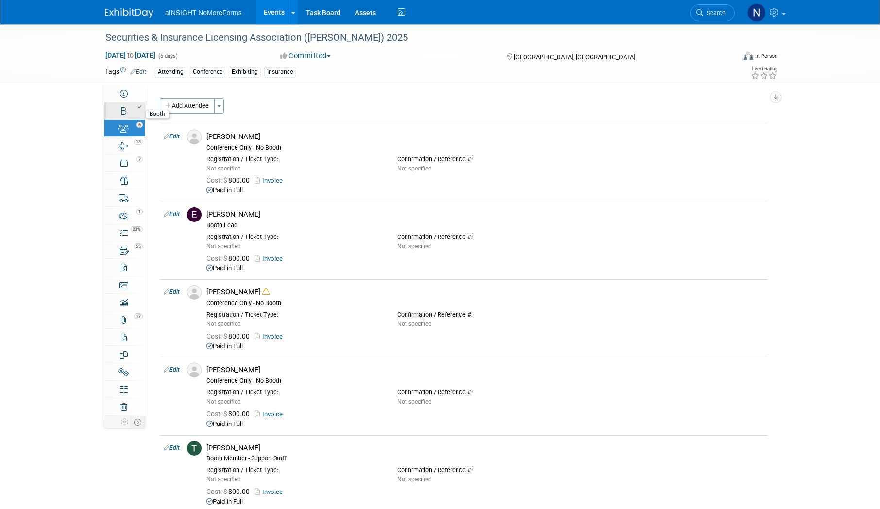
click at [133, 103] on div at bounding box center [127, 106] width 33 height 7
select select "NoMoreForms"
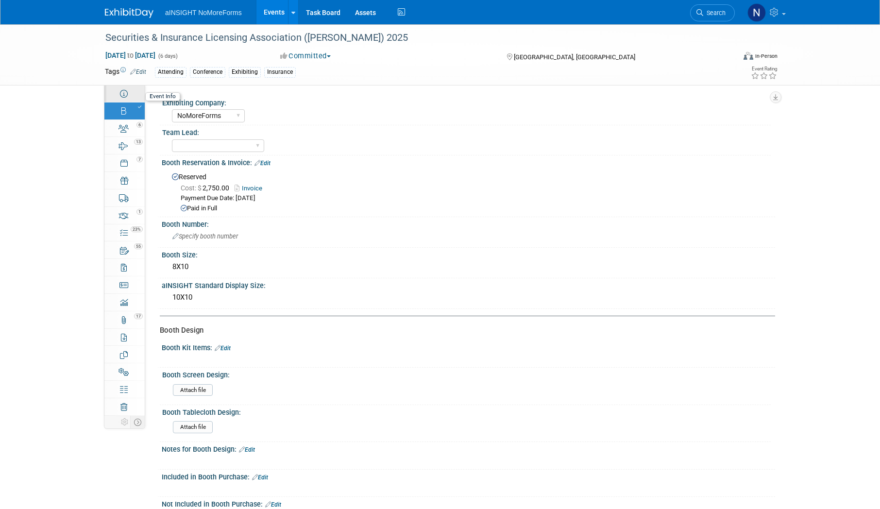
click at [124, 97] on icon at bounding box center [124, 94] width 8 height 8
select select "NoMoreForms"
select select "Conference & Expo"
select select "Insurance"
select select "Yes"
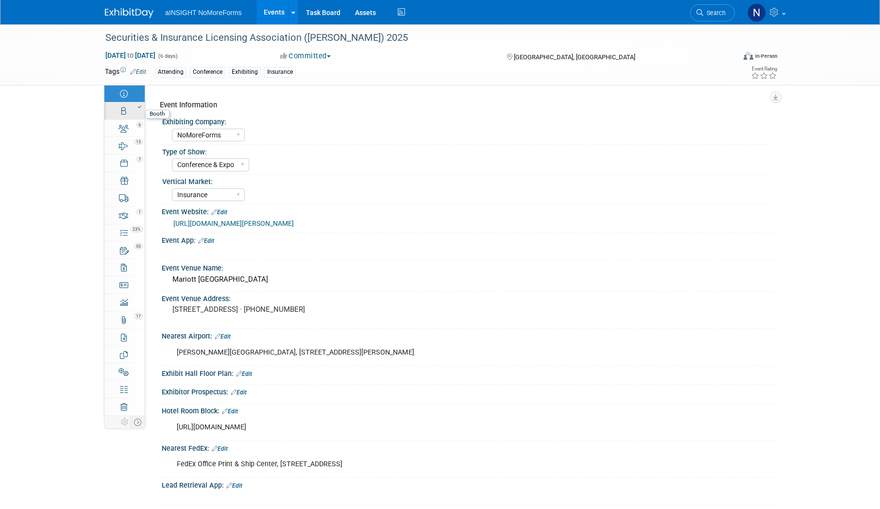
click at [127, 112] on link "Booth" at bounding box center [124, 110] width 40 height 17
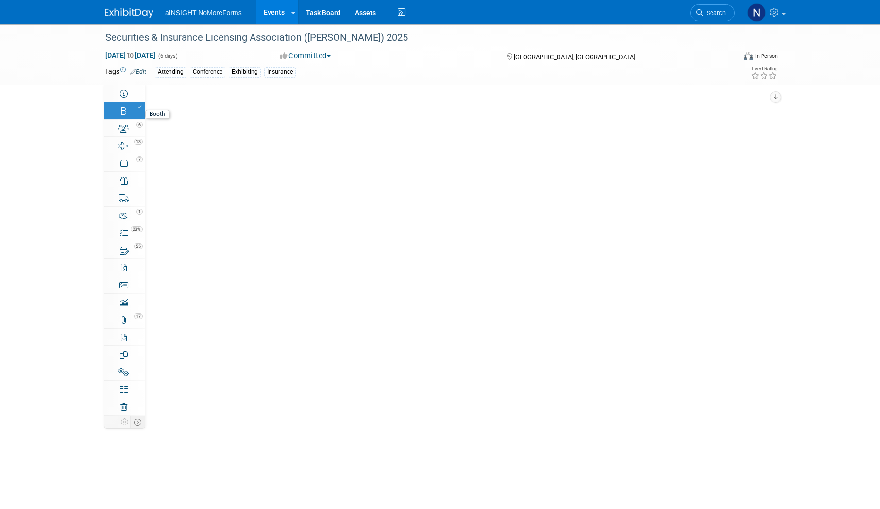
select select "NoMoreForms"
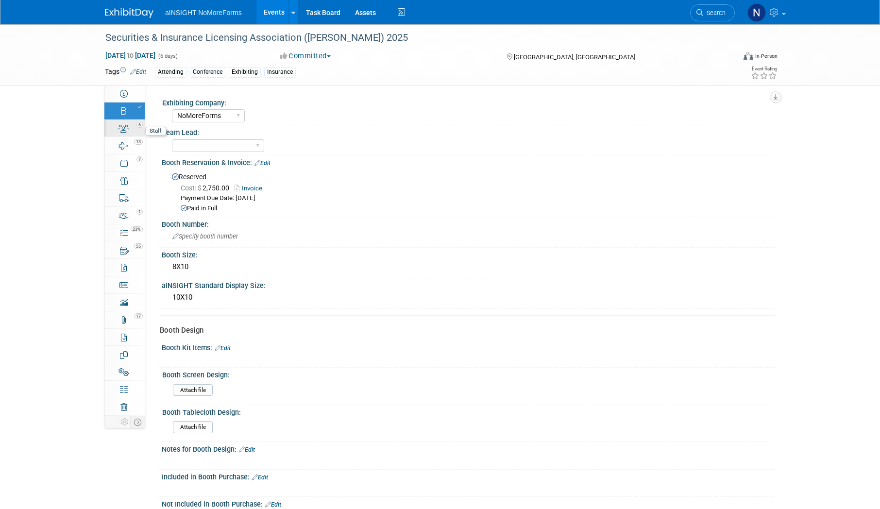
click at [128, 129] on icon at bounding box center [123, 129] width 10 height 8
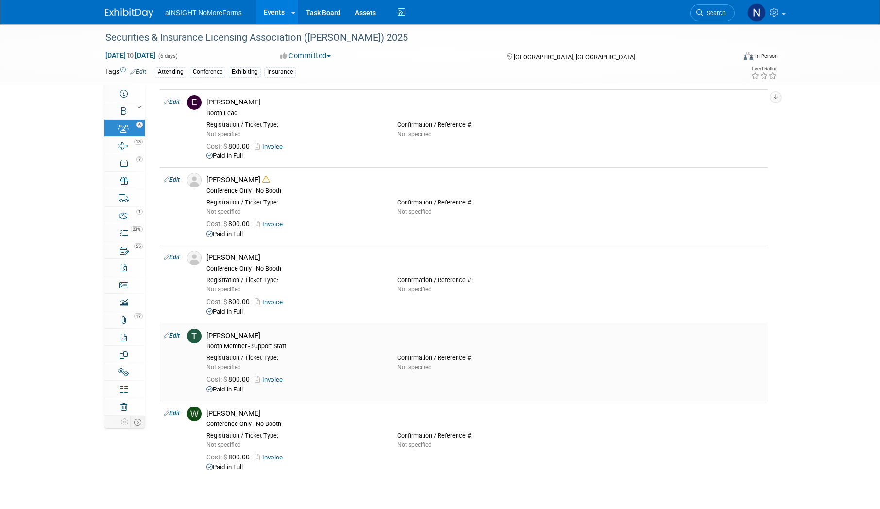
scroll to position [97, 0]
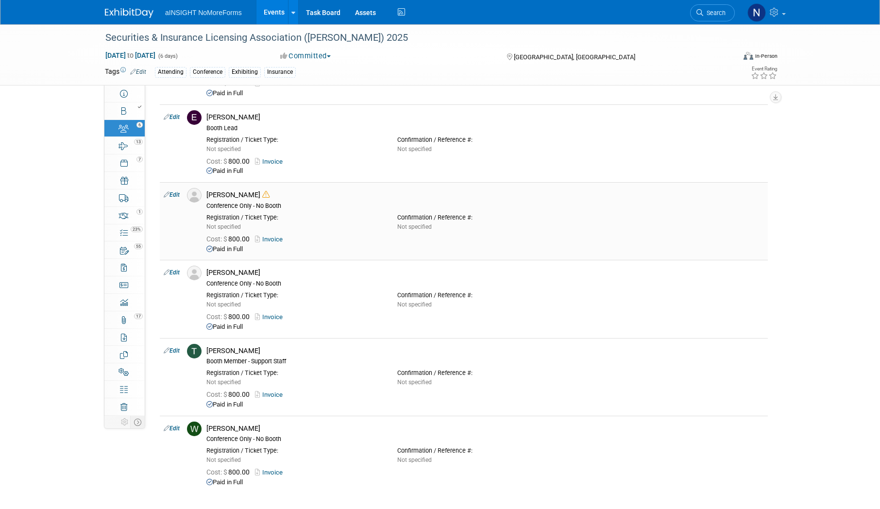
click at [174, 195] on link "Edit" at bounding box center [172, 194] width 16 height 7
select select "48c2a976-6f9a-46af-b384-d5f6989998ff"
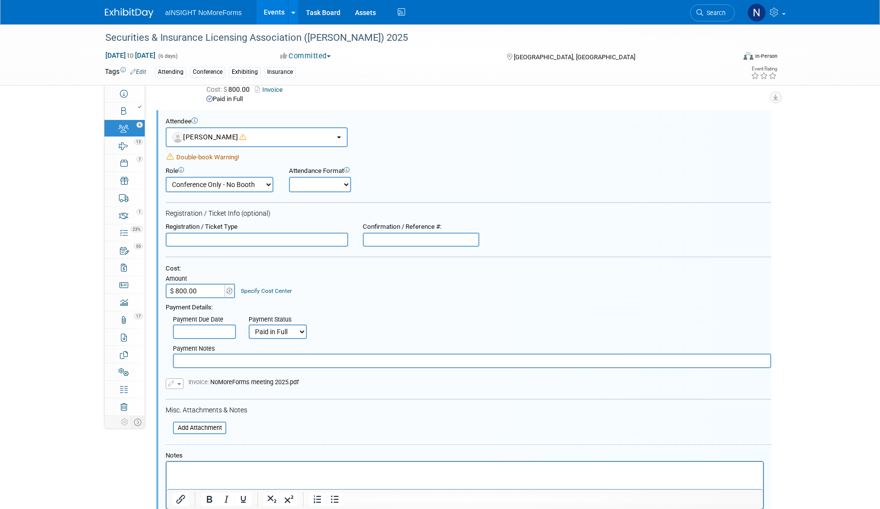
scroll to position [0, 0]
click at [324, 184] on select "Onsite Remote" at bounding box center [320, 185] width 62 height 16
click at [262, 185] on select "Booth Lead Booth Member - Support Staff Conference Only - No Booth Demonstrator…" at bounding box center [220, 185] width 108 height 16
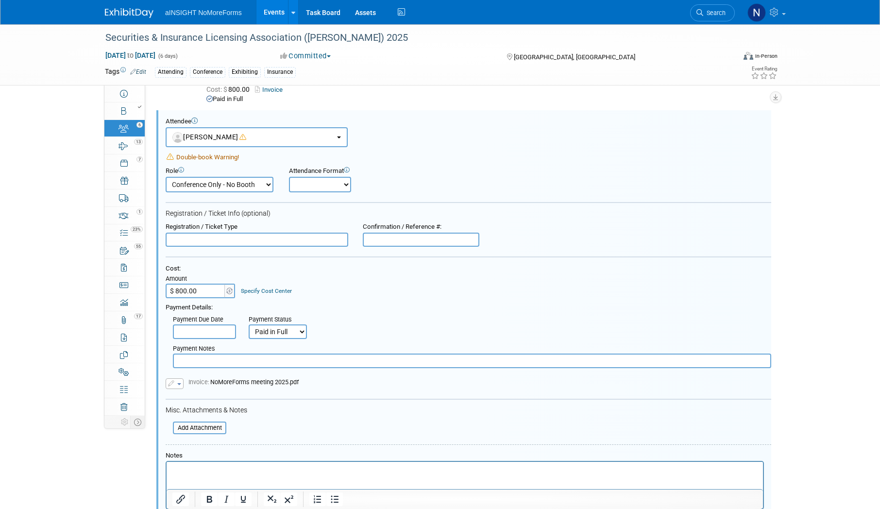
click at [389, 185] on div "Attendance Format Onsite Remote" at bounding box center [359, 179] width 140 height 25
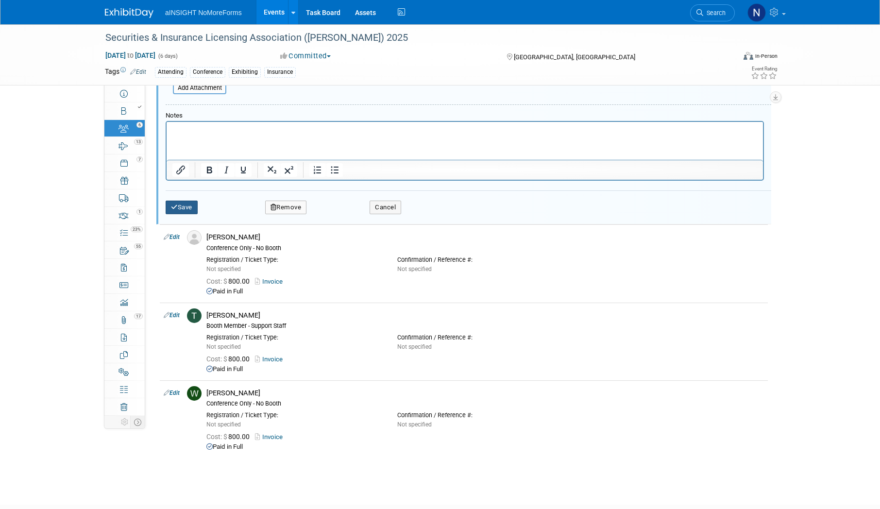
click at [192, 208] on button "Save" at bounding box center [182, 208] width 32 height 14
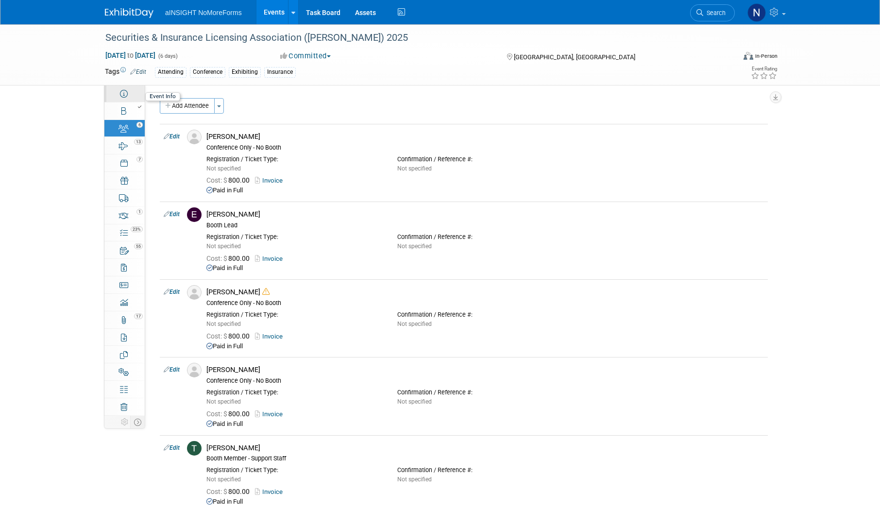
click at [128, 97] on link "Event Information" at bounding box center [124, 93] width 40 height 17
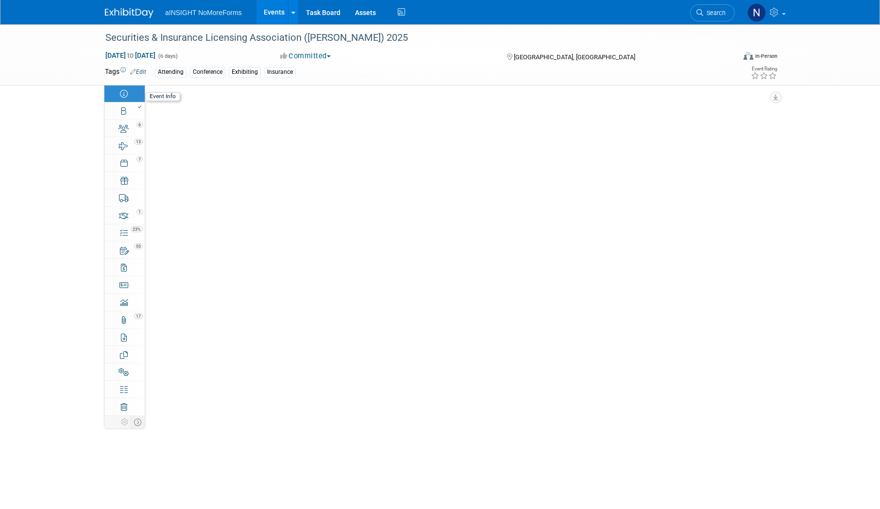
select select "NoMoreForms"
select select "Conference & Expo"
select select "Insurance"
select select "Yes"
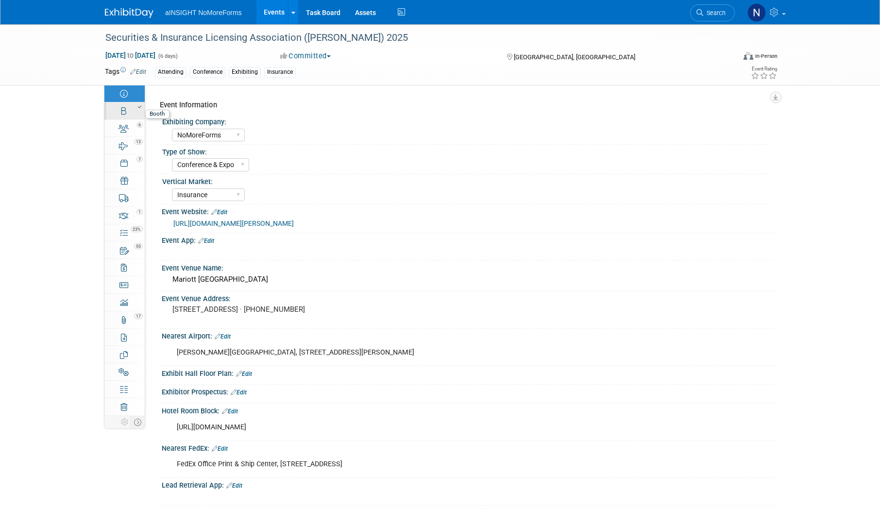
click at [127, 110] on div at bounding box center [127, 106] width 33 height 7
select select "NoMoreForms"
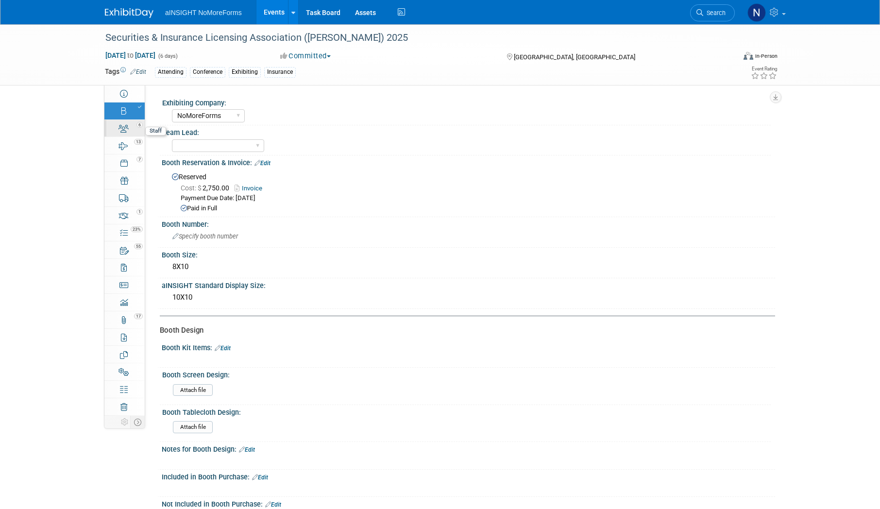
click at [131, 125] on div "6" at bounding box center [127, 124] width 33 height 7
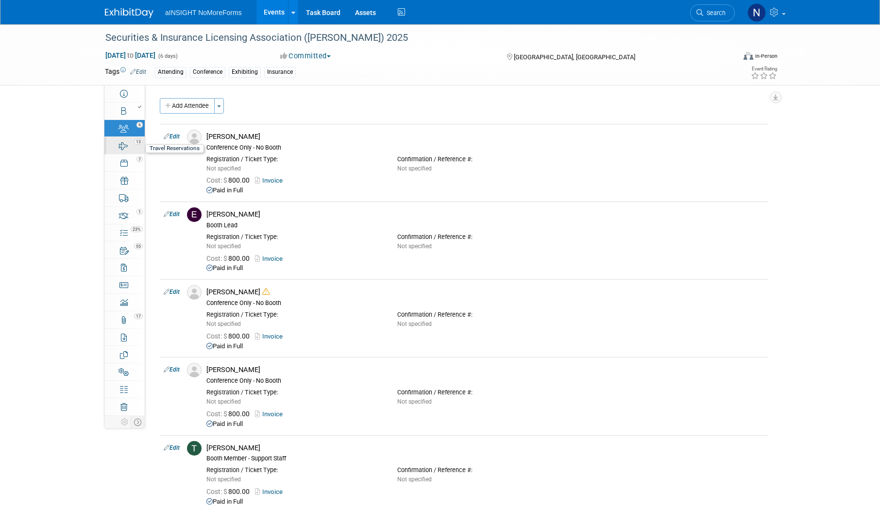
click at [131, 143] on div "13" at bounding box center [127, 141] width 33 height 7
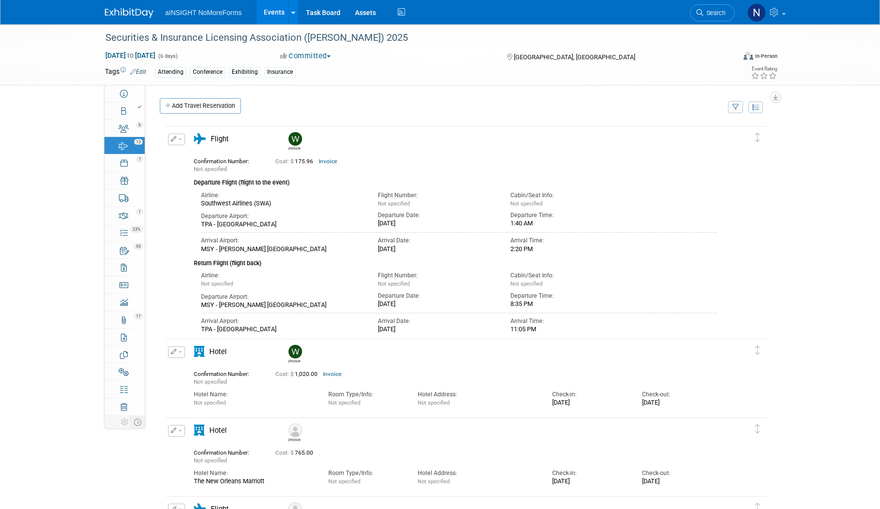
click at [134, 102] on link "Booth" at bounding box center [124, 110] width 40 height 17
select select "NoMoreForms"
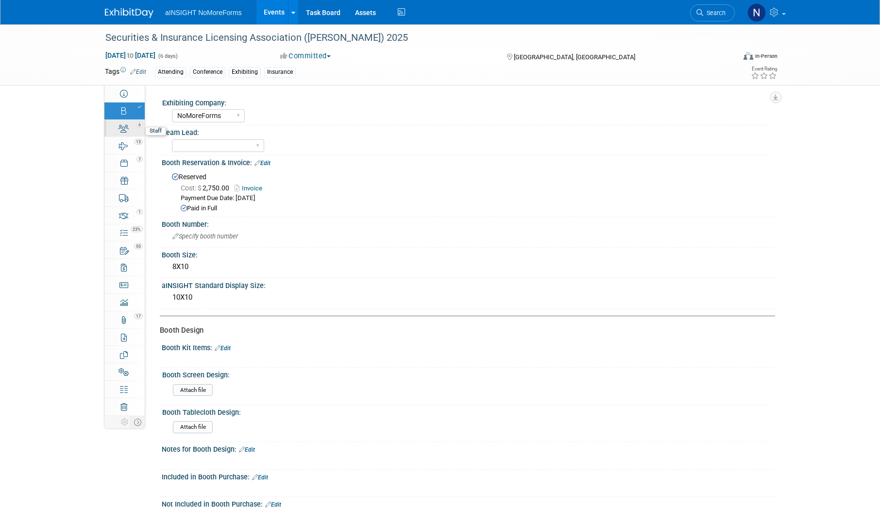
click at [130, 128] on link "6 Staff 6" at bounding box center [124, 128] width 40 height 17
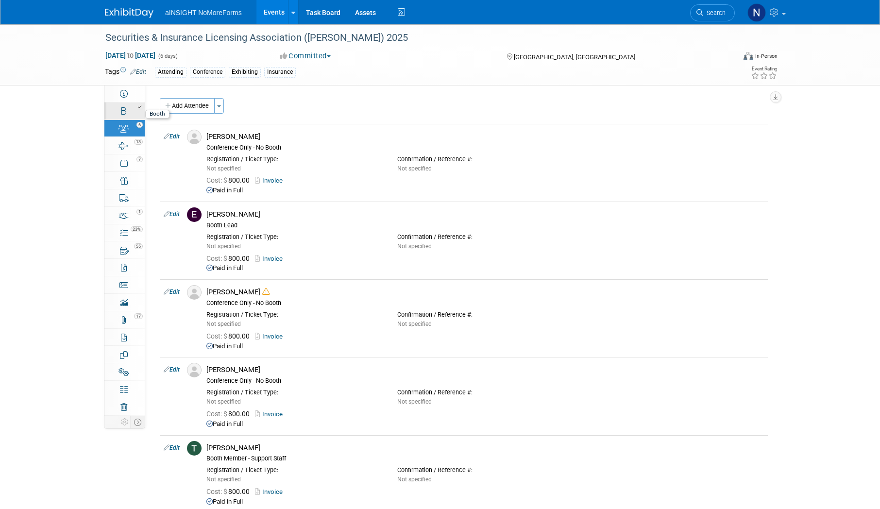
click at [129, 106] on div at bounding box center [127, 106] width 33 height 7
select select "NoMoreForms"
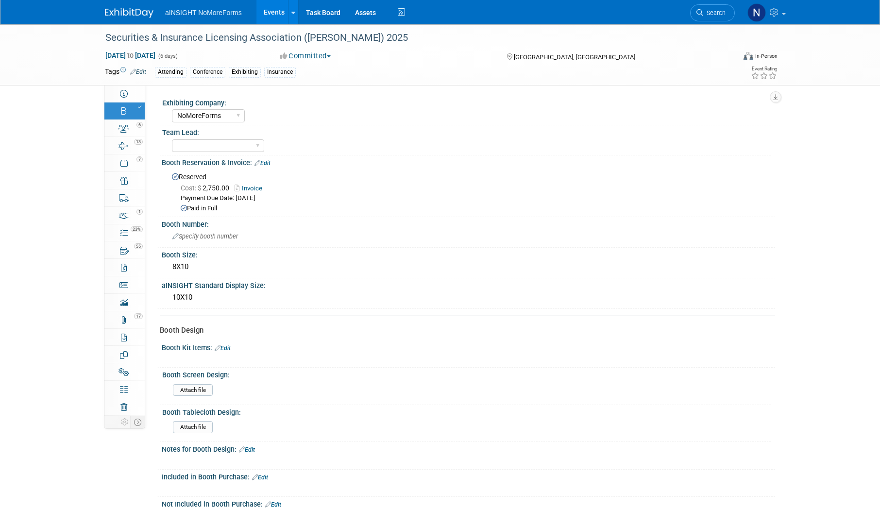
click at [262, 11] on link "Events" at bounding box center [273, 12] width 35 height 24
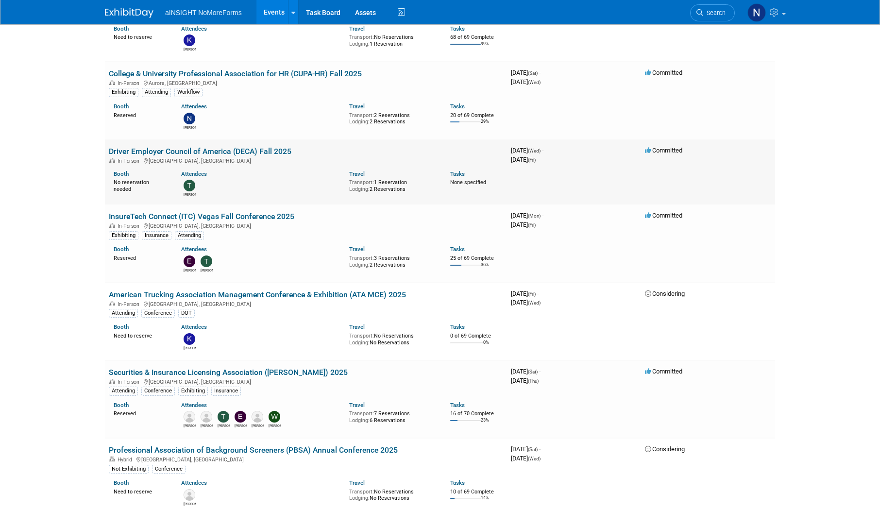
scroll to position [631, 0]
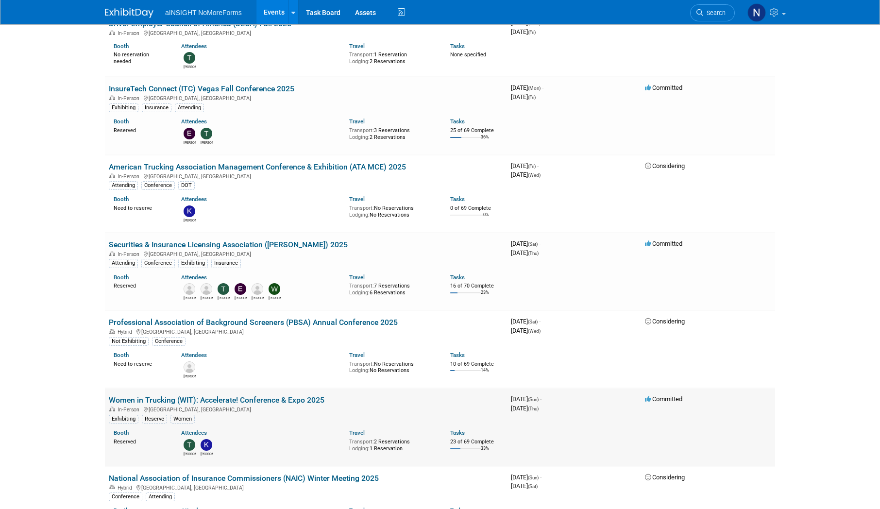
click at [232, 399] on link "Women in Trucking (WIT): Accelerate! Conference & Expo 2025" at bounding box center [217, 399] width 216 height 9
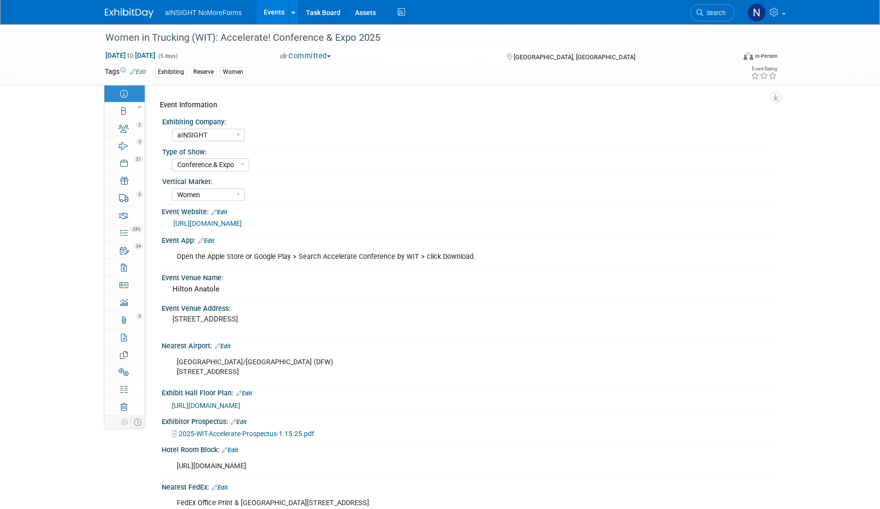
select select "aINSIGHT"
select select "Conference & Expo"
select select "Women"
select select "No"
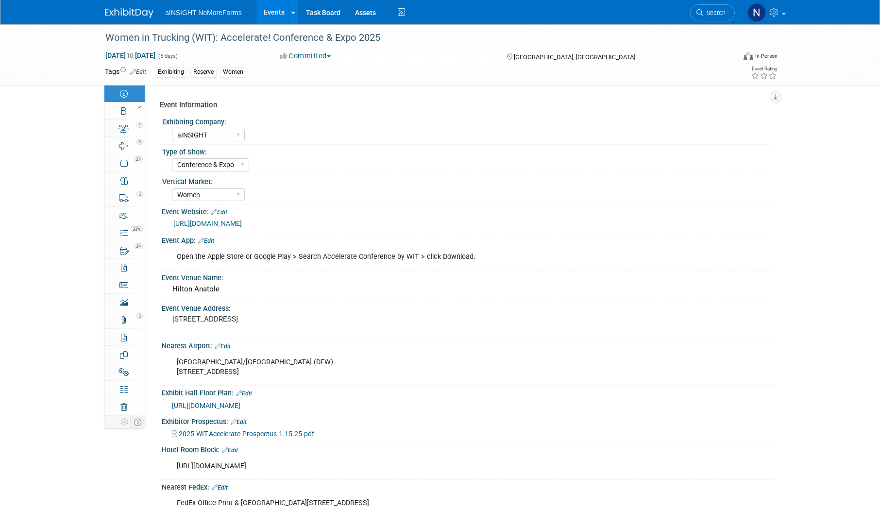
select select "No"
select select "Yes"
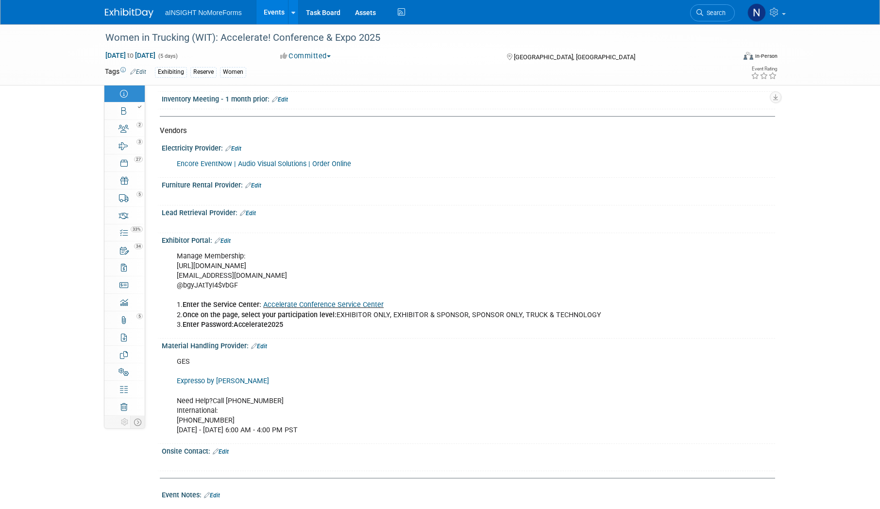
scroll to position [1359, 0]
click at [126, 109] on div at bounding box center [127, 106] width 33 height 7
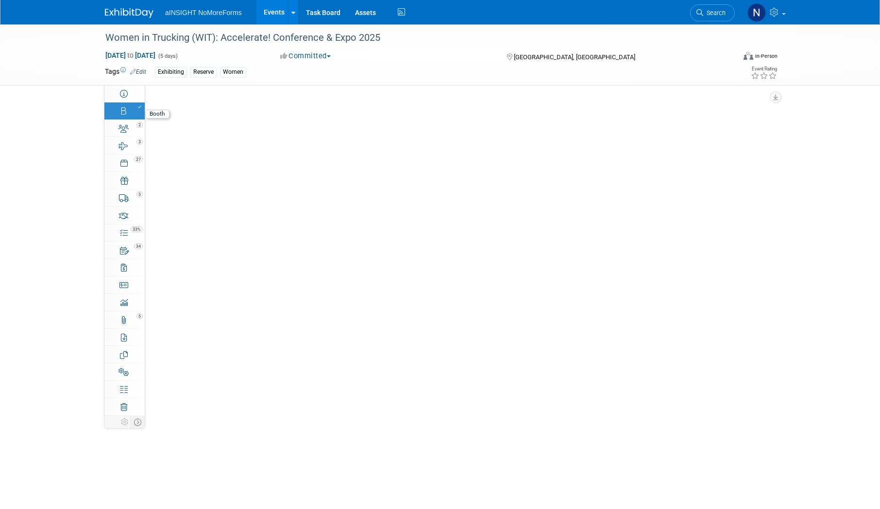
scroll to position [0, 0]
select select "aINSIGHT"
select select "Head of Sales"
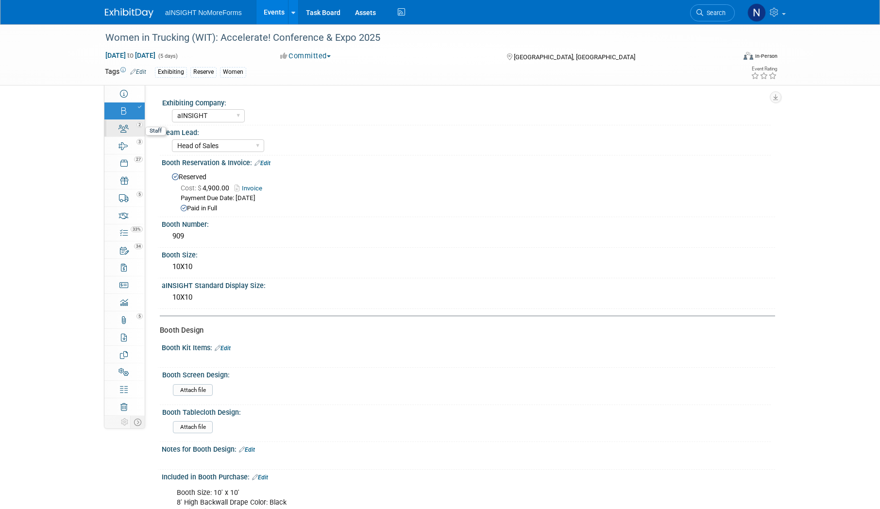
click at [128, 131] on icon at bounding box center [123, 129] width 10 height 8
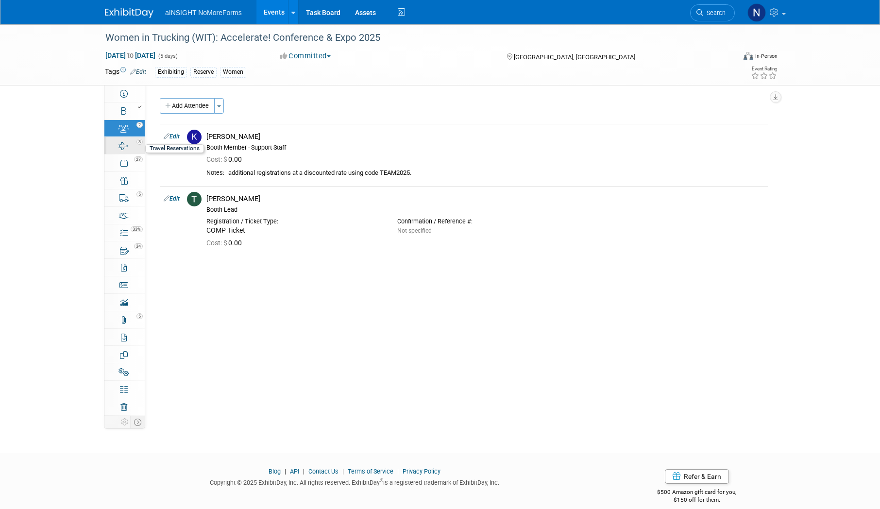
click at [124, 142] on div "3" at bounding box center [127, 141] width 33 height 7
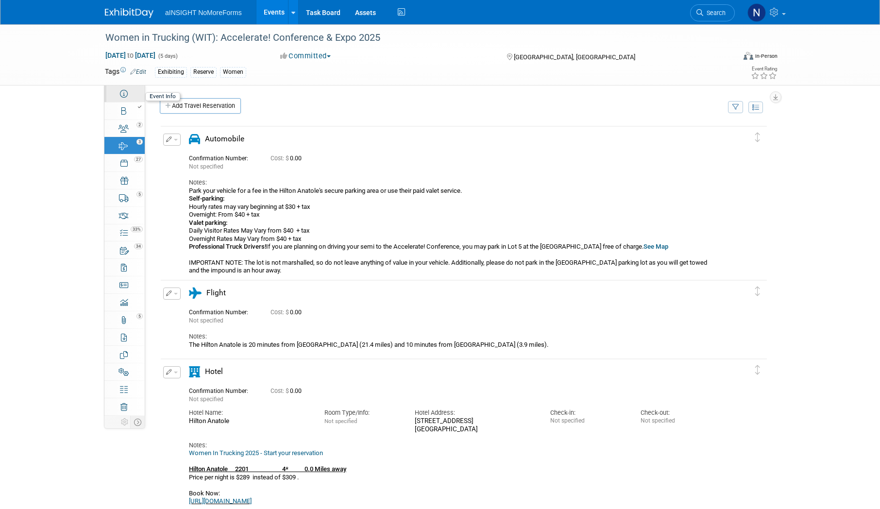
click at [121, 95] on icon at bounding box center [124, 94] width 8 height 8
select select "aINSIGHT"
select select "Conference & Expo"
select select "Women"
select select "No"
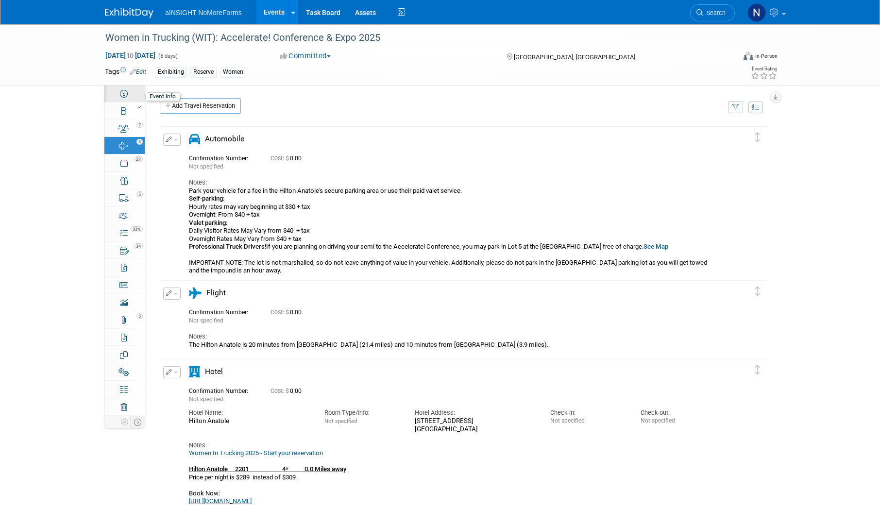
select select "No"
select select "Yes"
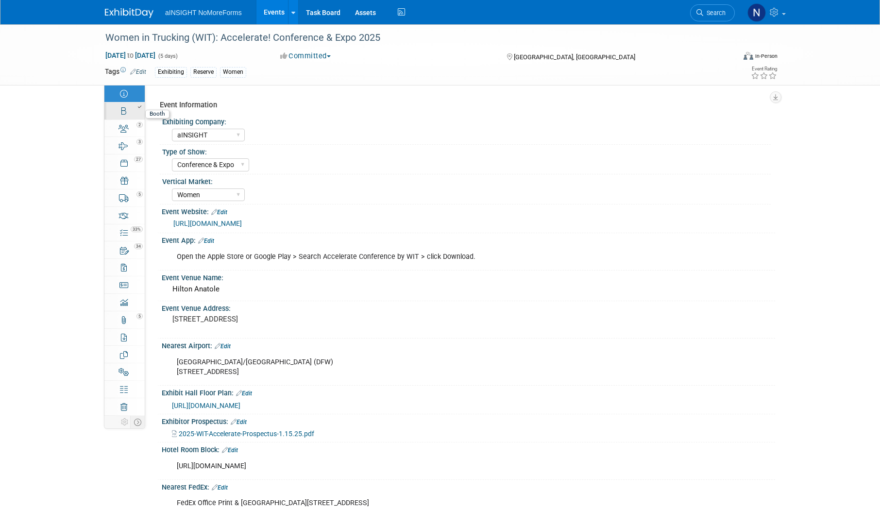
click at [125, 108] on div at bounding box center [127, 106] width 33 height 7
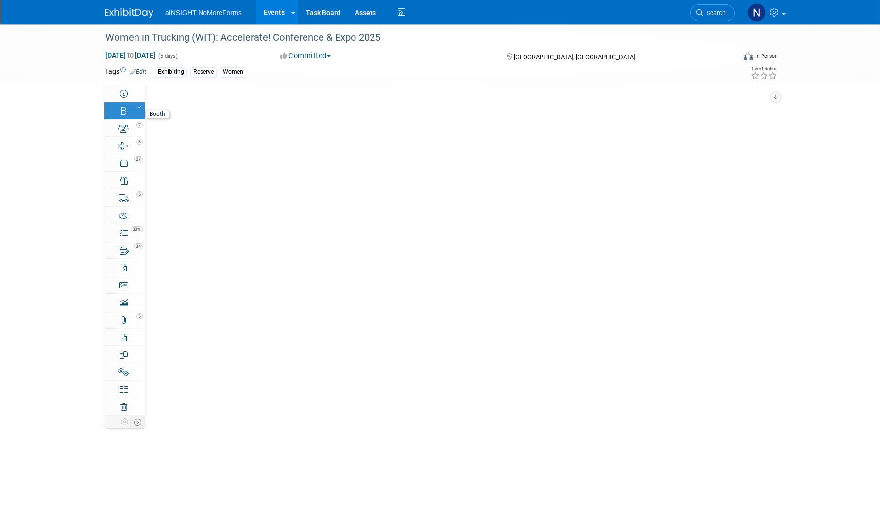
select select "aINSIGHT"
select select "Head of Sales"
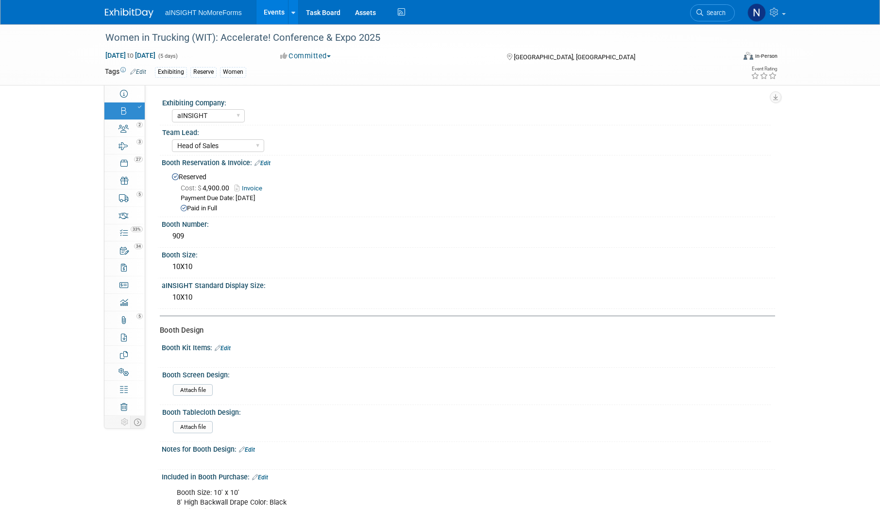
scroll to position [194, 0]
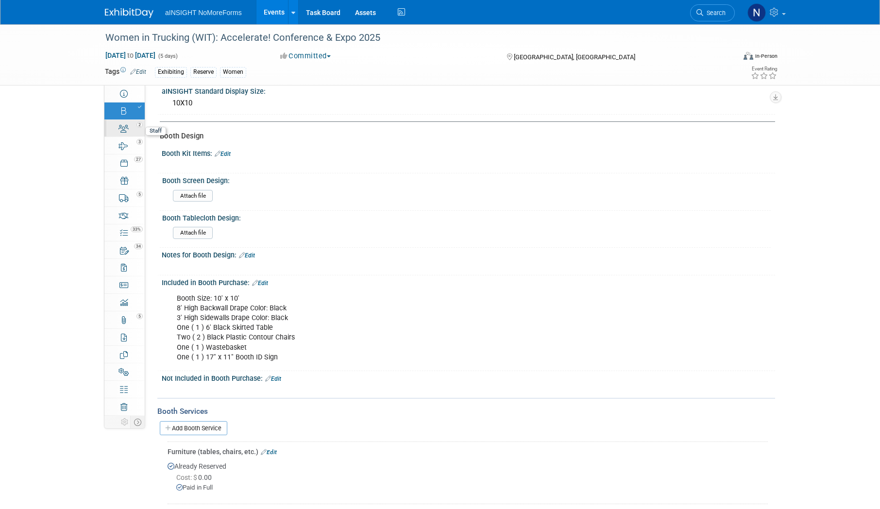
click at [121, 125] on div "2" at bounding box center [127, 124] width 33 height 7
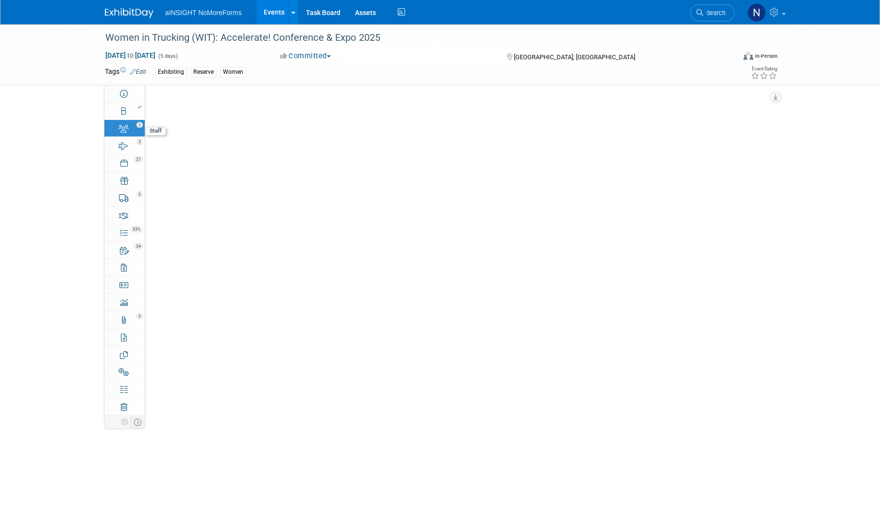
scroll to position [0, 0]
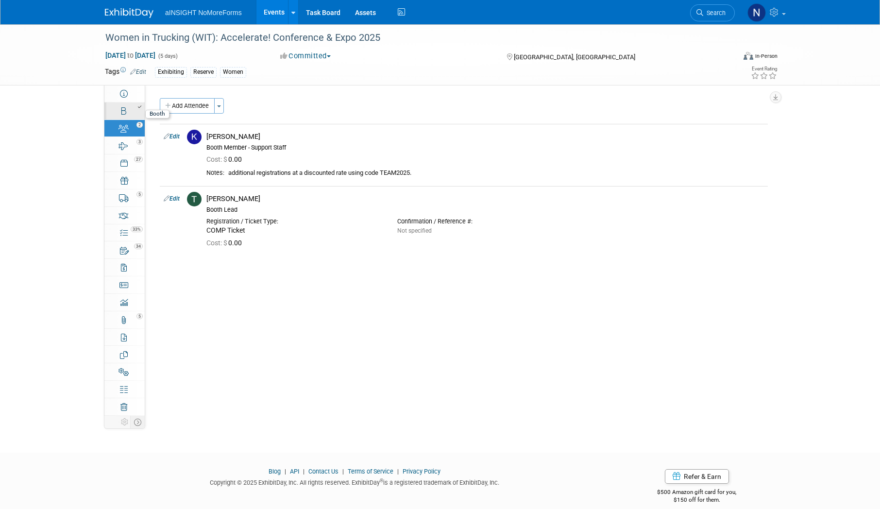
click at [136, 107] on span at bounding box center [139, 106] width 6 height 5
select select "aINSIGHT"
select select "Head of Sales"
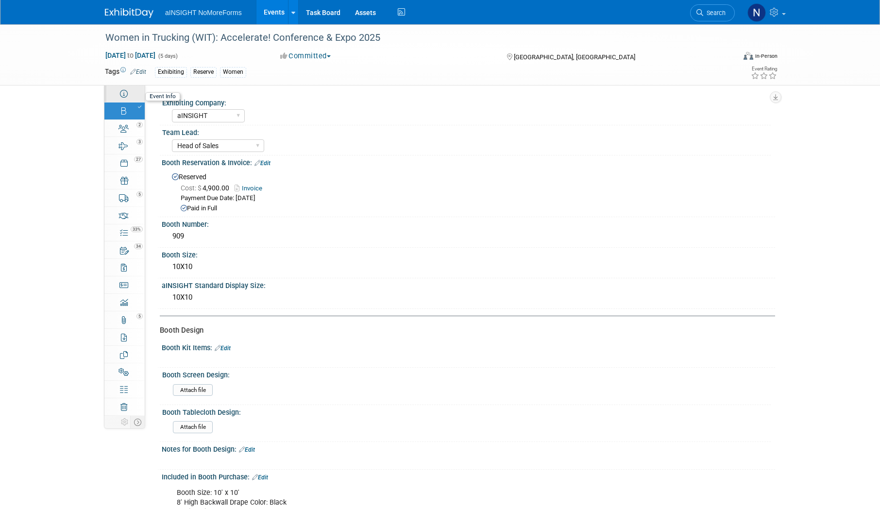
click at [134, 93] on link "Event Information" at bounding box center [124, 93] width 40 height 17
select select "aINSIGHT"
select select "Conference & Expo"
select select "Women"
select select "No"
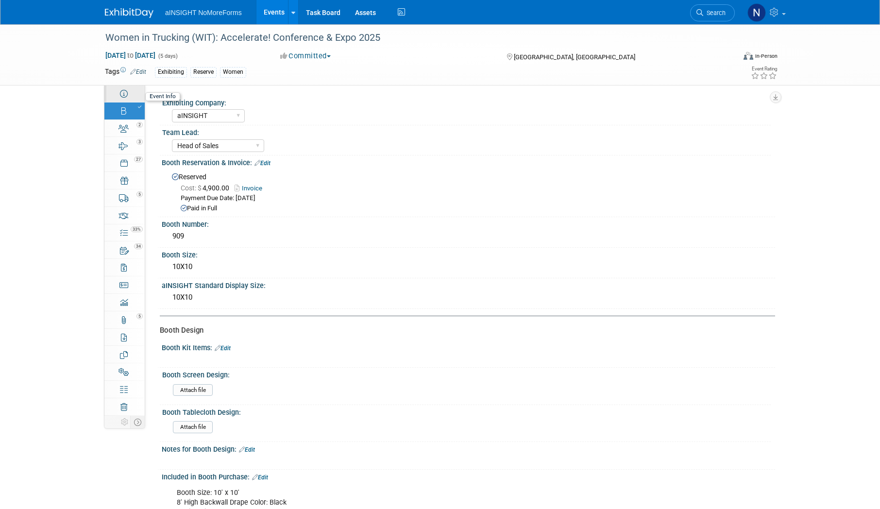
select select "No"
select select "Yes"
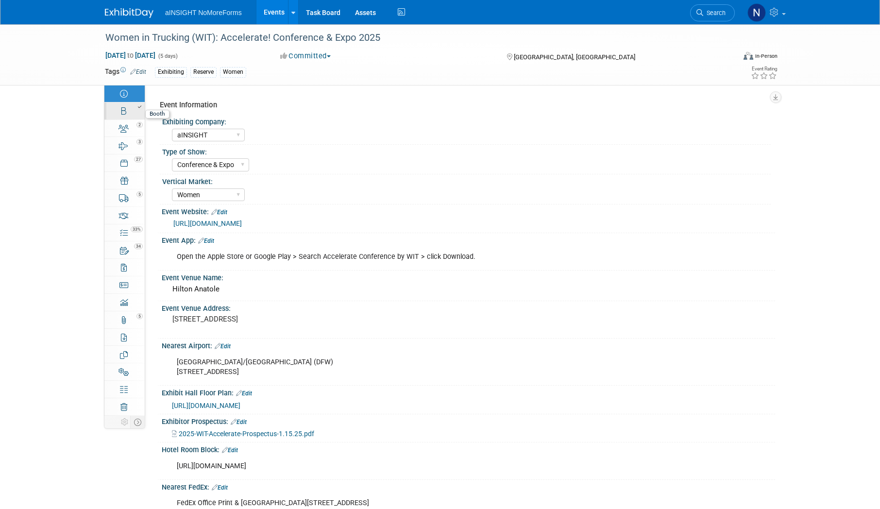
click at [124, 117] on link "Booth" at bounding box center [124, 110] width 40 height 17
select select "aINSIGHT"
select select "Head of Sales"
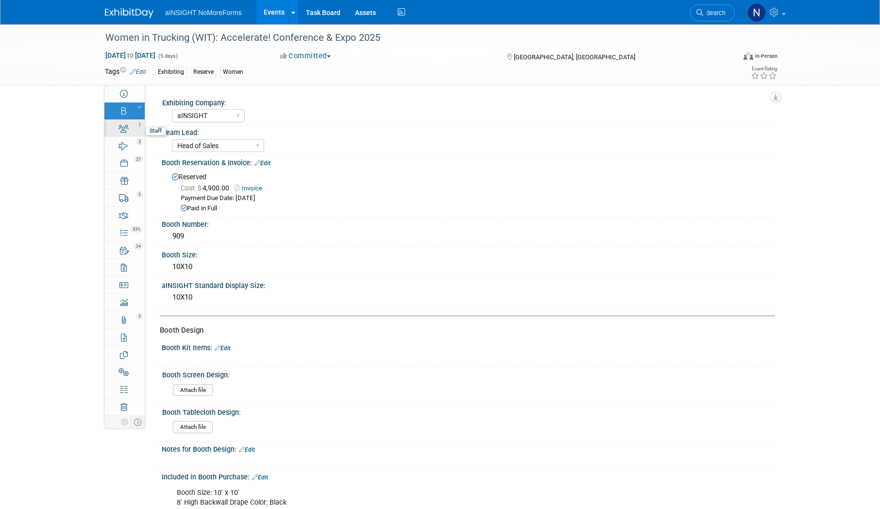
click at [127, 130] on icon at bounding box center [123, 129] width 10 height 8
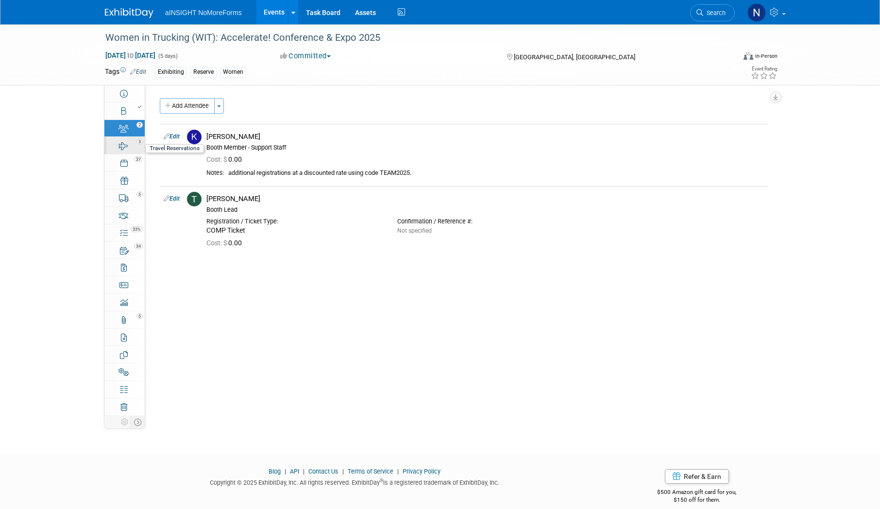
click at [129, 144] on div "3" at bounding box center [127, 141] width 33 height 7
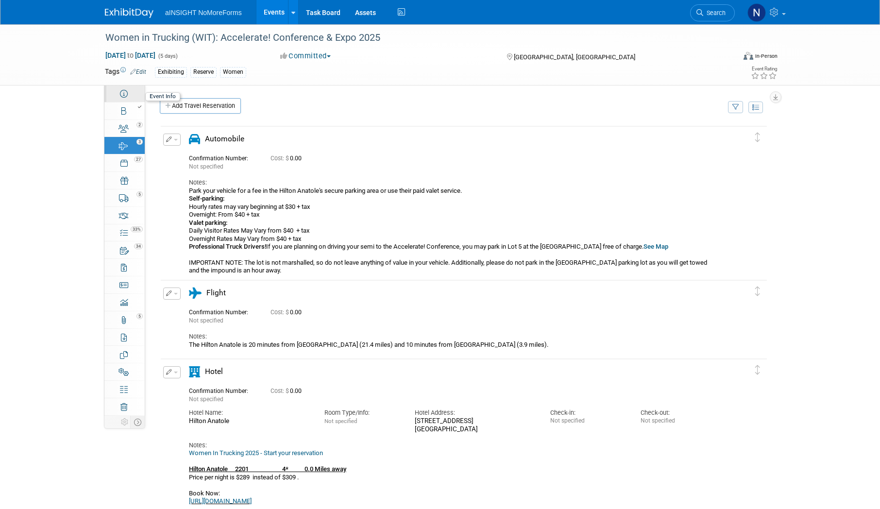
click at [122, 89] on link "Event Information" at bounding box center [124, 93] width 40 height 17
select select "aINSIGHT"
select select "Conference & Expo"
select select "Women"
select select "No"
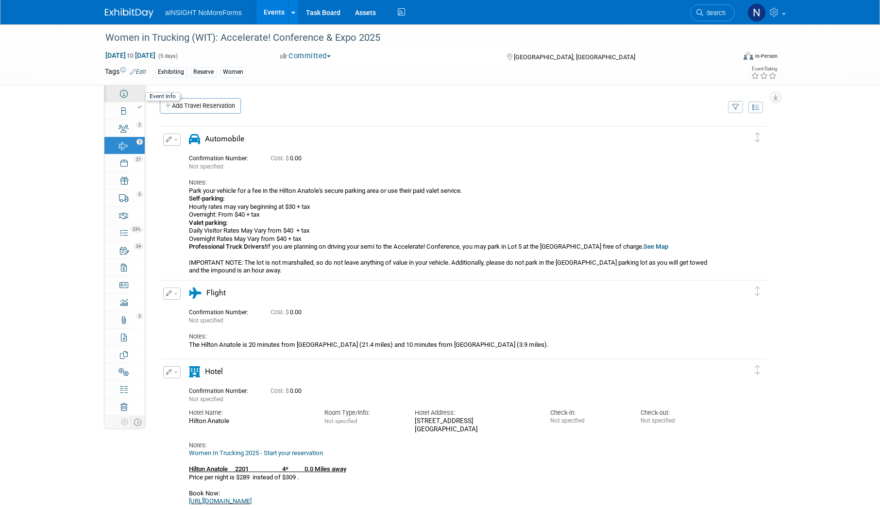
select select "No"
select select "Yes"
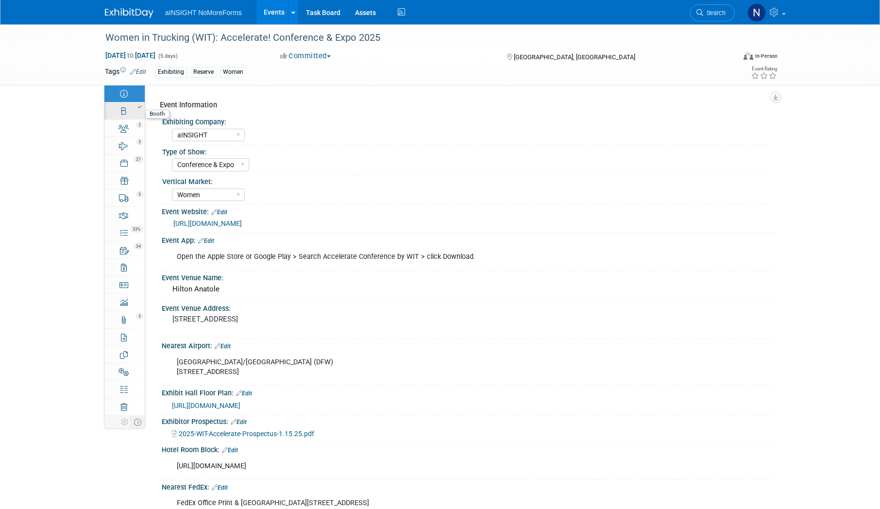
click at [133, 114] on link "Booth" at bounding box center [124, 110] width 40 height 17
select select "aINSIGHT"
select select "Head of Sales"
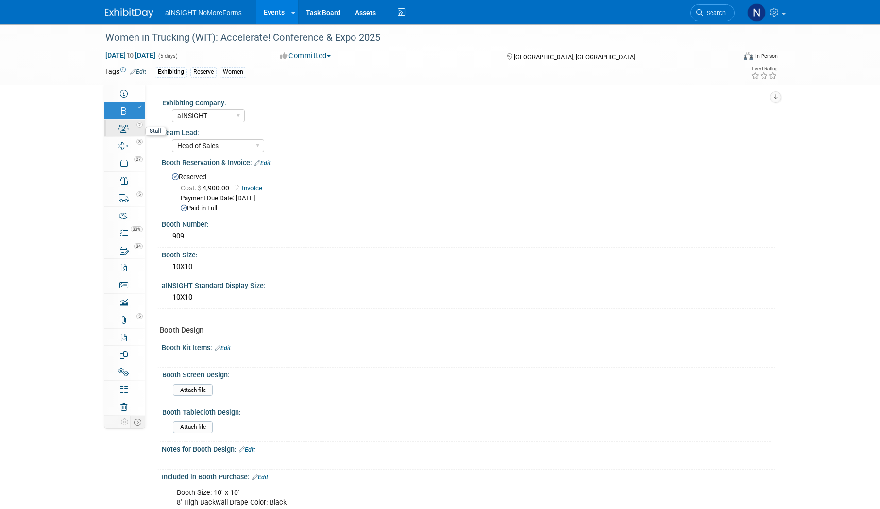
click at [126, 130] on icon at bounding box center [123, 129] width 10 height 8
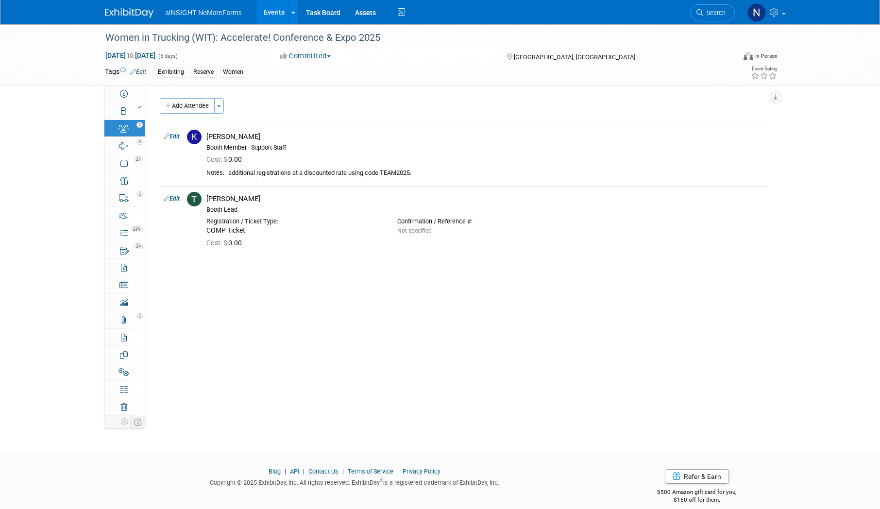
click at [279, 16] on link "Events" at bounding box center [273, 12] width 35 height 24
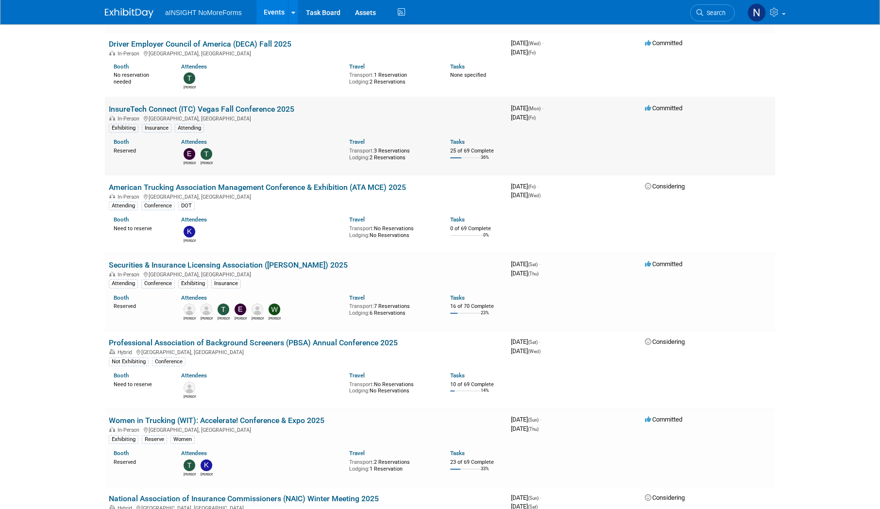
scroll to position [631, 0]
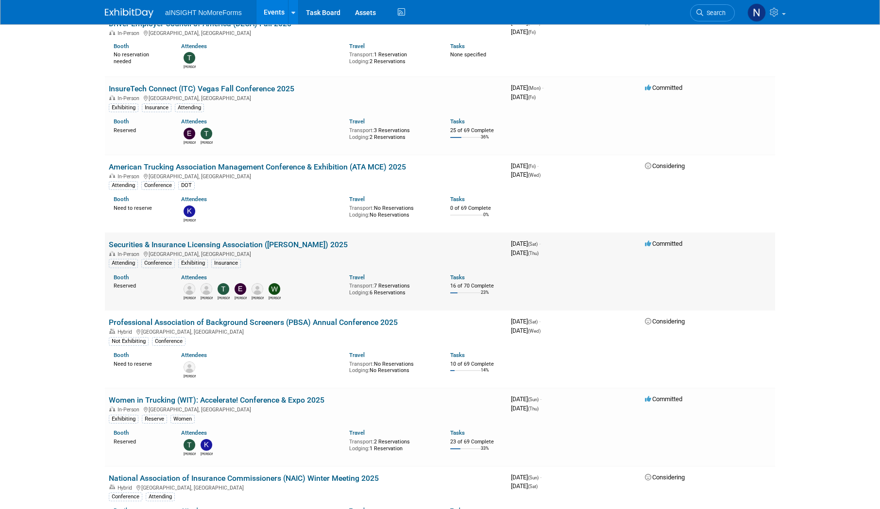
click at [237, 236] on td "Securities & Insurance Licensing Association ([PERSON_NAME]) 2025 In-Person [GE…" at bounding box center [306, 272] width 402 height 78
click at [238, 240] on link "Securities & Insurance Licensing Association ([PERSON_NAME]) 2025" at bounding box center [228, 244] width 239 height 9
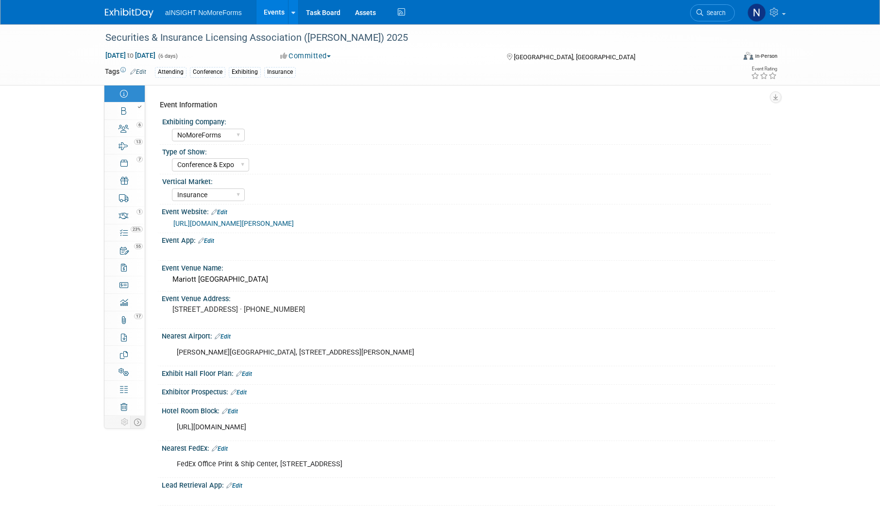
select select "NoMoreForms"
select select "Conference & Expo"
select select "Insurance"
select select "Yes"
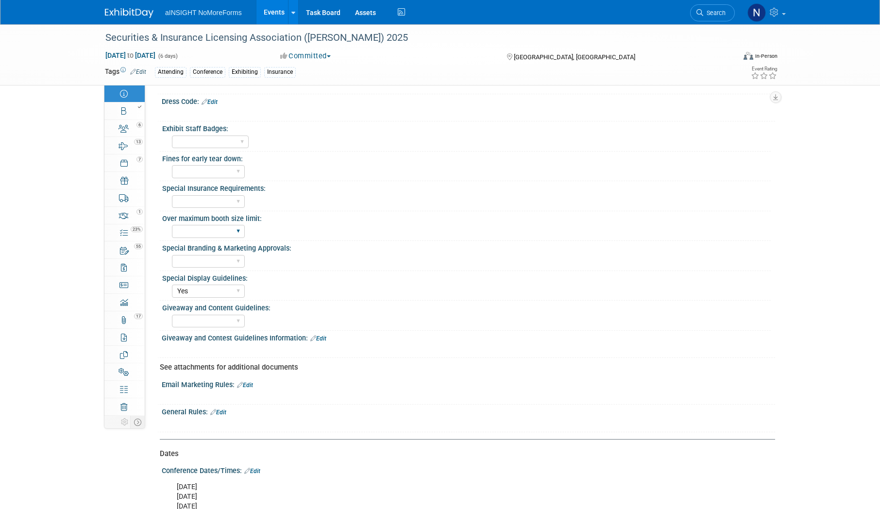
scroll to position [472, 0]
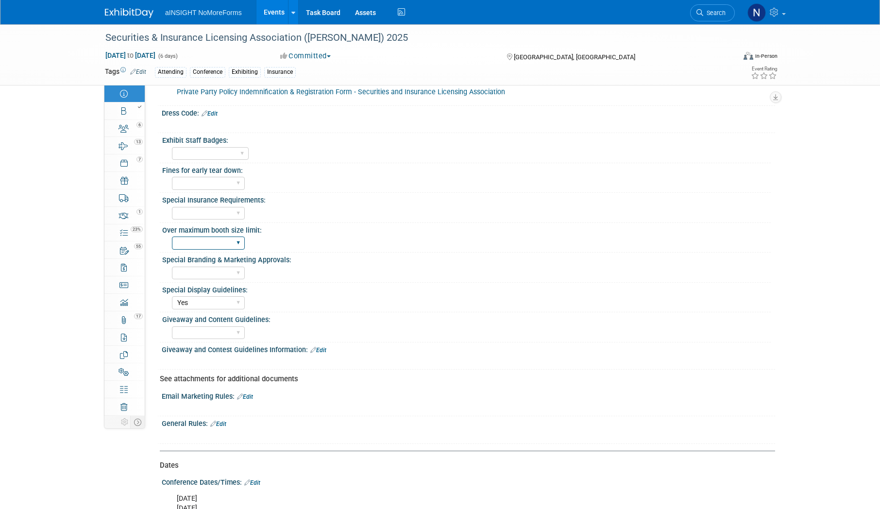
click at [238, 241] on select "Yes No" at bounding box center [208, 242] width 73 height 13
select select "Yes"
click at [172, 236] on select "Yes No" at bounding box center [208, 242] width 73 height 13
click at [195, 275] on select "Yes No" at bounding box center [208, 273] width 73 height 13
select select "No"
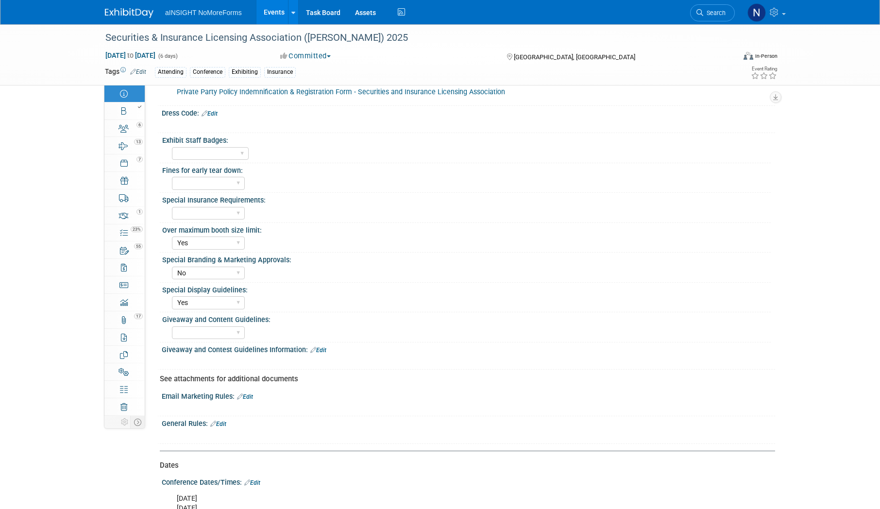
click at [172, 267] on select "Yes No" at bounding box center [208, 273] width 73 height 13
click at [382, 320] on div "Giveaway and Content Guidelines:" at bounding box center [466, 318] width 608 height 12
click at [219, 333] on select "Yes No" at bounding box center [208, 332] width 73 height 13
click at [382, 328] on div "Yes No" at bounding box center [471, 332] width 599 height 16
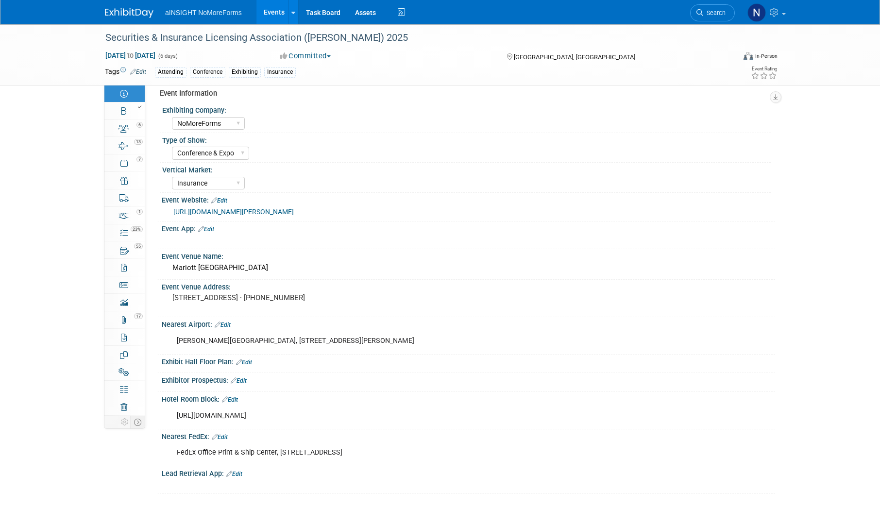
scroll to position [0, 0]
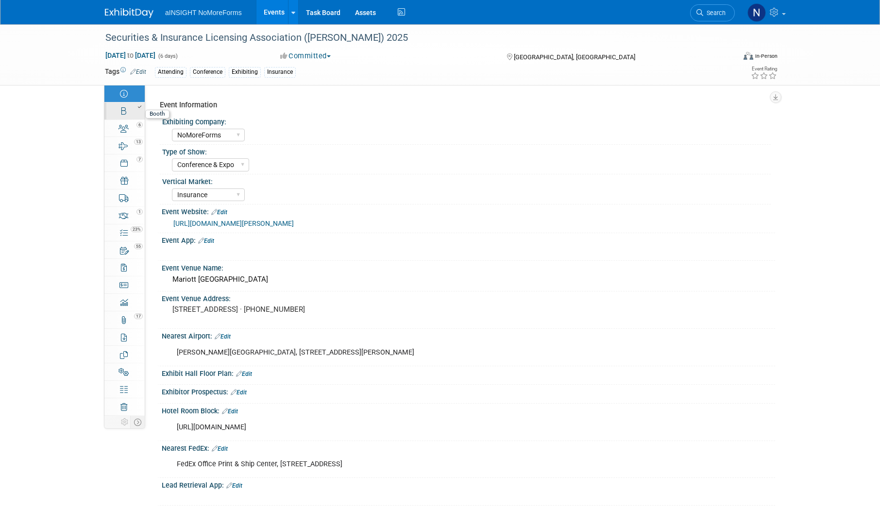
click at [123, 108] on div at bounding box center [127, 106] width 33 height 7
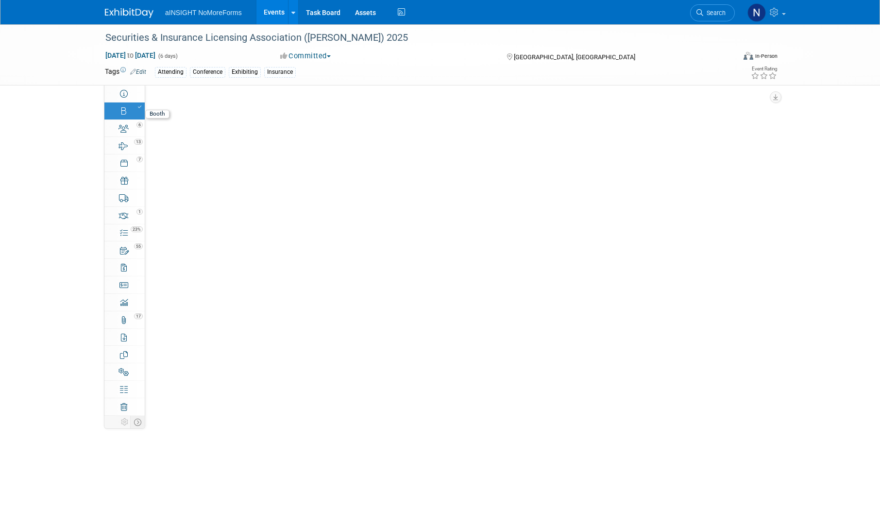
select select "NoMoreForms"
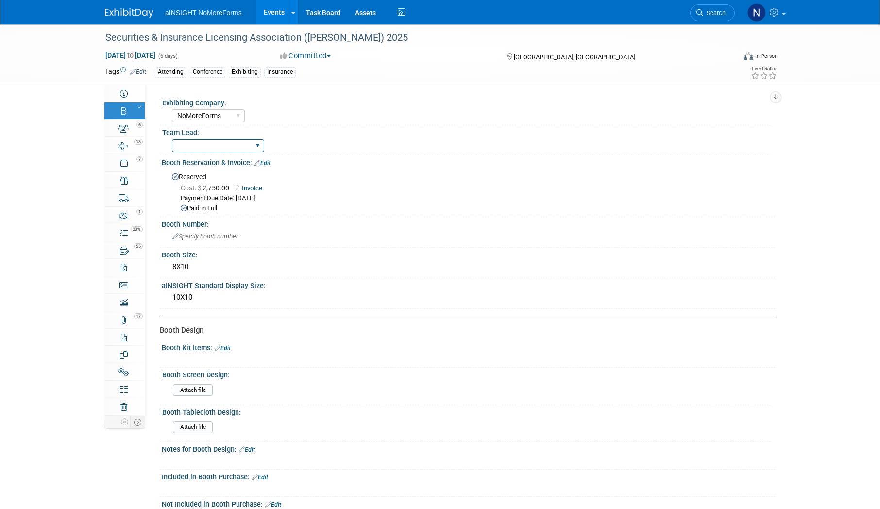
click at [200, 143] on select "AE Enterprise Insurance AE Enterprise DOT AE Enterprise Workflow AE Mid-Market …" at bounding box center [218, 145] width 92 height 13
select select "Head of Sales"
click at [172, 139] on select "AE Enterprise Insurance AE Enterprise DOT AE Enterprise Workflow AE Mid-Market …" at bounding box center [218, 145] width 92 height 13
click at [126, 130] on icon at bounding box center [123, 129] width 10 height 8
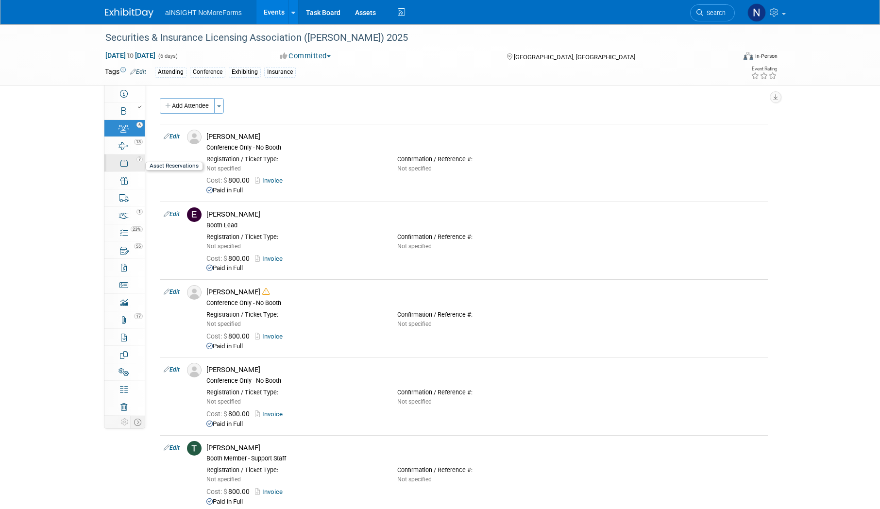
click at [124, 162] on div "7" at bounding box center [127, 158] width 33 height 7
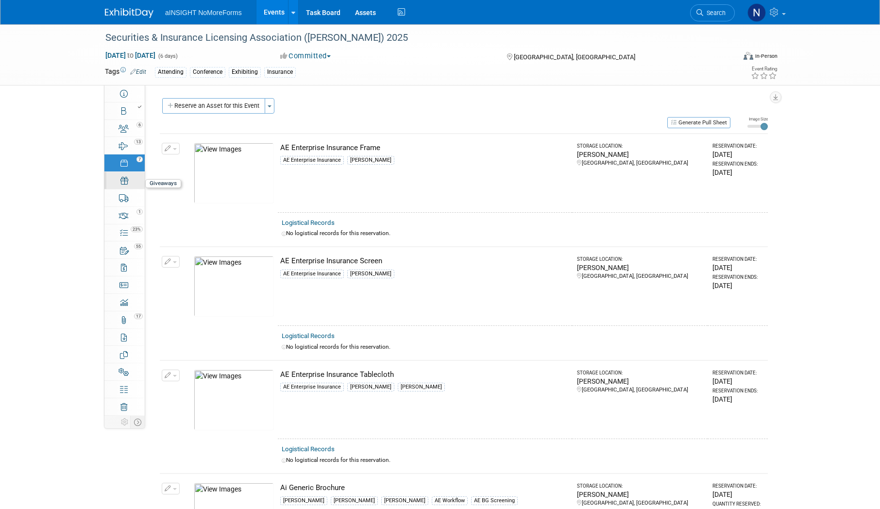
click at [129, 182] on link "0 Giveaways 0" at bounding box center [124, 180] width 40 height 17
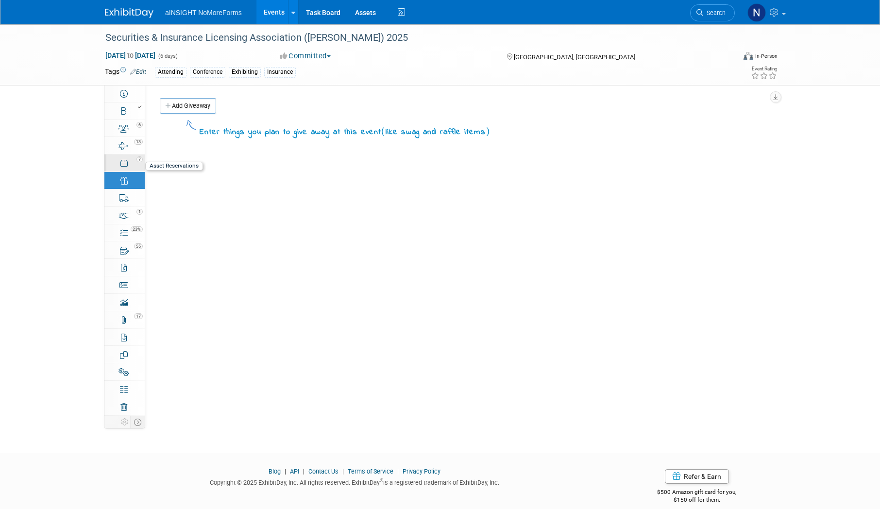
click at [125, 165] on icon at bounding box center [123, 163] width 7 height 8
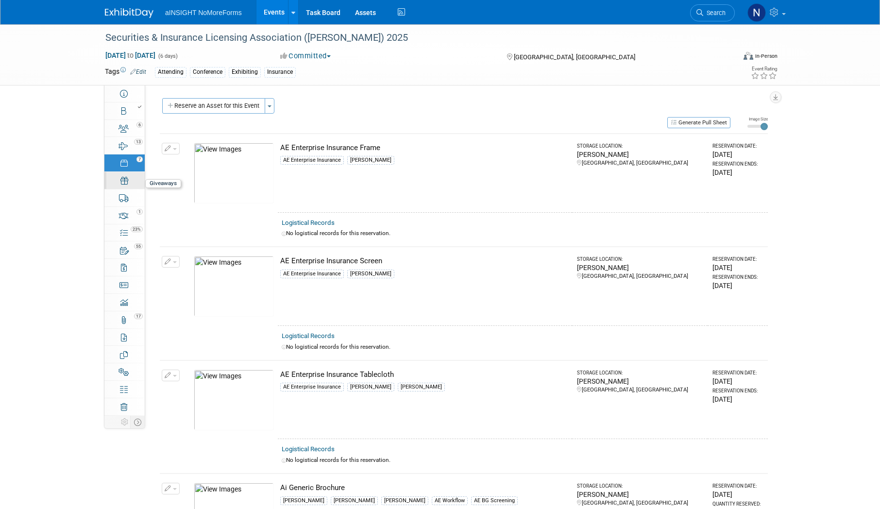
click at [125, 184] on icon at bounding box center [124, 181] width 8 height 8
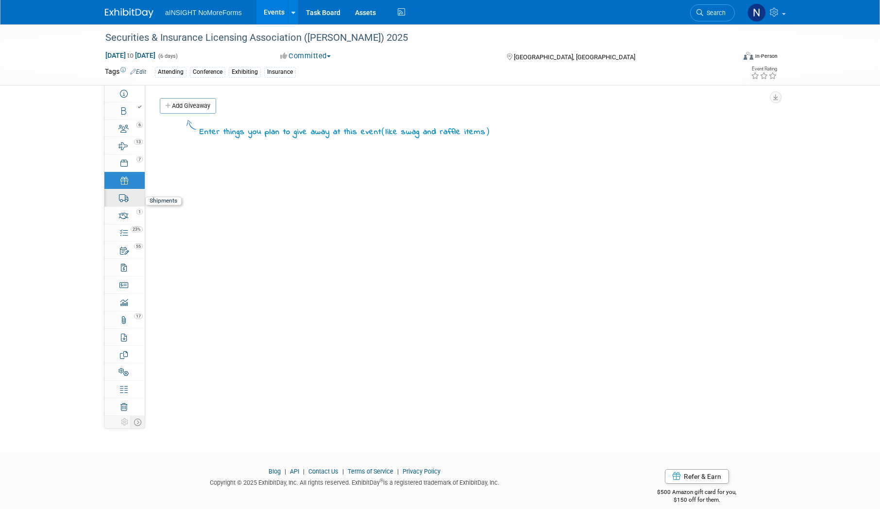
click at [125, 201] on icon at bounding box center [124, 198] width 10 height 8
click at [125, 216] on icon at bounding box center [123, 216] width 10 height 8
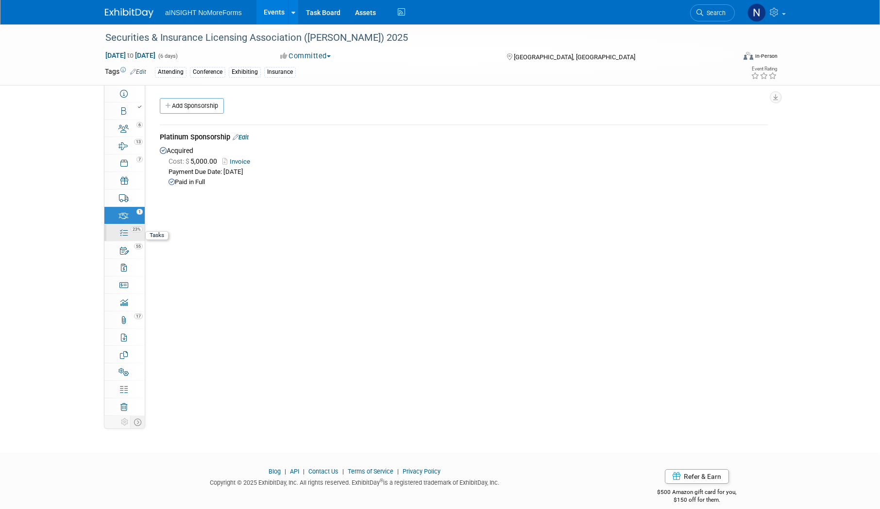
click at [124, 231] on div "23%" at bounding box center [130, 228] width 28 height 7
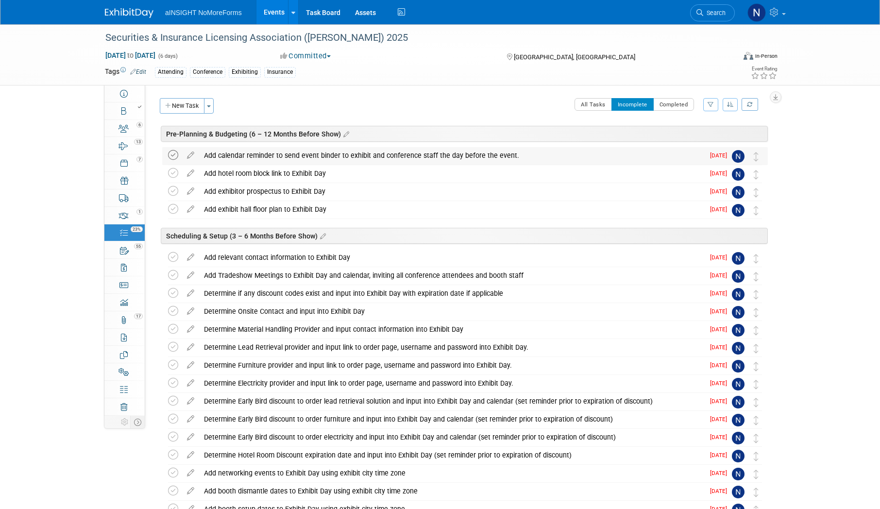
click at [172, 155] on icon at bounding box center [173, 155] width 10 height 10
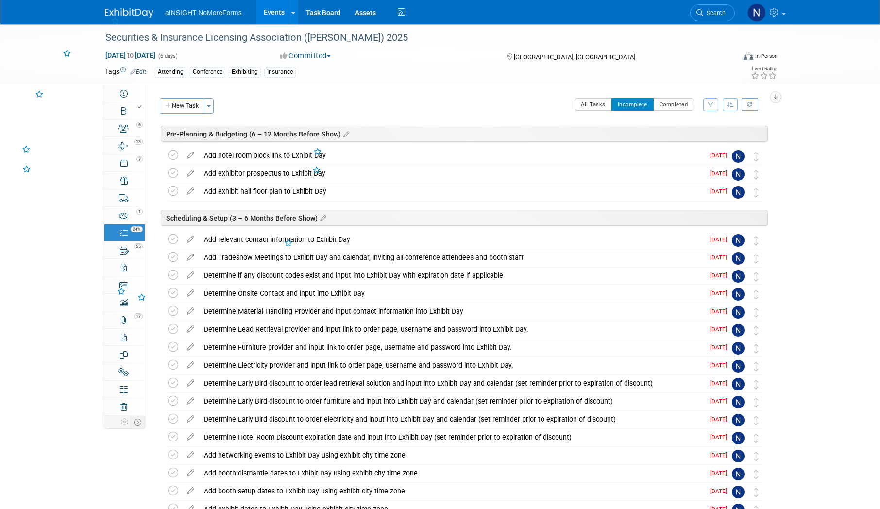
click at [172, 155] on icon at bounding box center [173, 155] width 10 height 10
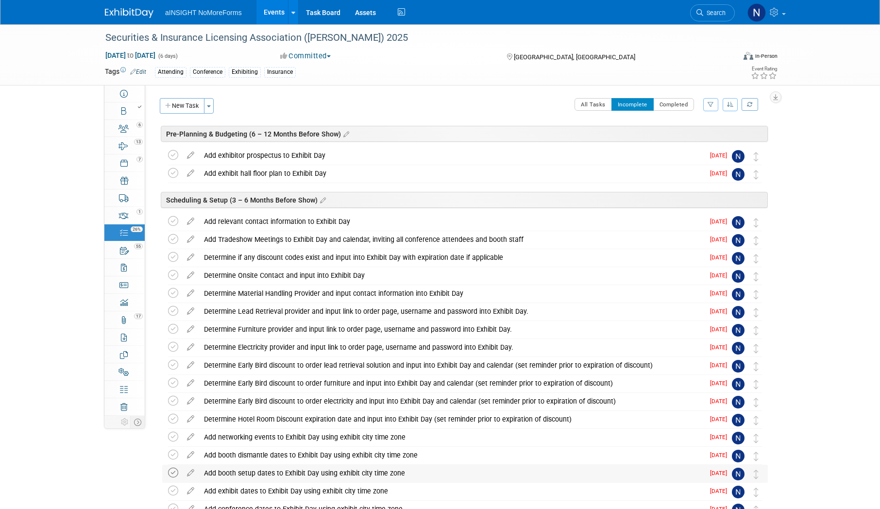
click at [177, 471] on icon at bounding box center [173, 473] width 10 height 10
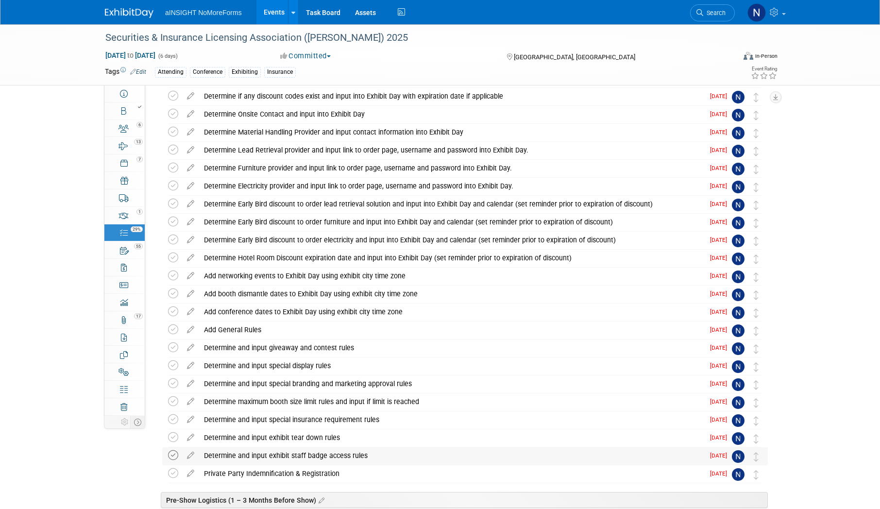
scroll to position [194, 0]
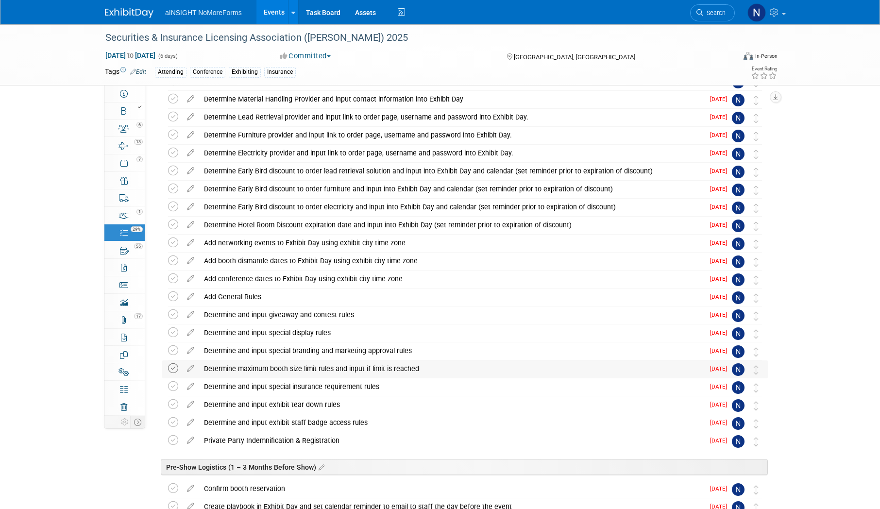
click at [178, 366] on icon at bounding box center [173, 368] width 10 height 10
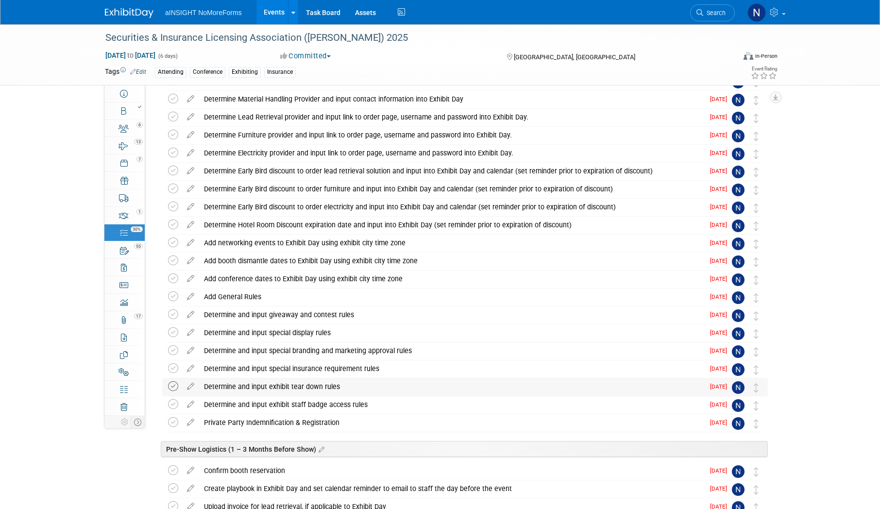
click at [170, 385] on icon at bounding box center [173, 386] width 10 height 10
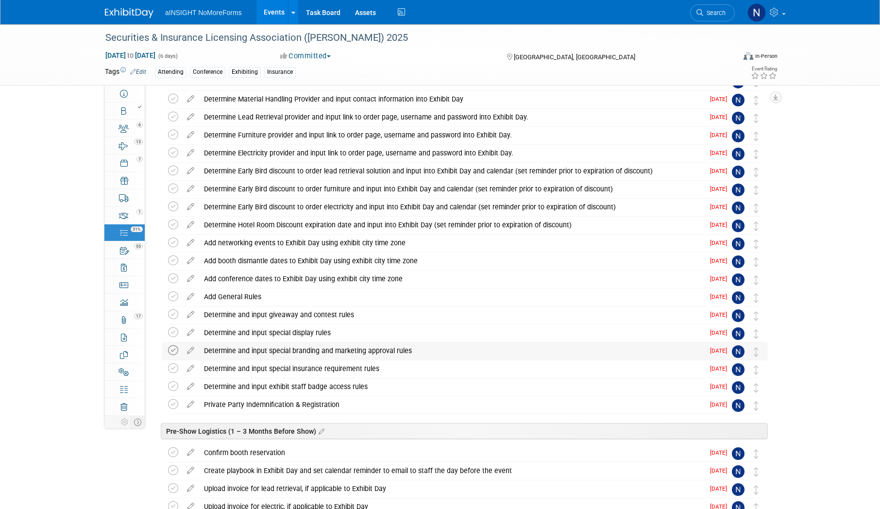
click at [178, 353] on icon at bounding box center [173, 350] width 10 height 10
